Goal: Task Accomplishment & Management: Manage account settings

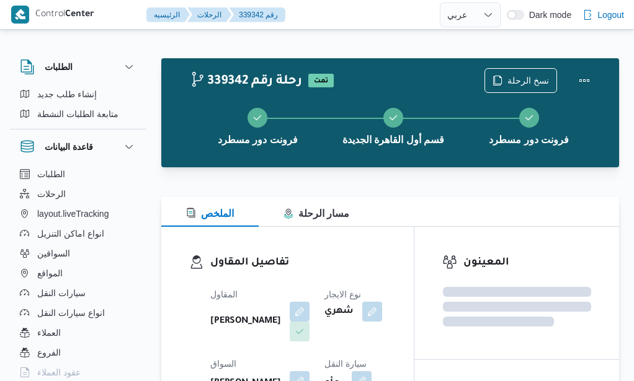
select select "ar"
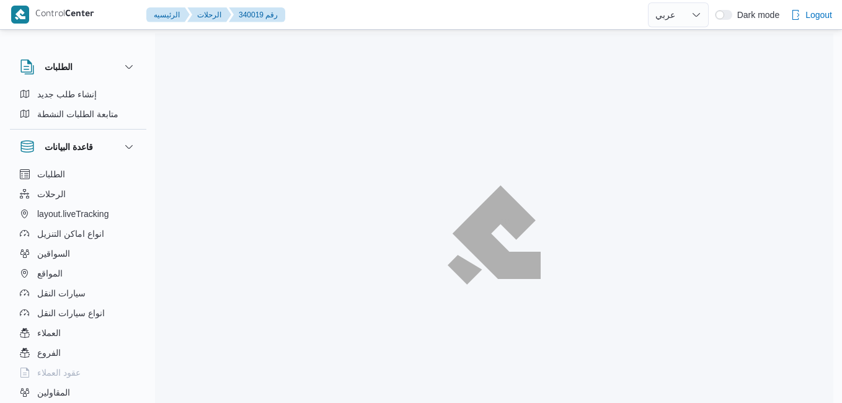
select select "ar"
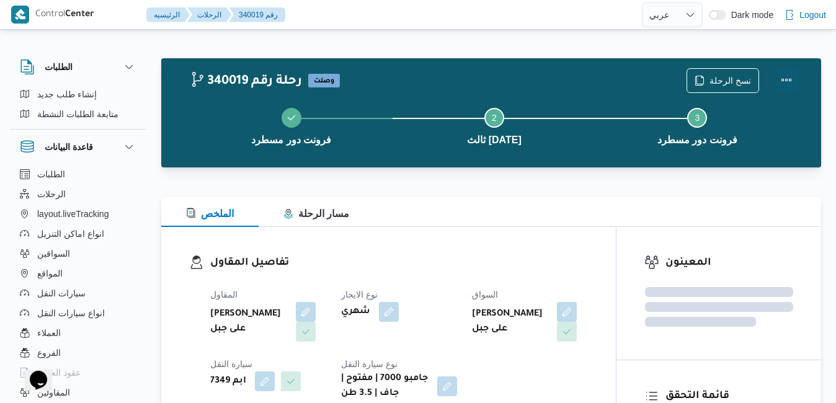
click at [783, 80] on button "Actions" at bounding box center [786, 80] width 25 height 25
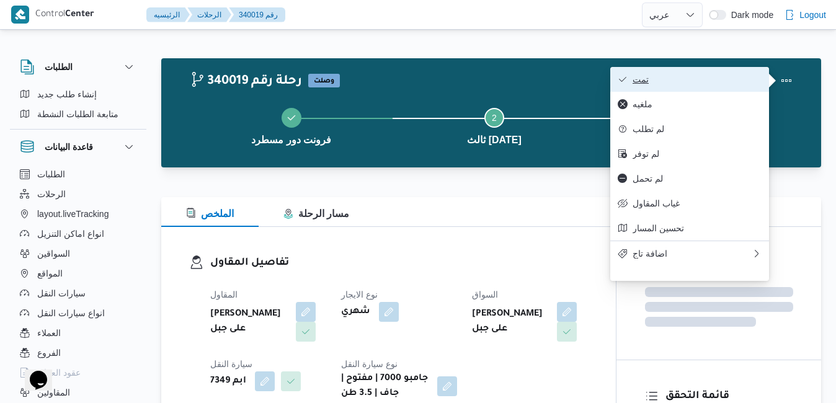
click at [742, 81] on span "تمت" at bounding box center [697, 79] width 129 height 10
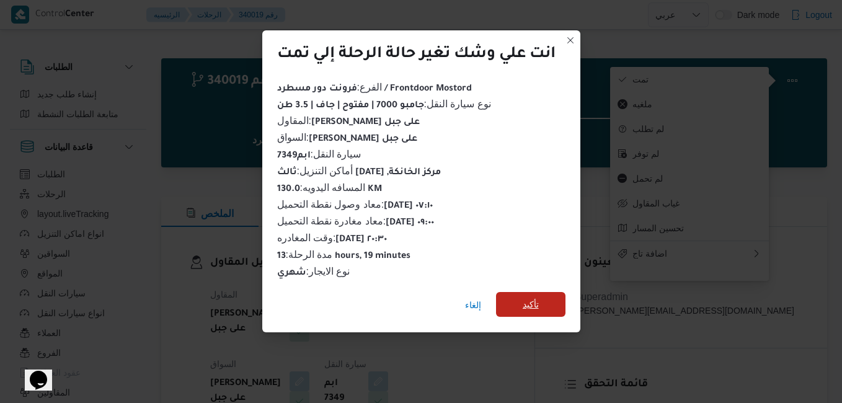
click at [535, 297] on span "تأكيد" at bounding box center [531, 304] width 16 height 15
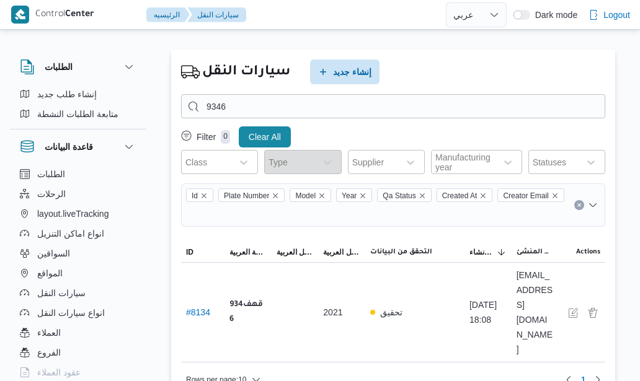
select select "ar"
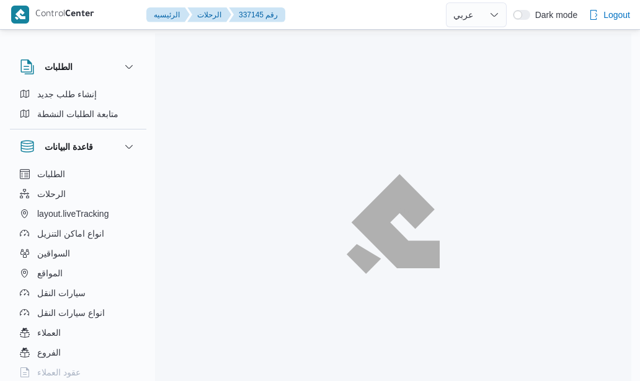
select select "ar"
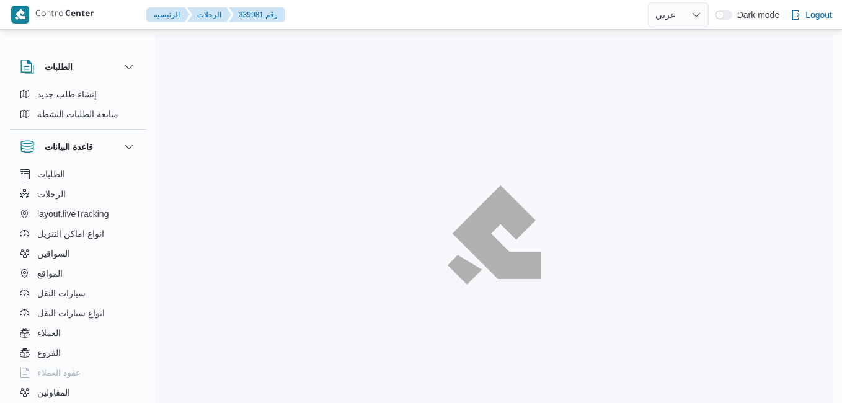
select select "ar"
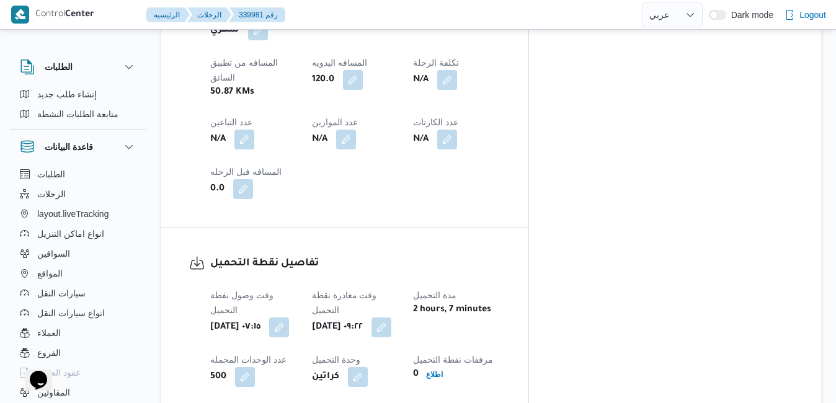
scroll to position [893, 0]
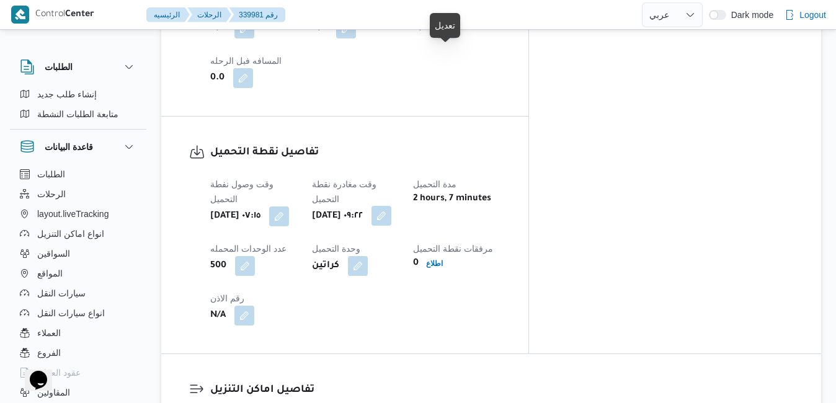
click at [391, 206] on button "button" at bounding box center [382, 216] width 20 height 20
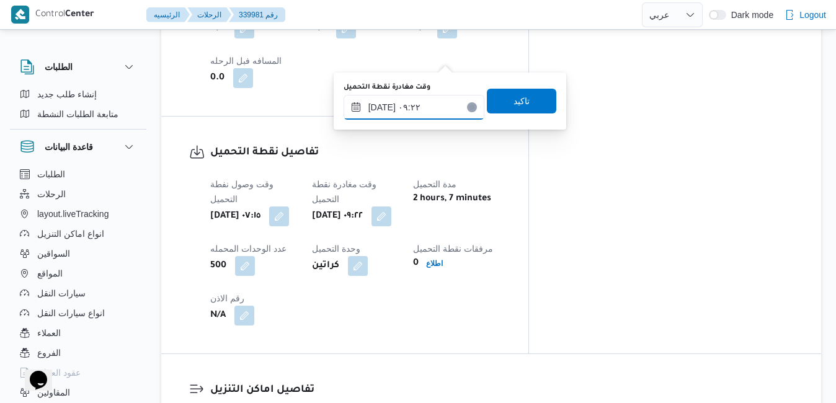
click at [416, 103] on input "٣٠/٠٩/٢٠٢٥ ٠٩:٢٢" at bounding box center [414, 107] width 141 height 25
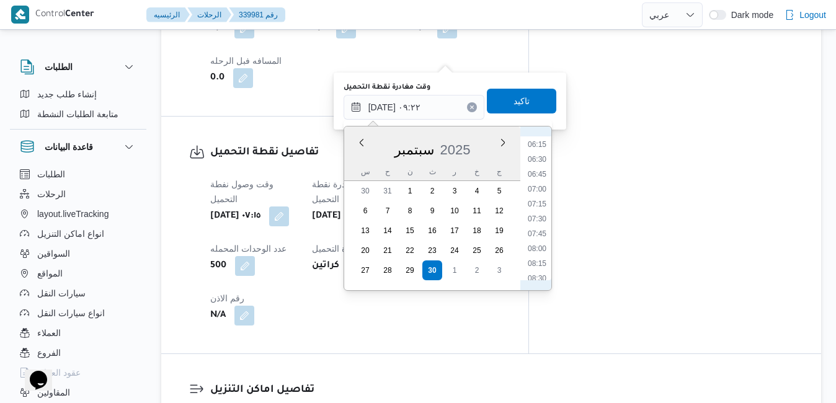
scroll to position [349, 0]
click at [534, 249] on li "07:45" at bounding box center [537, 255] width 29 height 12
type input "٣٠/٠٩/٢٠٢٥ ٠٧:٤٥"
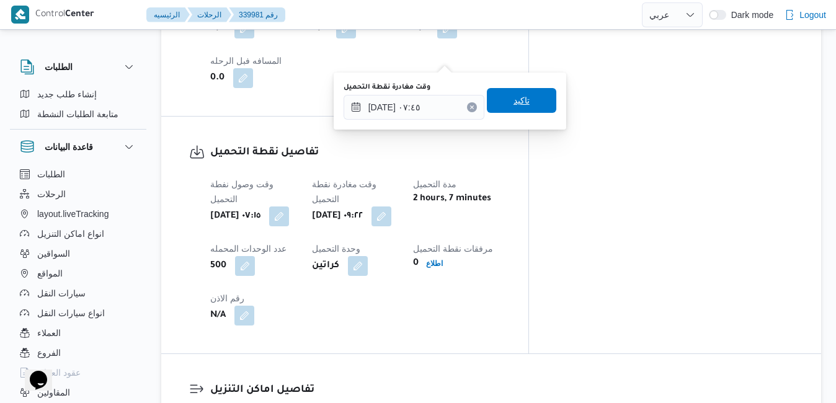
click at [514, 102] on span "تاكيد" at bounding box center [522, 100] width 16 height 15
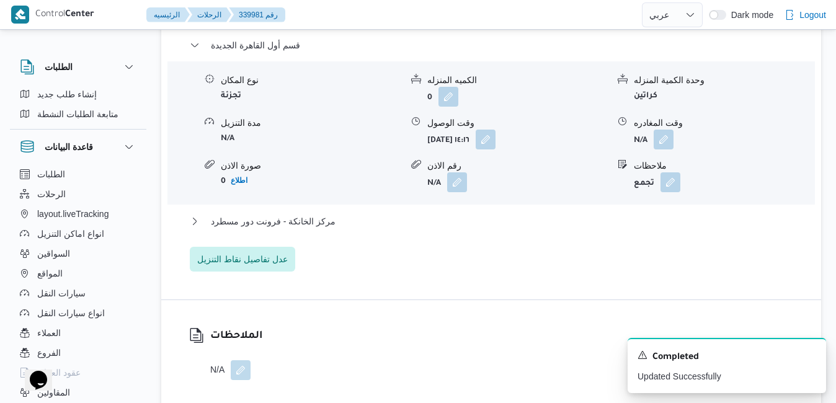
scroll to position [1116, 0]
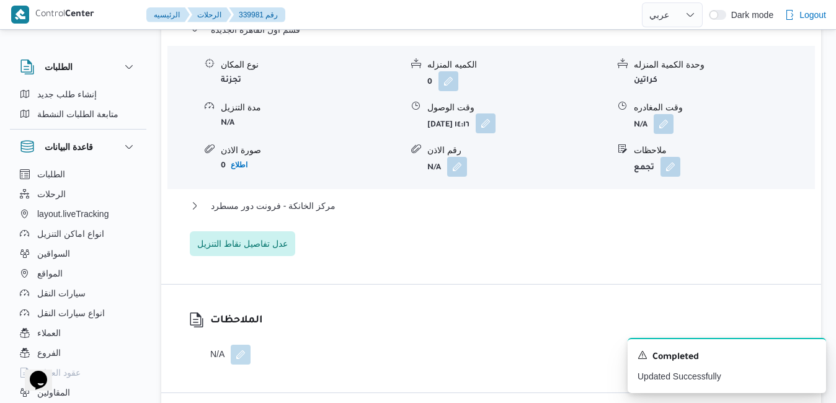
click at [496, 133] on button "button" at bounding box center [486, 124] width 20 height 20
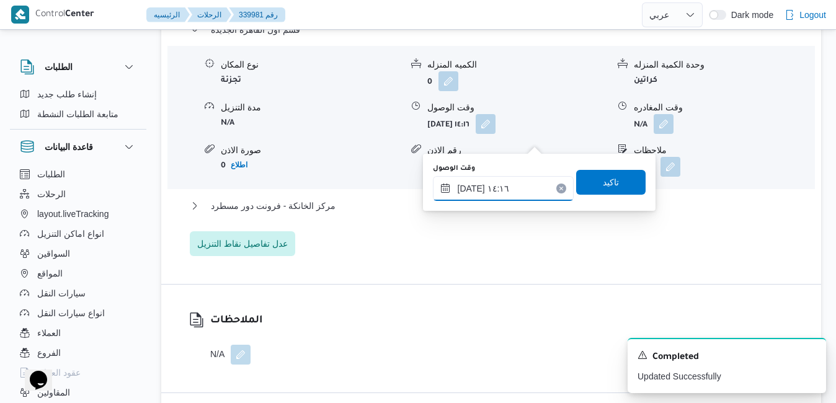
click at [501, 187] on input "٣٠/٠٩/٢٠٢٥ ١٤:١٦" at bounding box center [503, 188] width 141 height 25
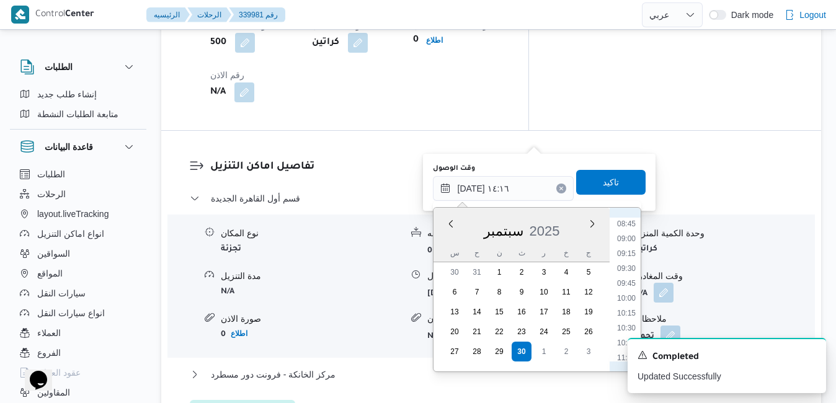
scroll to position [507, 0]
click at [623, 222] on li "08:30" at bounding box center [626, 223] width 29 height 12
type input "٣٠/٠٩/٢٠٢٥ ٠٨:٣٠"
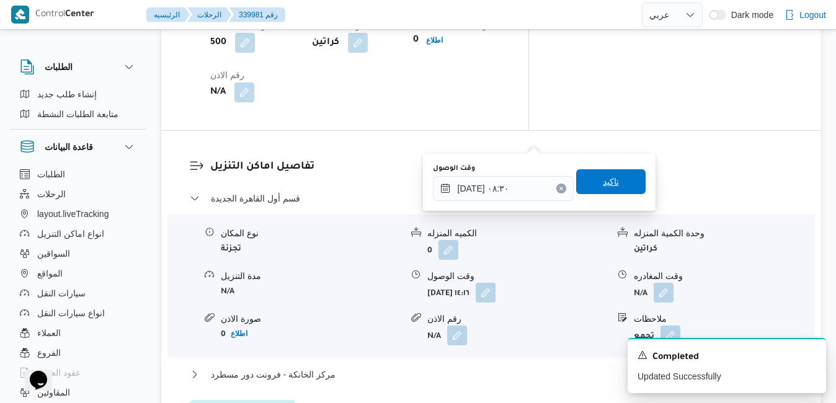
click at [613, 179] on span "تاكيد" at bounding box center [610, 181] width 69 height 25
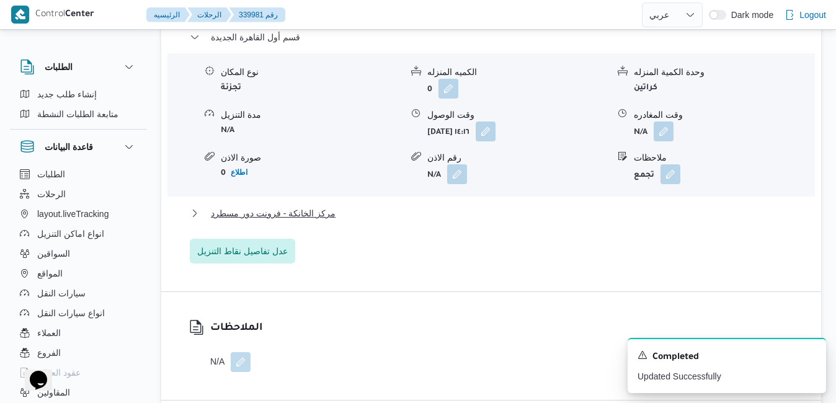
scroll to position [1141, 0]
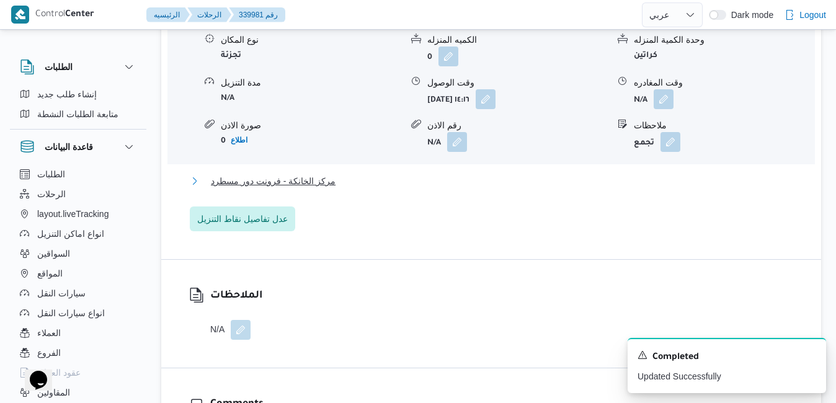
click at [476, 189] on button "مركز الخانكة - فرونت دور مسطرد" at bounding box center [492, 181] width 604 height 15
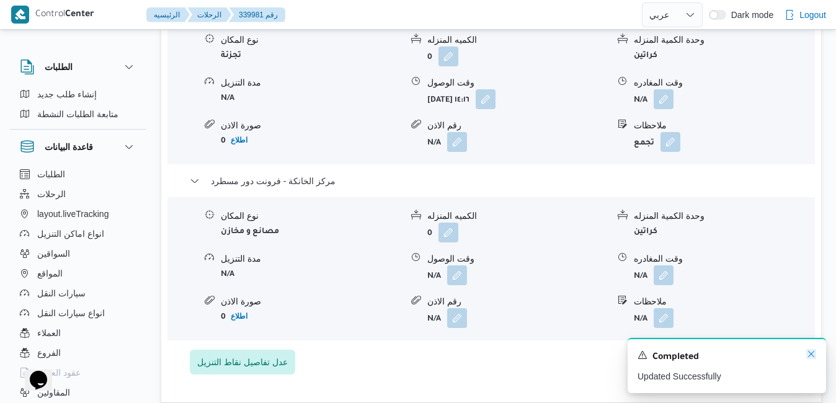
click at [811, 357] on icon "Dismiss toast" at bounding box center [811, 354] width 10 height 10
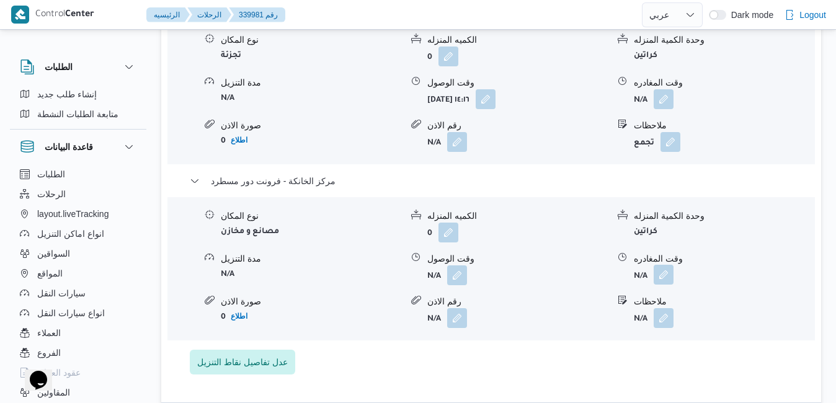
click at [665, 285] on button "button" at bounding box center [664, 275] width 20 height 20
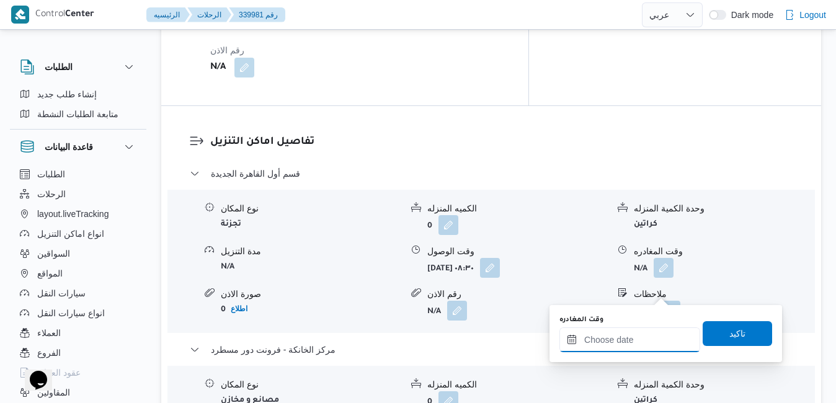
click at [616, 350] on input "وقت المغادره" at bounding box center [629, 340] width 141 height 25
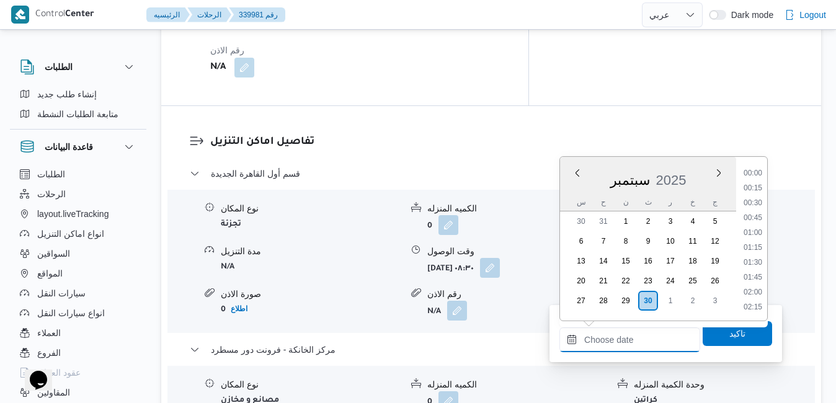
scroll to position [1234, 0]
click at [576, 195] on div "س" at bounding box center [581, 202] width 20 height 17
click at [757, 256] on li "20:00" at bounding box center [753, 255] width 29 height 12
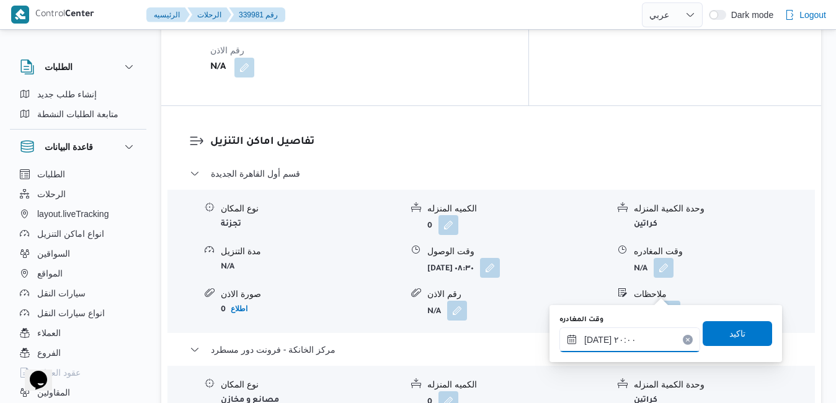
type input "[DATE] ٢٠:٠٠"
click at [717, 339] on span "تاكيد" at bounding box center [737, 333] width 69 height 25
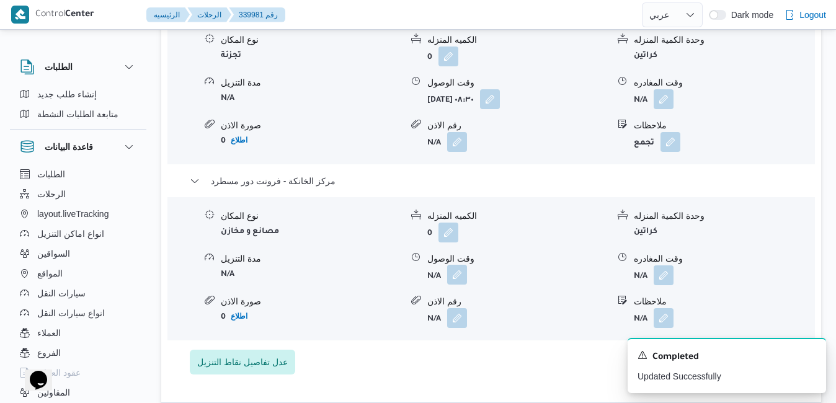
click at [458, 285] on button "button" at bounding box center [457, 275] width 20 height 20
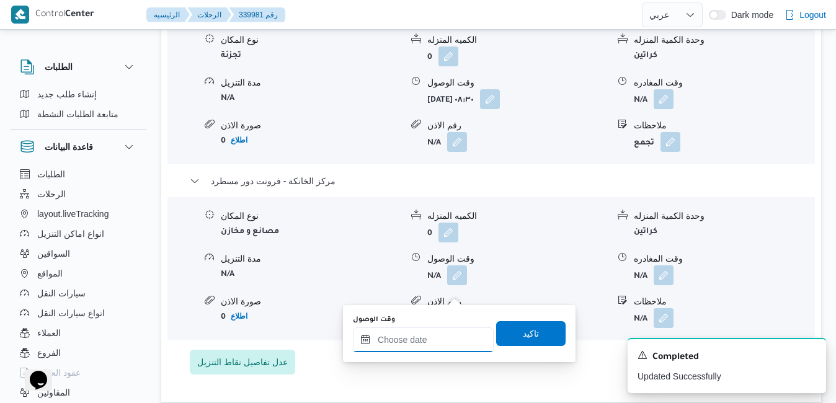
click at [429, 339] on input "وقت الوصول" at bounding box center [423, 340] width 141 height 25
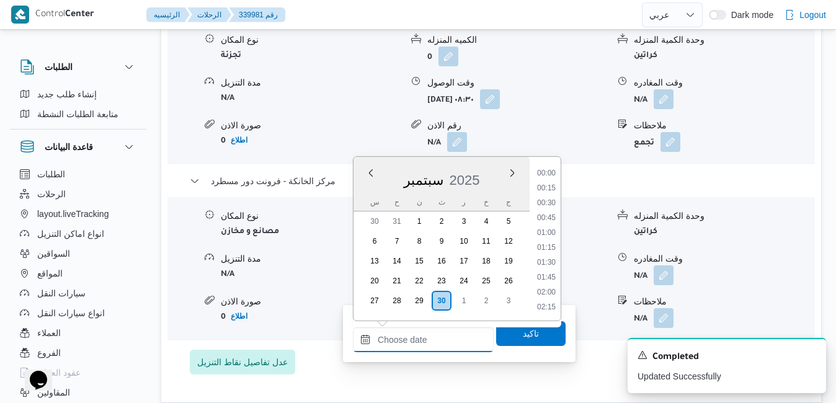
scroll to position [1234, 0]
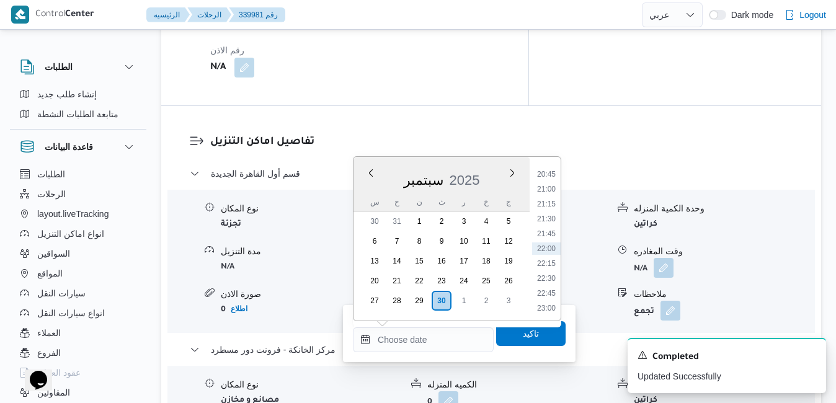
click at [363, 193] on div "[DATE]" at bounding box center [442, 178] width 176 height 32
click at [548, 236] on li "19:45" at bounding box center [546, 240] width 29 height 12
type input "٣٠/٠٩/٢٠٢٥ ١٩:٤٥"
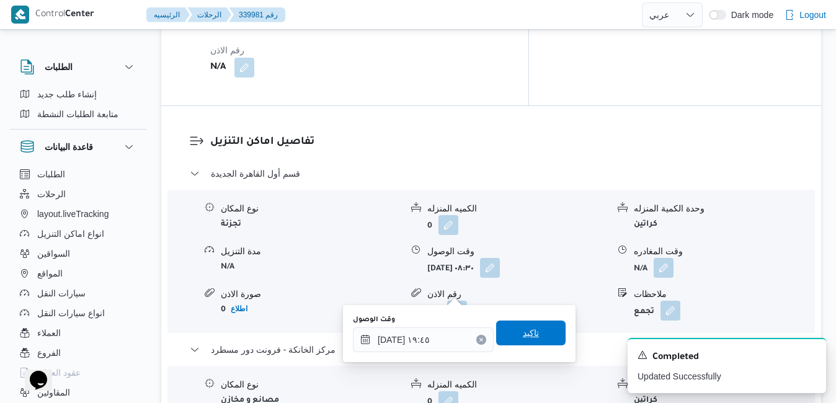
click at [511, 332] on span "تاكيد" at bounding box center [530, 333] width 69 height 25
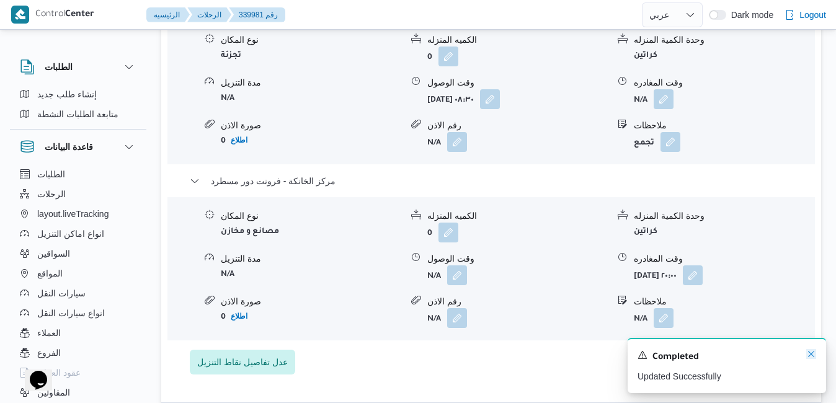
click at [813, 352] on icon "Dismiss toast" at bounding box center [811, 354] width 10 height 10
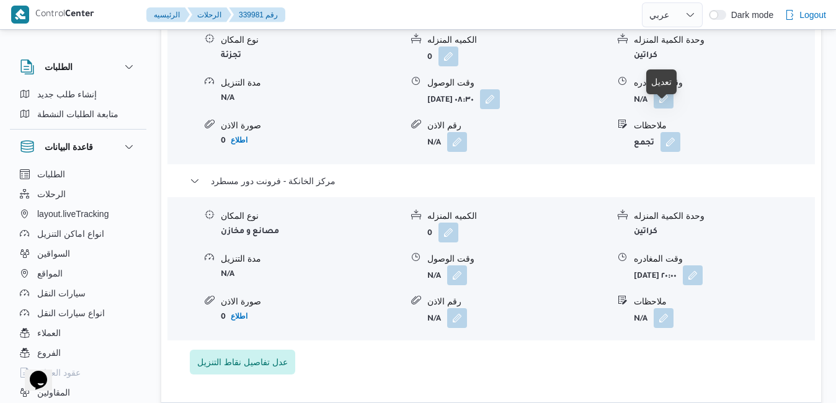
click at [667, 109] on button "button" at bounding box center [664, 99] width 20 height 20
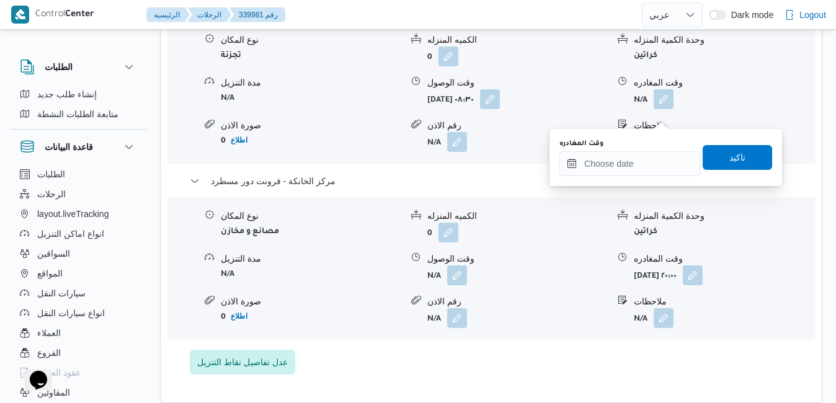
click at [612, 98] on div "نوع المكان تجزئة الكميه المنزله 0 وحدة الكمية المنزله كراتين مدة التنزيل N/A وق…" at bounding box center [491, 92] width 657 height 141
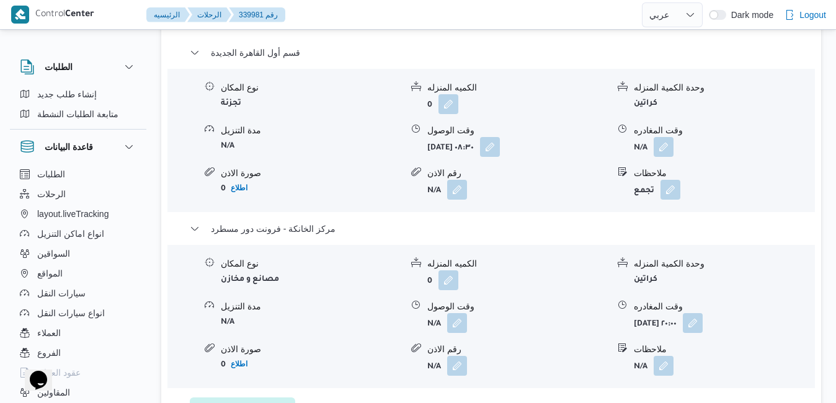
scroll to position [1092, 0]
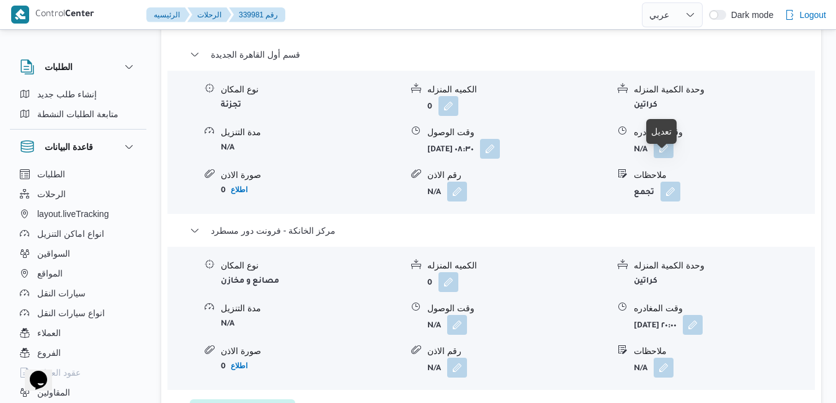
click at [662, 158] on button "button" at bounding box center [664, 148] width 20 height 20
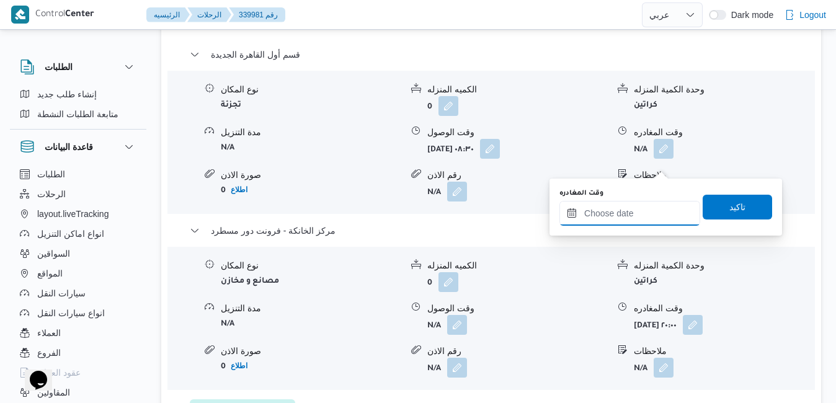
click at [594, 216] on input "وقت المغادره" at bounding box center [629, 213] width 141 height 25
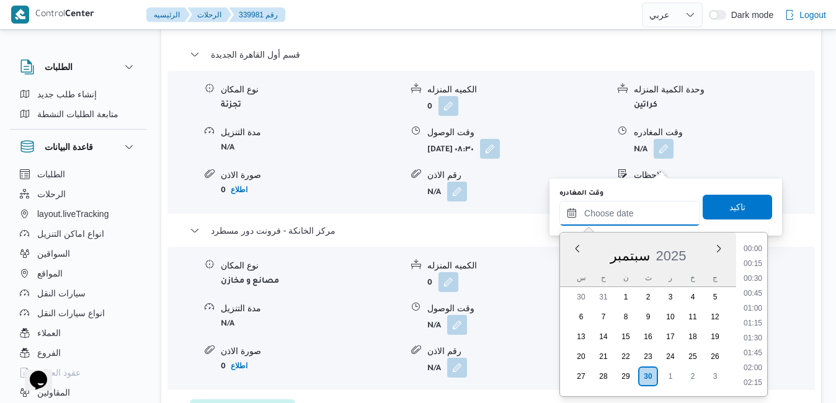
scroll to position [1234, 0]
click at [568, 265] on div "[DATE]" at bounding box center [648, 254] width 176 height 32
click at [755, 269] on li "19:00" at bounding box center [753, 271] width 29 height 12
type input "٣٠/٠٩/٢٠٢٥ ١٩:٠٠"
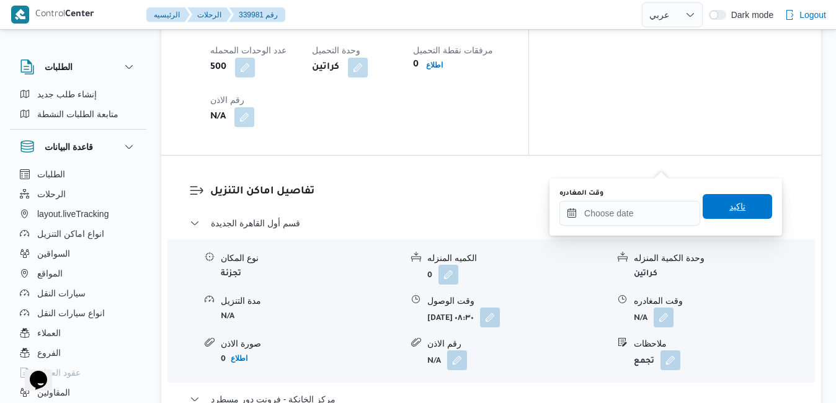
click at [737, 207] on span "تاكيد" at bounding box center [737, 206] width 69 height 25
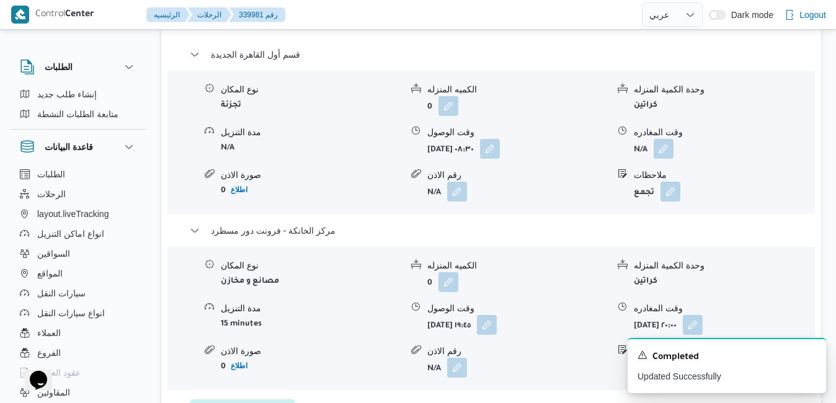
click at [735, 182] on div "ملاحظات" at bounding box center [724, 175] width 180 height 13
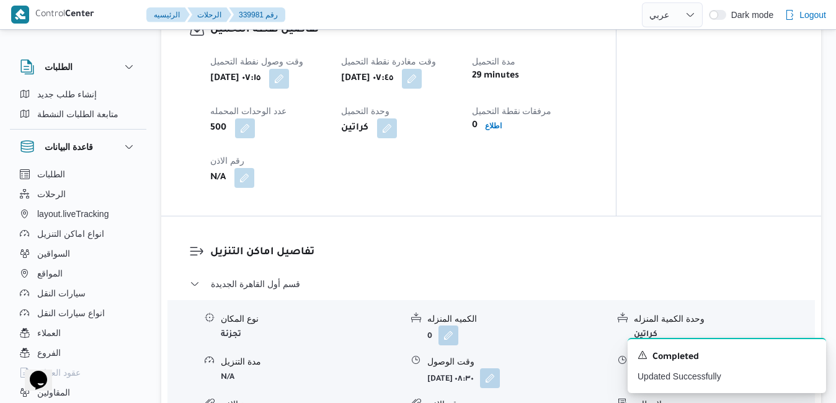
scroll to position [794, 0]
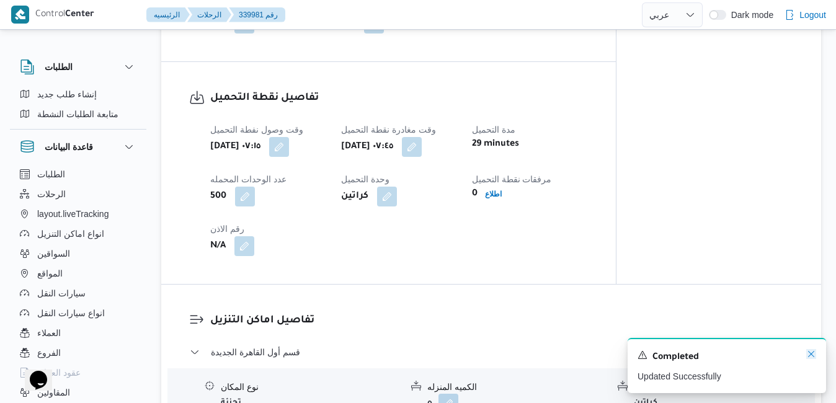
click at [808, 356] on icon "Dismiss toast" at bounding box center [811, 354] width 10 height 10
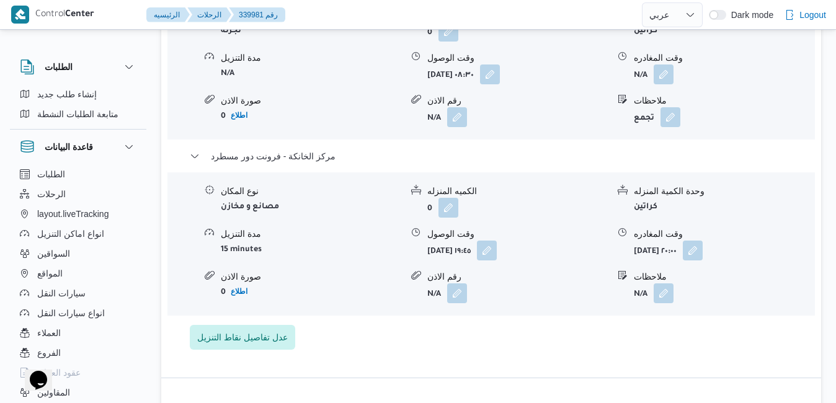
scroll to position [1141, 0]
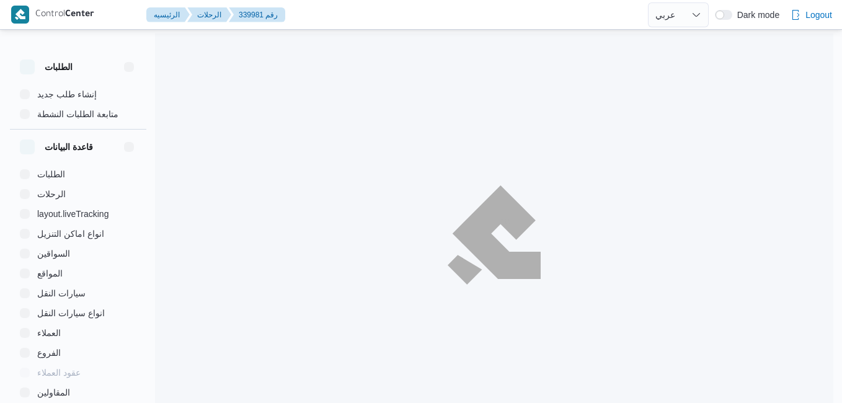
select select "ar"
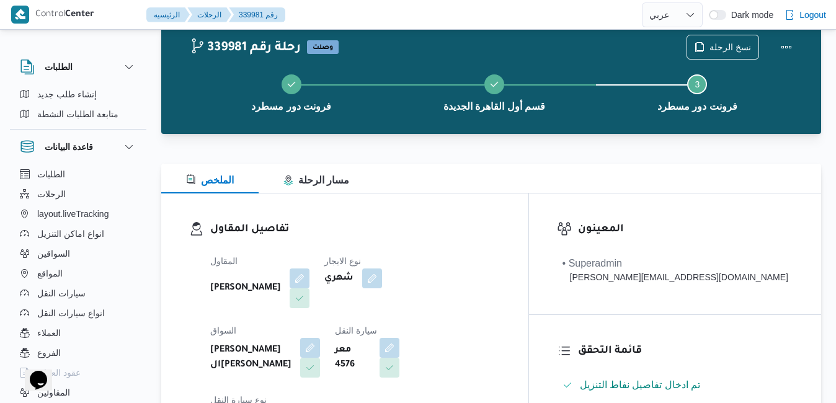
click at [501, 235] on h3 "تفاصيل المقاول" at bounding box center [355, 229] width 290 height 17
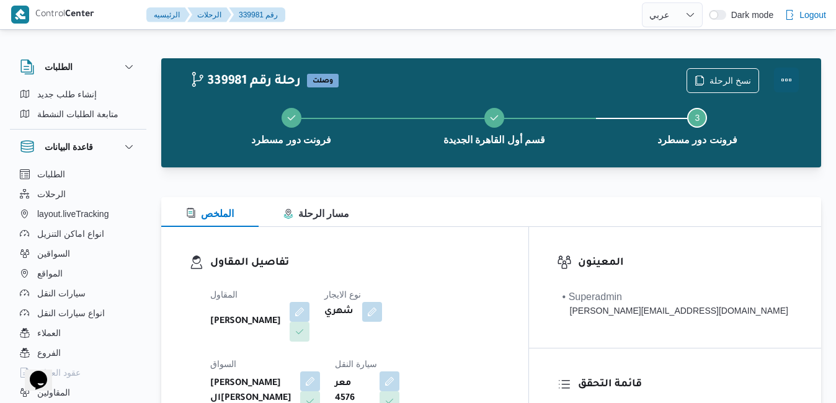
click at [784, 74] on button "Actions" at bounding box center [786, 80] width 25 height 25
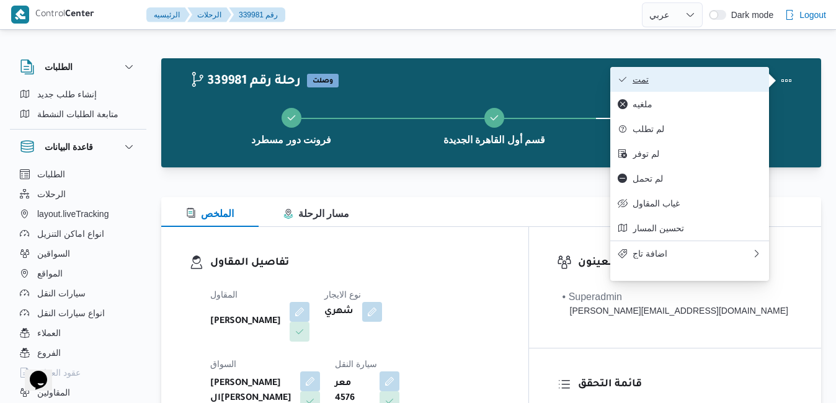
click at [733, 79] on span "تمت" at bounding box center [697, 79] width 129 height 10
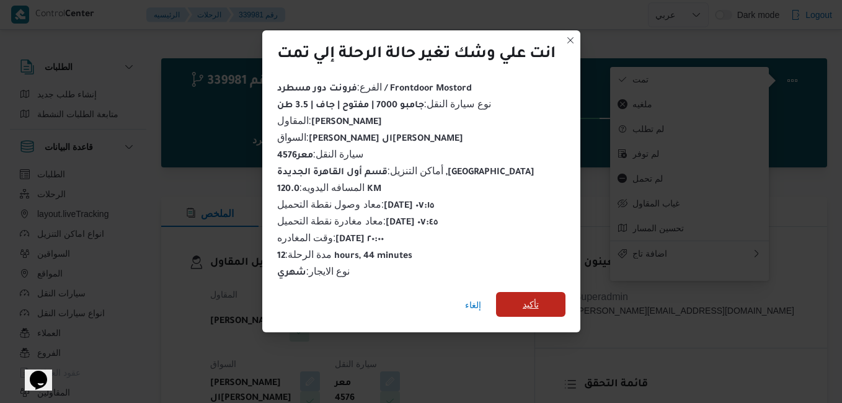
click at [514, 303] on span "تأكيد" at bounding box center [530, 304] width 69 height 25
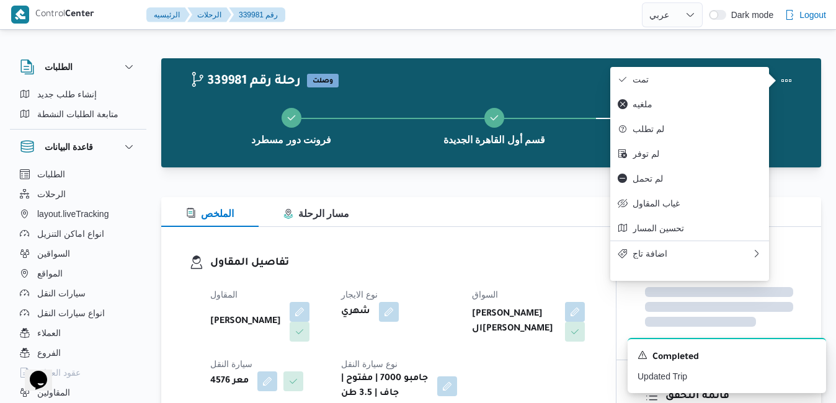
click at [512, 238] on div "تفاصيل المقاول المقاول [PERSON_NAME] نوع الايجار شهري السواق [PERSON_NAME] ال[P…" at bounding box center [388, 328] width 455 height 202
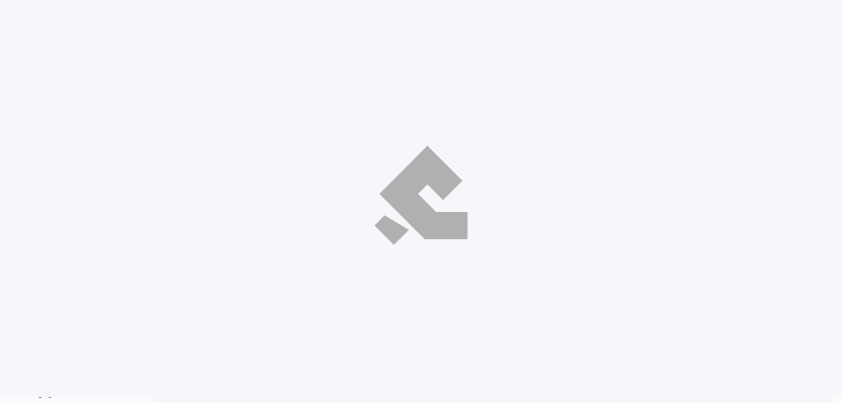
select select "ar"
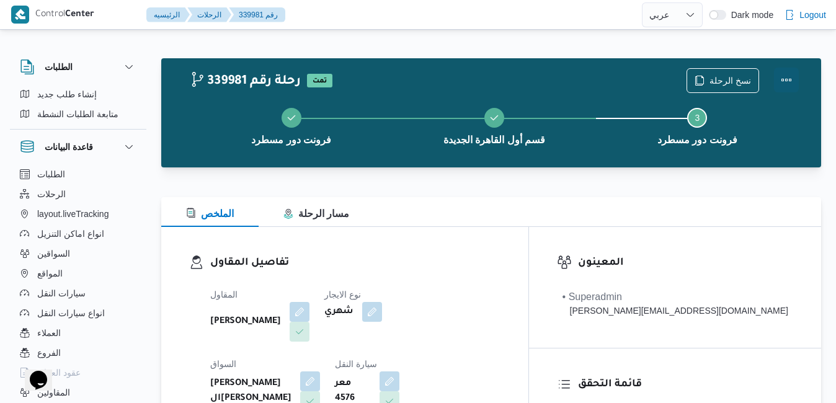
click at [782, 83] on button "Actions" at bounding box center [786, 80] width 25 height 25
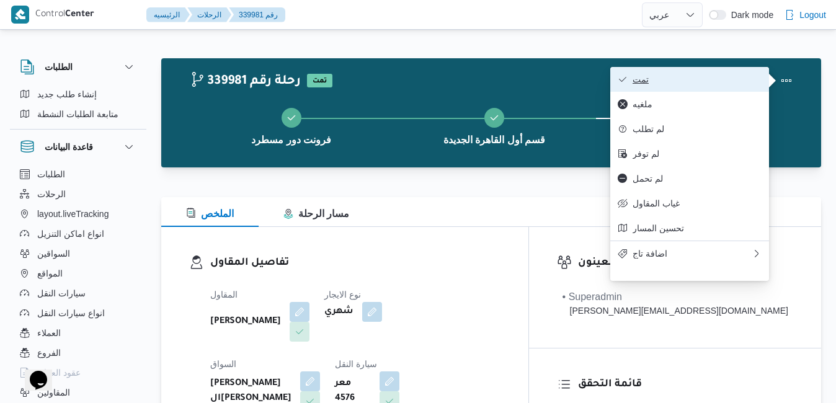
click at [698, 79] on span "تمت" at bounding box center [697, 79] width 129 height 10
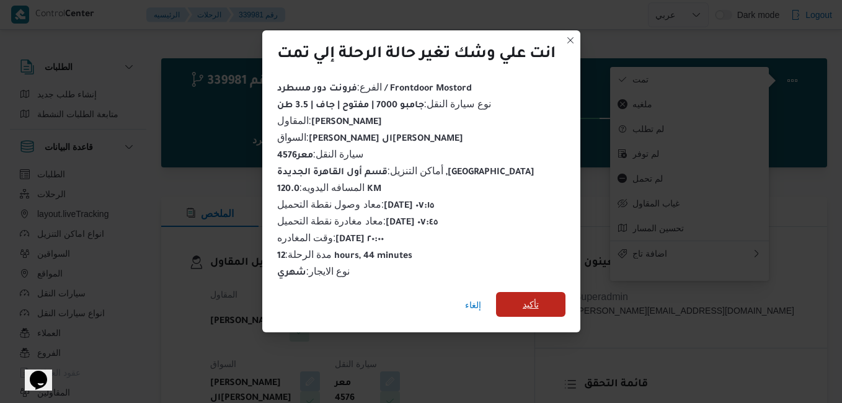
click at [533, 298] on span "تأكيد" at bounding box center [531, 304] width 16 height 15
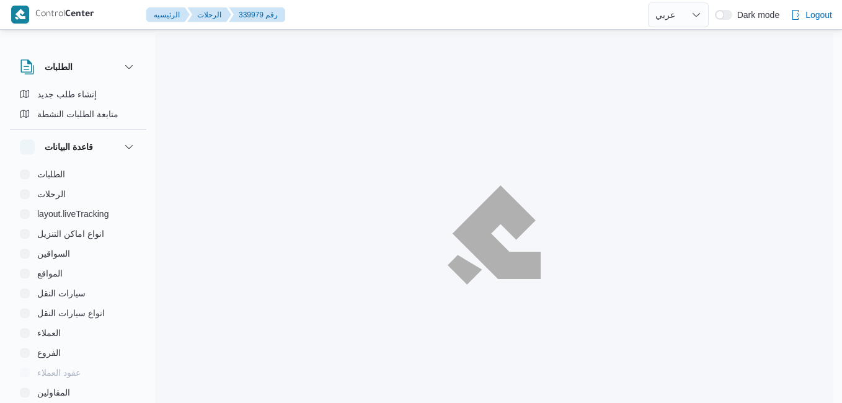
select select "ar"
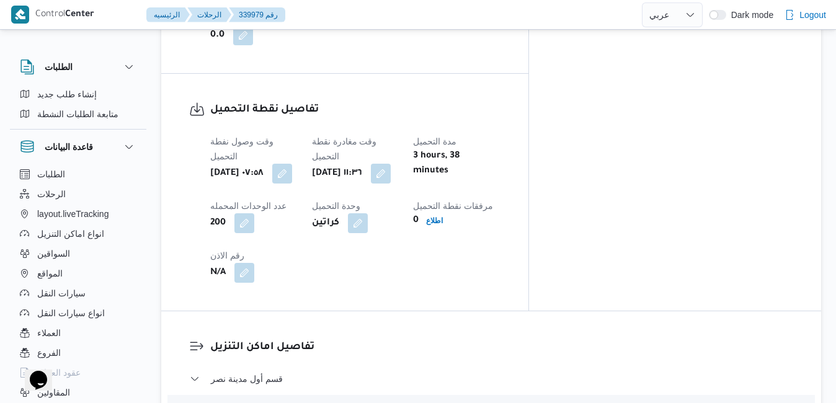
scroll to position [656, 0]
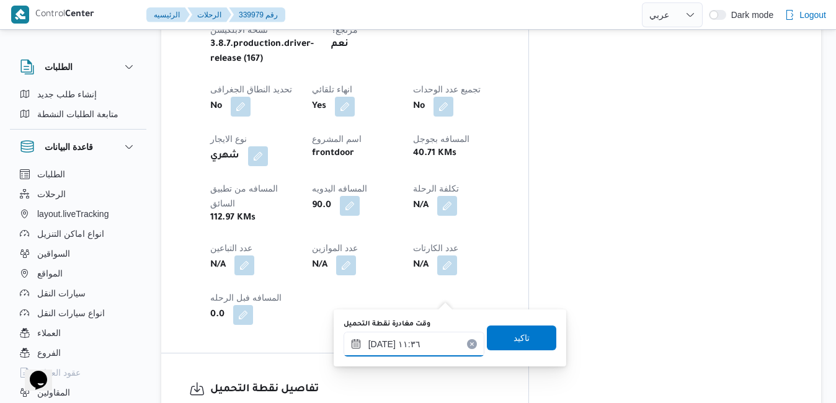
click at [407, 337] on div "٣٠/٠٩/٢٠٢٥ ١١:٣٦" at bounding box center [414, 344] width 141 height 25
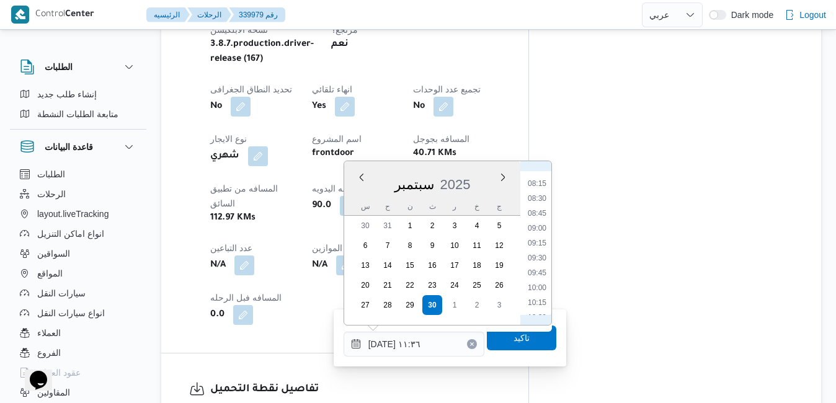
scroll to position [483, 0]
click at [535, 264] on li "09:30" at bounding box center [537, 260] width 29 height 12
type input "٣٠/٠٩/٢٠٢٥ ٠٩:٣٠"
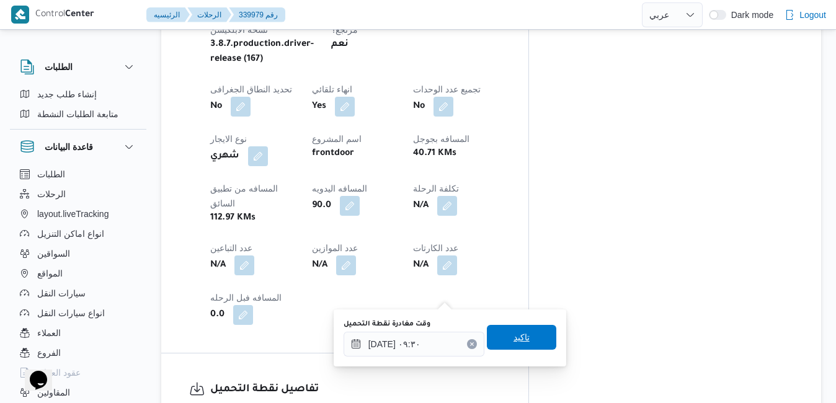
click at [514, 340] on span "تاكيد" at bounding box center [522, 337] width 16 height 15
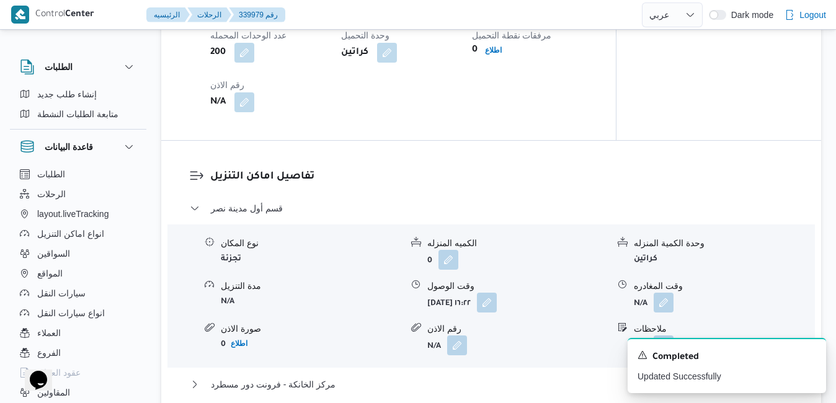
scroll to position [1078, 0]
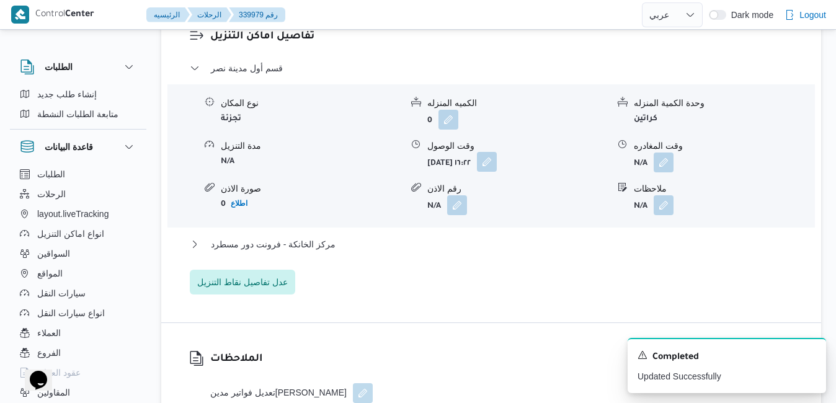
click at [497, 172] on button "button" at bounding box center [487, 162] width 20 height 20
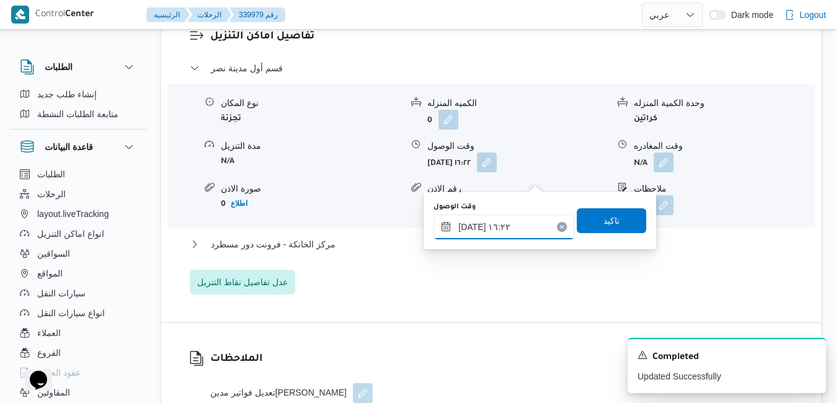
click at [501, 222] on input "٣٠/٠٩/٢٠٢٥ ١٦:٢٢" at bounding box center [504, 227] width 141 height 25
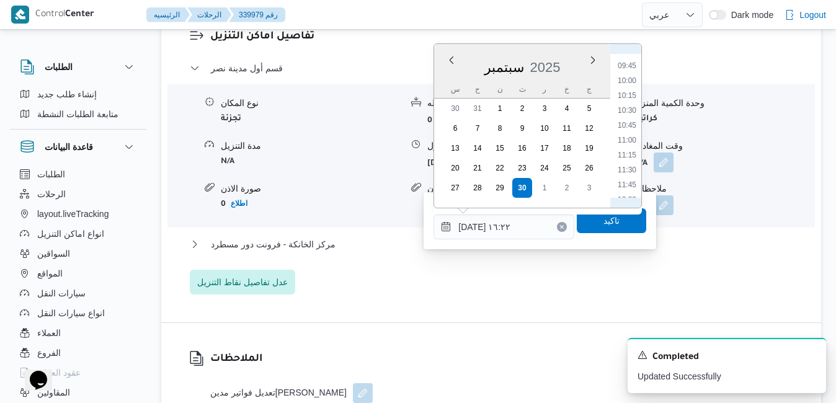
scroll to position [514, 0]
click at [630, 154] on li "10:15" at bounding box center [627, 156] width 29 height 12
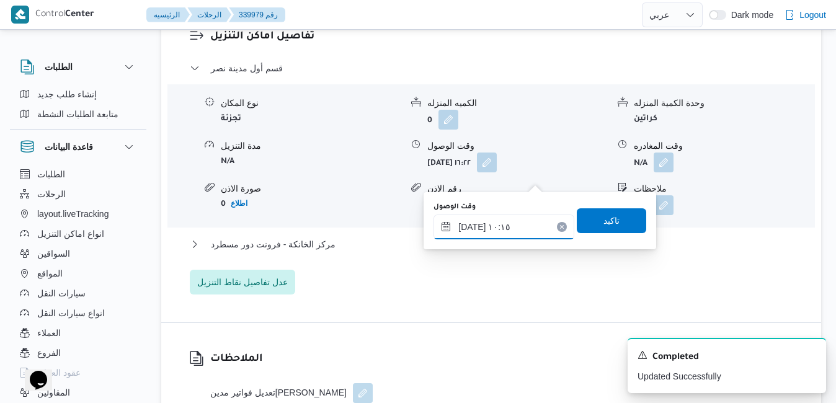
click at [468, 226] on input "[DATE] ١٠:١٥" at bounding box center [504, 227] width 141 height 25
type input "٣٠/٠٩/٢٠٢٥ ١٦:٢٢"
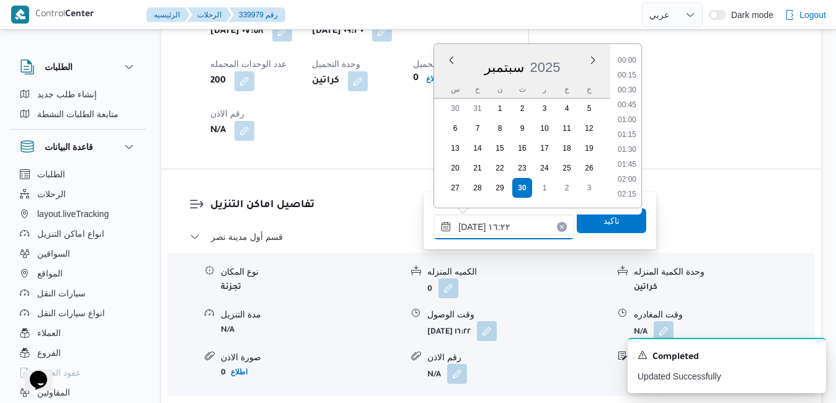
scroll to position [535, 0]
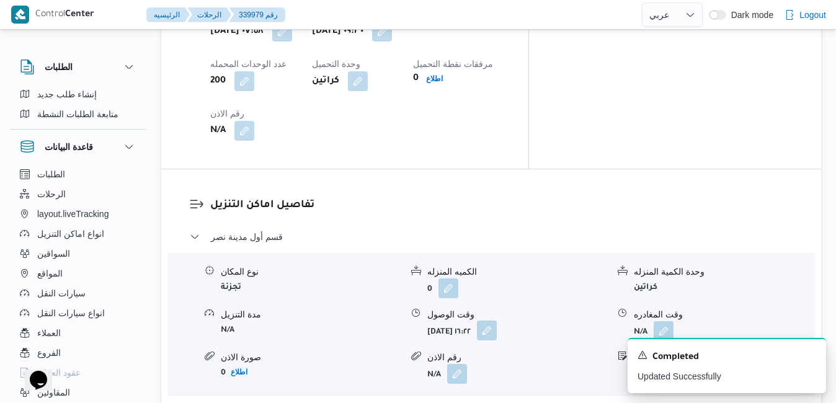
click at [497, 321] on button "button" at bounding box center [487, 331] width 20 height 20
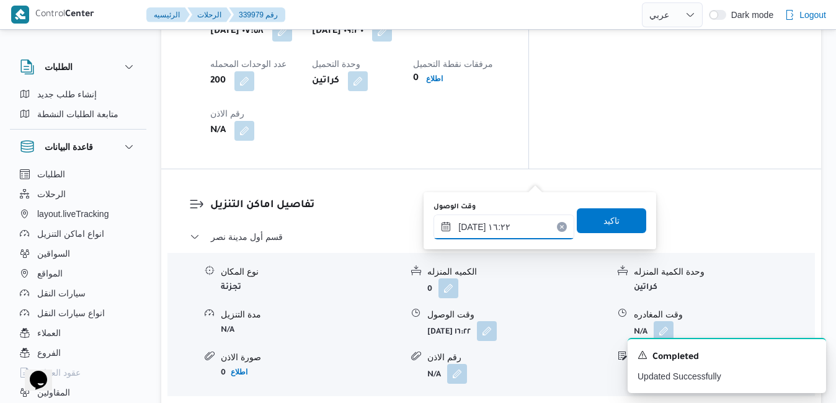
click at [492, 229] on input "٣٠/٠٩/٢٠٢٥ ١٦:٢٢" at bounding box center [504, 227] width 141 height 25
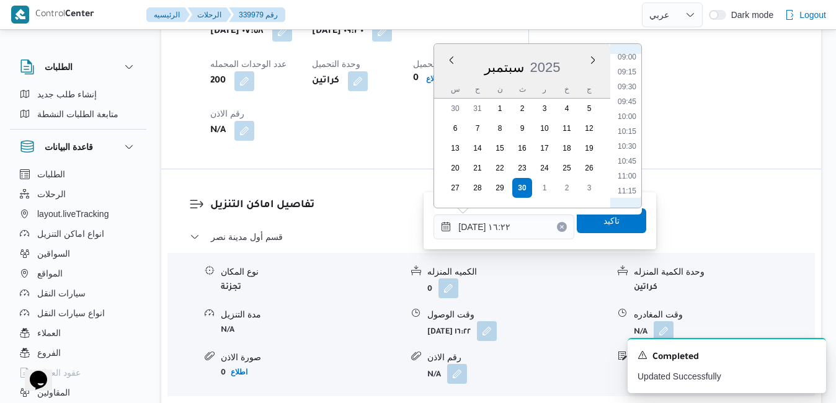
scroll to position [514, 0]
click at [630, 149] on ul "00:00 00:15 00:30 00:45 01:00 01:15 01:30 01:45 02:00 02:15 02:30 02:45 03:00 0…" at bounding box center [627, 126] width 29 height 144
click at [628, 144] on li "10:00" at bounding box center [627, 141] width 29 height 12
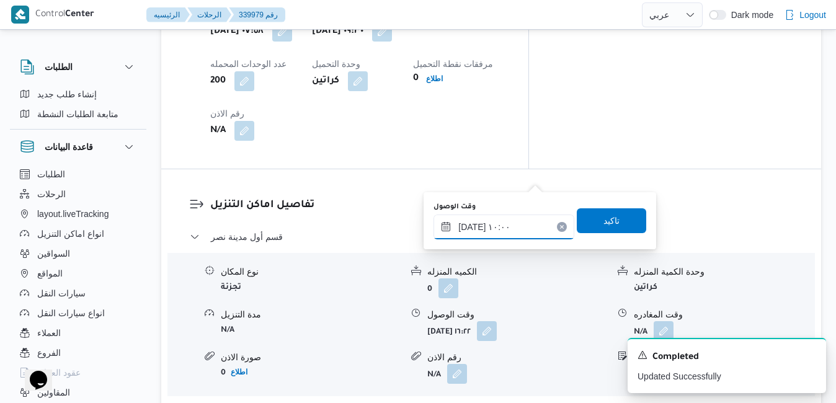
click at [471, 226] on input "٣٠/٠٩/٢٠٢٥ ١٠:٠٠" at bounding box center [504, 227] width 141 height 25
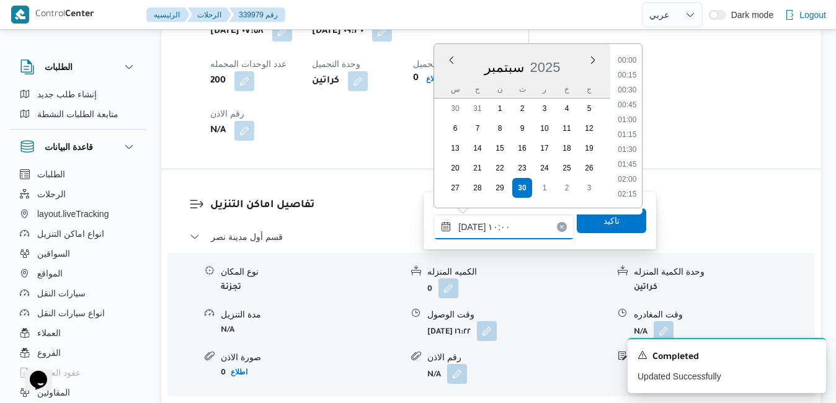
scroll to position [520, 0]
type input "٣٠/٠٩/٢٠٢٥ ١٠:٠٥"
click at [610, 220] on span "تاكيد" at bounding box center [611, 220] width 69 height 25
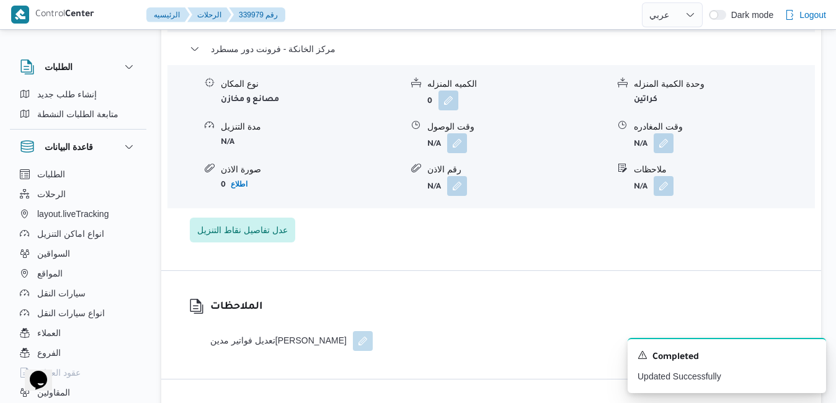
scroll to position [1277, 0]
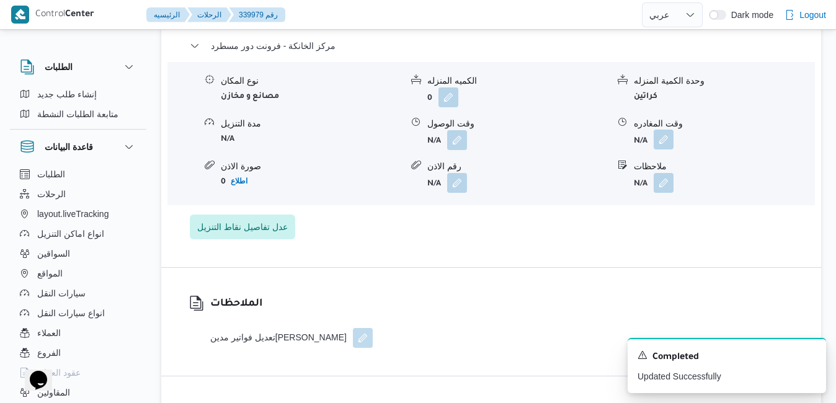
click at [666, 149] on button "button" at bounding box center [664, 140] width 20 height 20
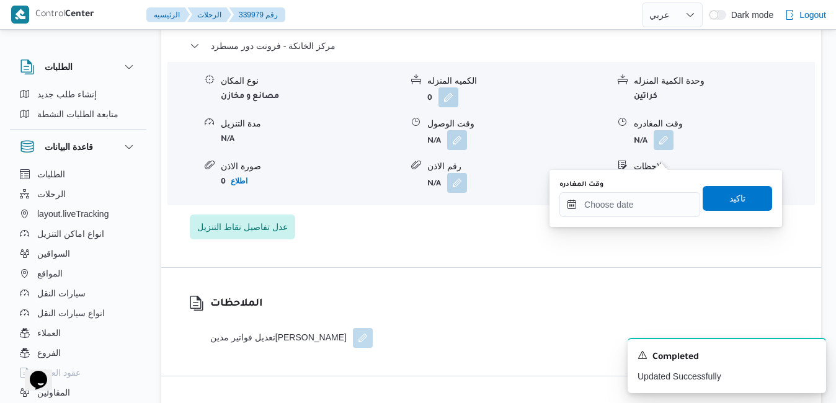
click at [594, 131] on div "نوع المكان مصانع و مخازن الكميه المنزله 0 وحدة الكمية المنزله كراتين مدة التنزي…" at bounding box center [491, 133] width 657 height 141
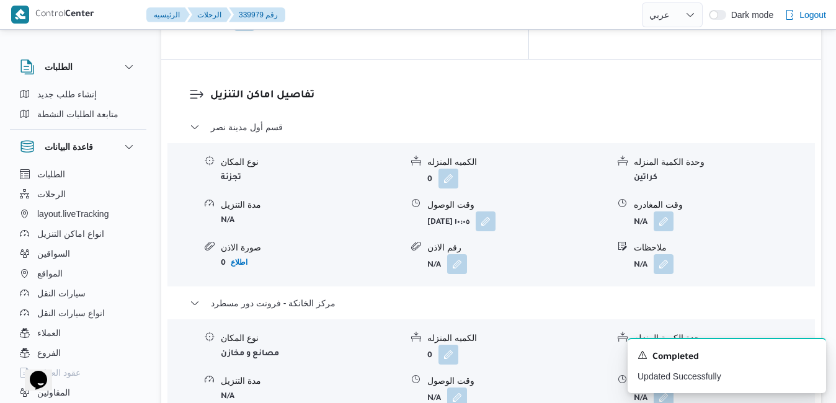
scroll to position [1301, 0]
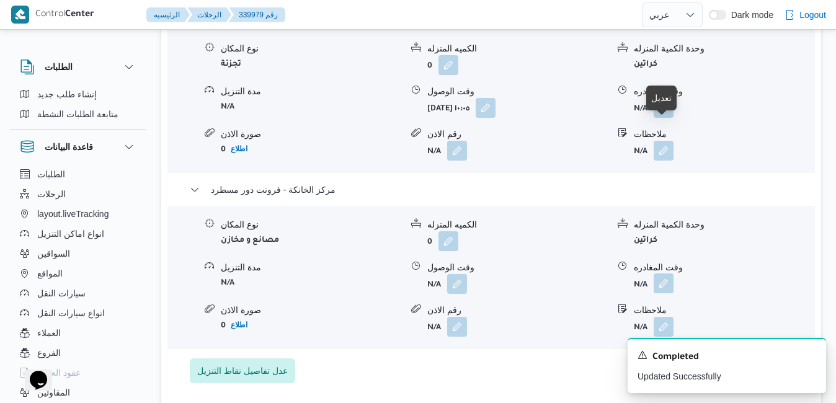
click at [660, 274] on button "button" at bounding box center [664, 284] width 20 height 20
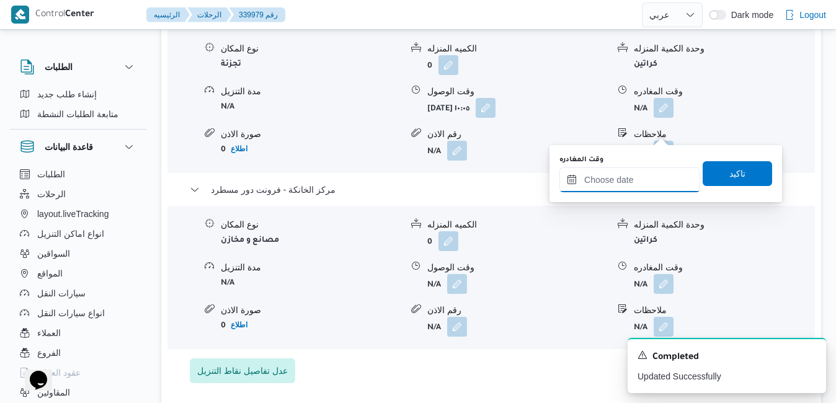
click at [599, 182] on input "وقت المغادره" at bounding box center [629, 179] width 141 height 25
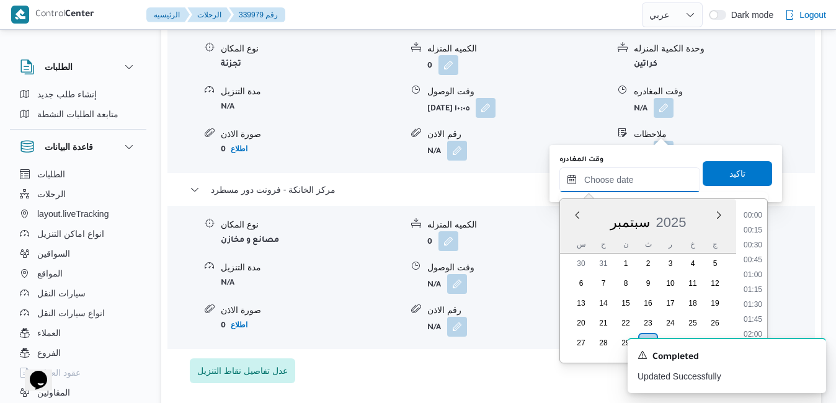
scroll to position [1249, 0]
click at [574, 230] on div "سبتمبر 2025" at bounding box center [648, 220] width 176 height 32
click at [756, 296] on li "20:15" at bounding box center [753, 298] width 29 height 12
type input "٣٠/٠٩/٢٠٢٥ ٢٠:١٥"
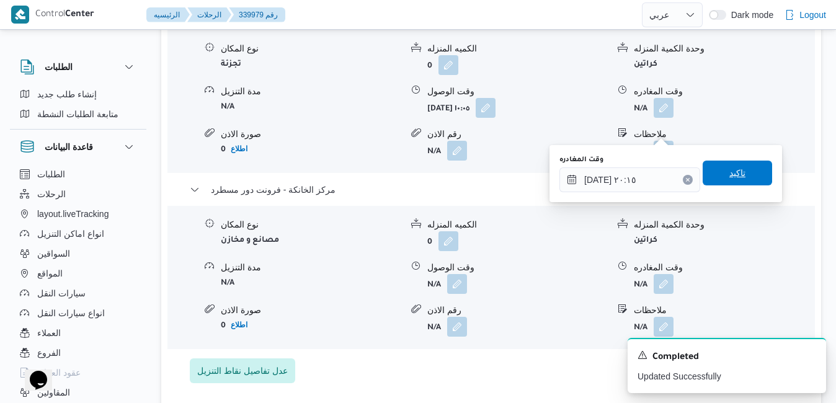
click at [736, 172] on span "تاكيد" at bounding box center [737, 173] width 16 height 15
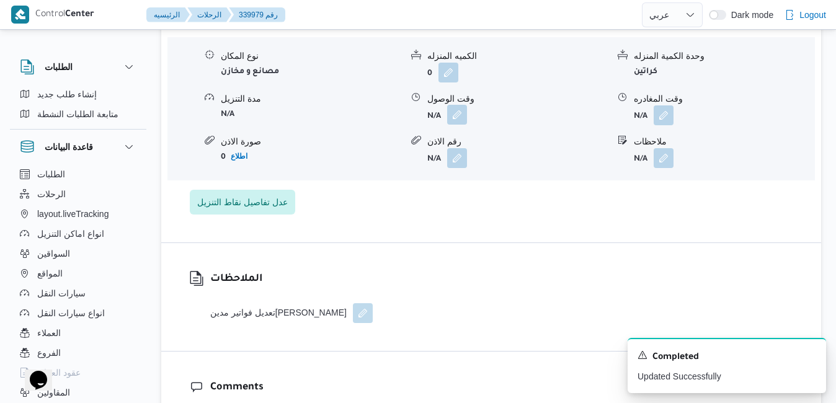
click at [460, 125] on button "button" at bounding box center [457, 115] width 20 height 20
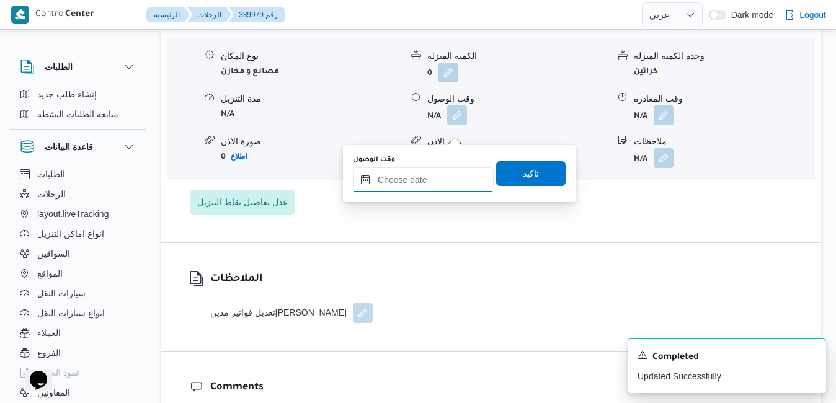
click at [437, 185] on input "وقت الوصول" at bounding box center [423, 179] width 141 height 25
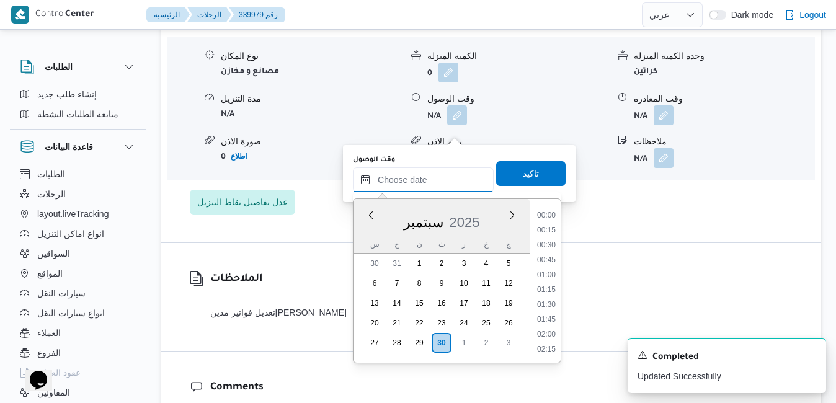
scroll to position [1249, 0]
click at [370, 230] on div "سبتمبر 2025" at bounding box center [442, 220] width 176 height 32
click at [551, 283] on li "20:00" at bounding box center [546, 283] width 29 height 12
type input "٣٠/٠٩/٢٠٢٥ ٢٠:٠٠"
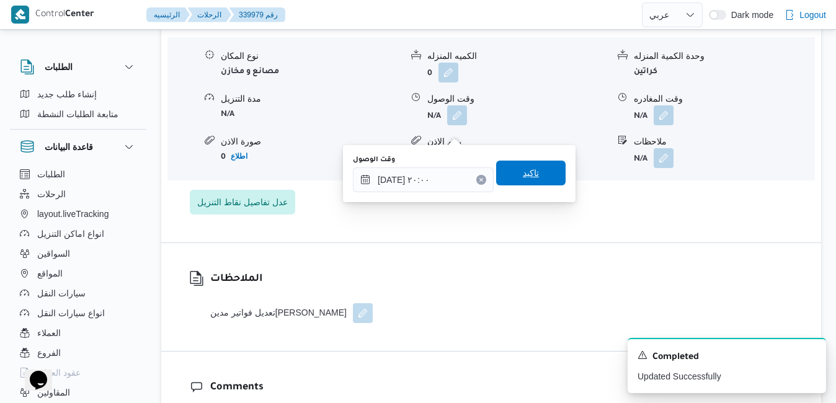
click at [530, 169] on span "تاكيد" at bounding box center [530, 173] width 69 height 25
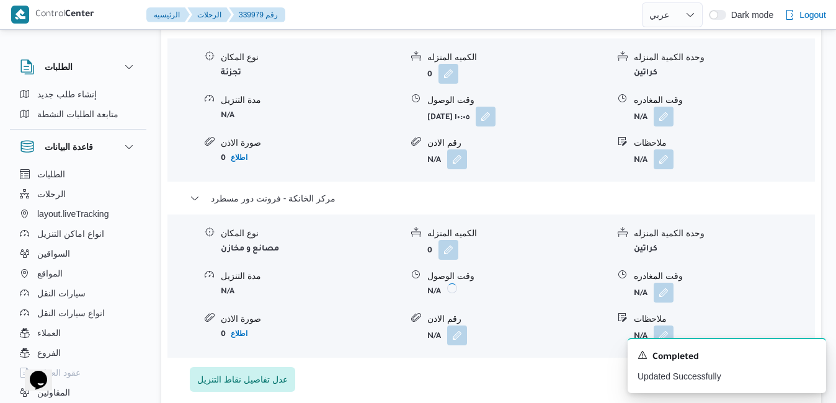
scroll to position [1152, 0]
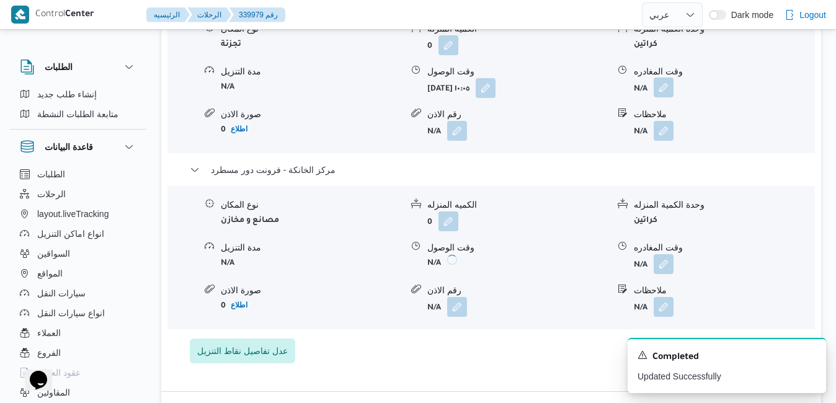
click at [666, 97] on button "button" at bounding box center [664, 88] width 20 height 20
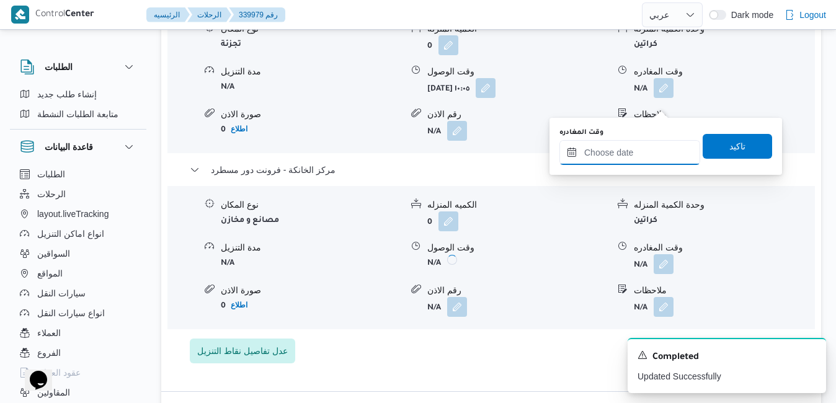
click at [624, 151] on input "وقت المغادره" at bounding box center [629, 152] width 141 height 25
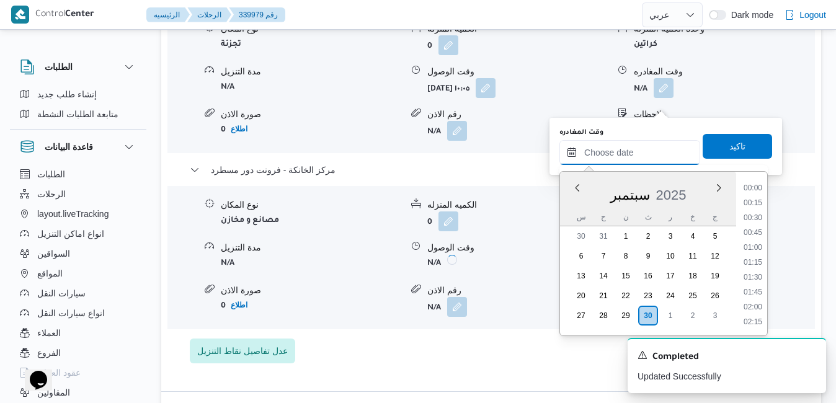
scroll to position [1249, 0]
click at [577, 208] on div "س" at bounding box center [581, 216] width 20 height 17
click at [755, 211] on li "19:15" at bounding box center [753, 211] width 29 height 12
type input "٣٠/٠٩/٢٠٢٥ ١٩:١٥"
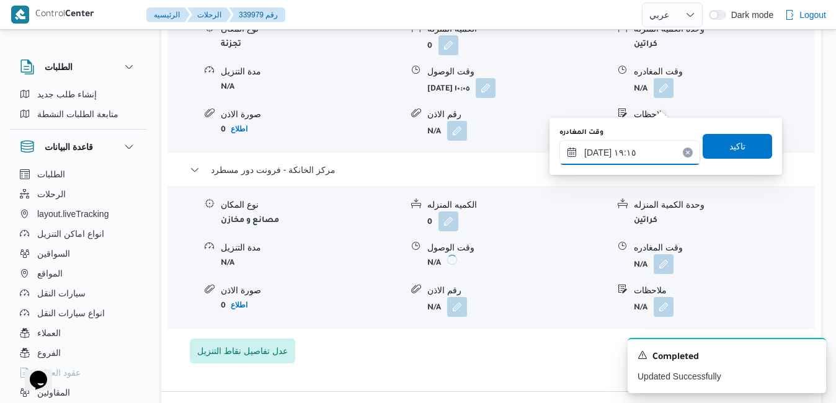
click at [599, 154] on input "٣٠/٠٩/٢٠٢٥ ١٩:١٥" at bounding box center [629, 152] width 141 height 25
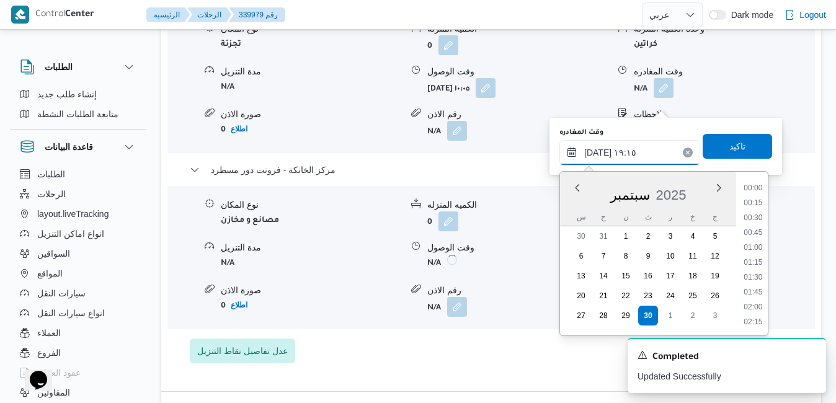
click at [599, 154] on input "٣٠/٠٩/٢٠٢٥ ١٩:١٥" at bounding box center [629, 152] width 141 height 25
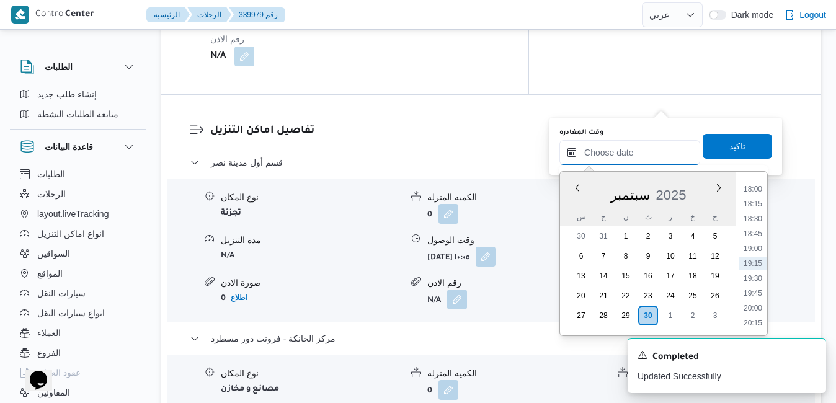
click at [608, 153] on input "وقت المغادره" at bounding box center [629, 152] width 141 height 25
click at [622, 156] on input "وقت المغادره" at bounding box center [629, 152] width 141 height 25
click at [563, 206] on div "سبتمبر 2025" at bounding box center [648, 193] width 176 height 32
click at [755, 261] on li "19:15" at bounding box center [753, 263] width 29 height 12
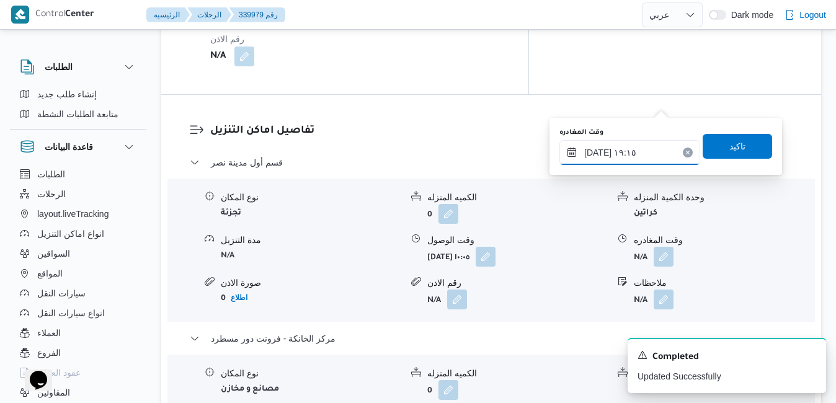
click at [597, 154] on input "٣٠/٠٩/٢٠٢٥ ١٩:١٥" at bounding box center [629, 152] width 141 height 25
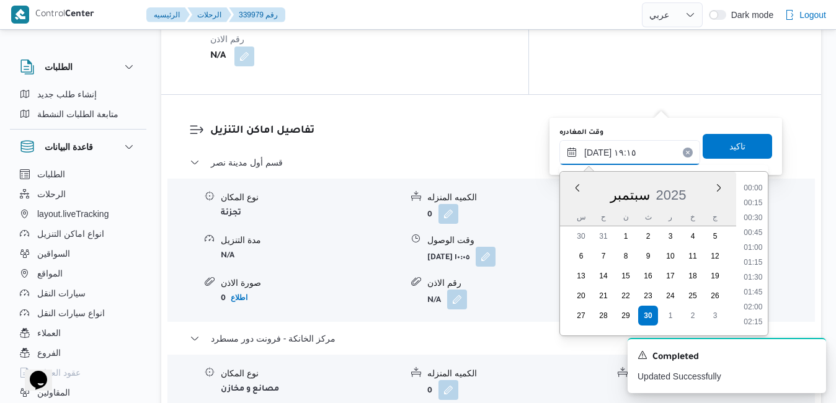
click at [597, 154] on input "٣٠/٠٩/٢٠٢٥ ١٩:١٥" at bounding box center [629, 152] width 141 height 25
type input "٣٠/٠٩/٢٠٢٥ ١٩:٢٥"
click at [717, 151] on span "تاكيد" at bounding box center [737, 145] width 69 height 25
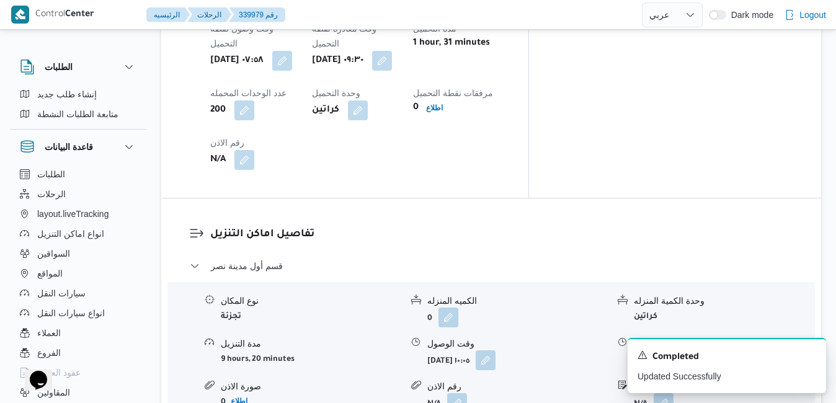
scroll to position [0, 0]
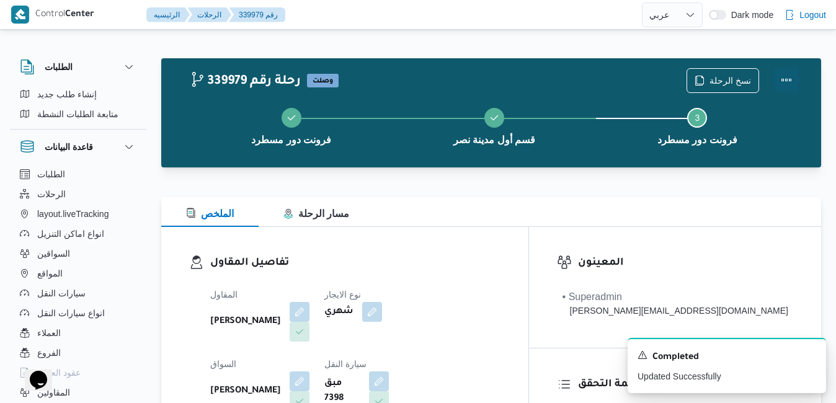
click at [791, 79] on button "Actions" at bounding box center [786, 80] width 25 height 25
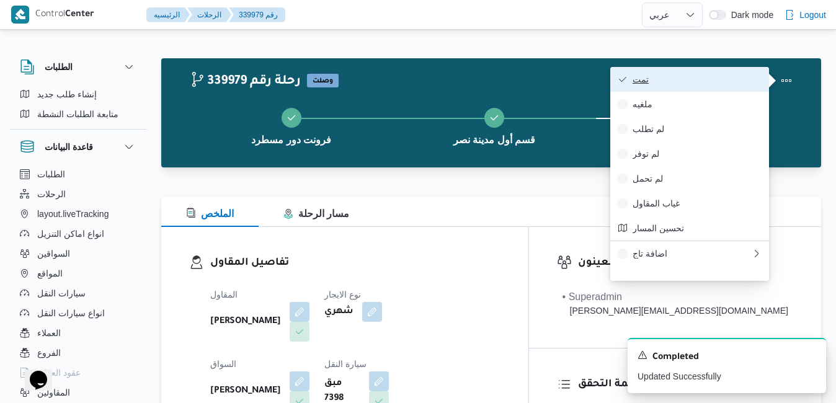
click at [725, 79] on span "تمت" at bounding box center [697, 79] width 129 height 10
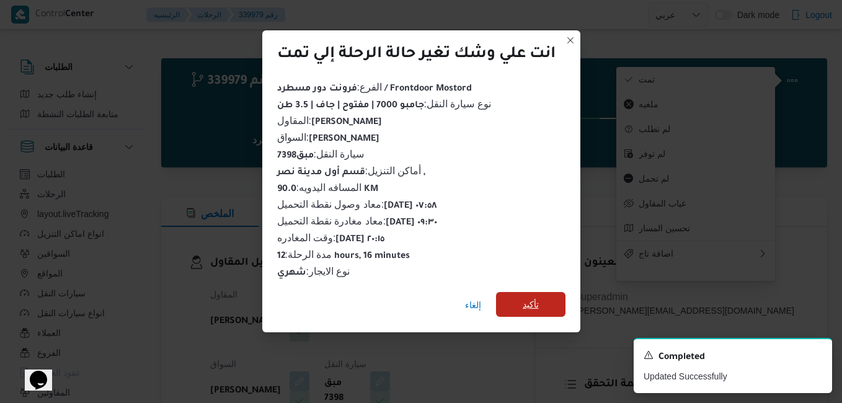
click at [542, 298] on span "تأكيد" at bounding box center [530, 304] width 69 height 25
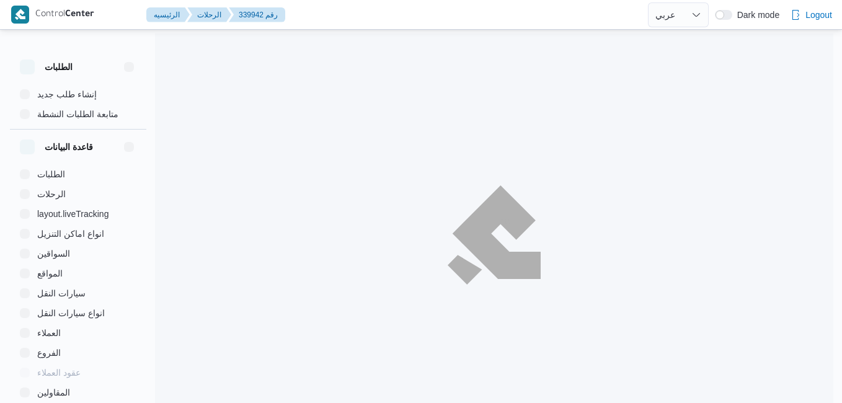
select select "ar"
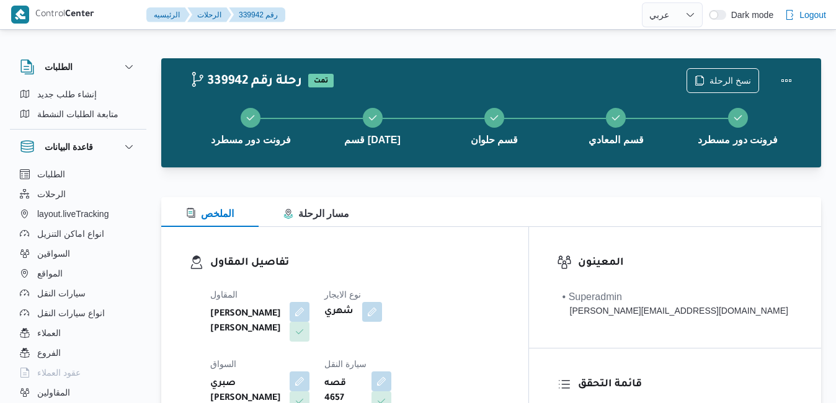
click at [461, 195] on div at bounding box center [491, 189] width 660 height 15
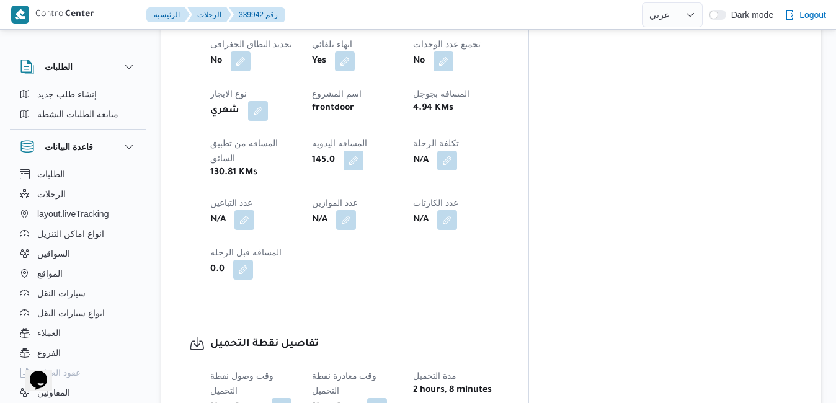
scroll to position [641, 0]
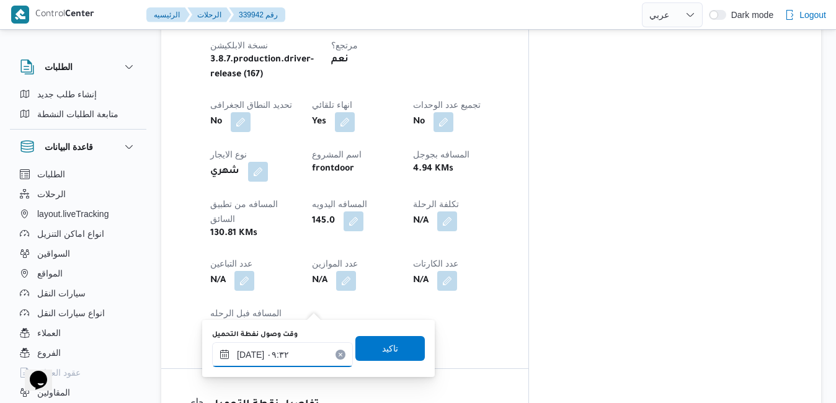
click at [250, 349] on div "[DATE] ٠٩:٣٢" at bounding box center [282, 354] width 141 height 25
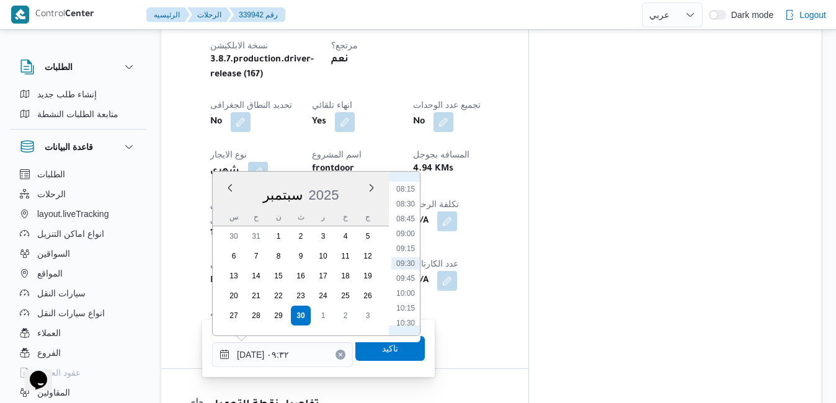
scroll to position [364, 0]
click at [403, 229] on li "06:45" at bounding box center [405, 226] width 29 height 12
type input "٣٠/٠٩/٢٠٢٥ ٠٦:٤٥"
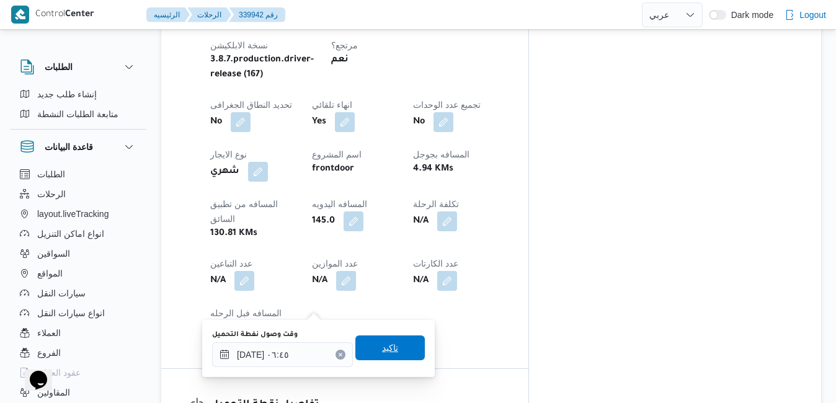
click at [368, 352] on span "تاكيد" at bounding box center [389, 348] width 69 height 25
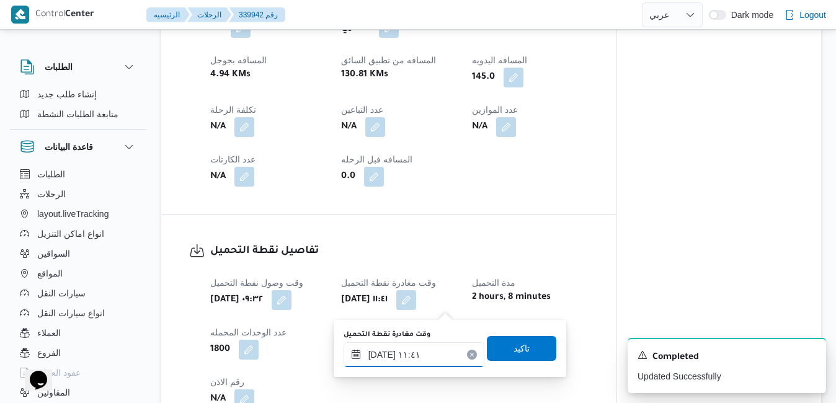
click at [388, 357] on input "٣٠/٠٩/٢٠٢٥ ١١:٤١" at bounding box center [414, 354] width 141 height 25
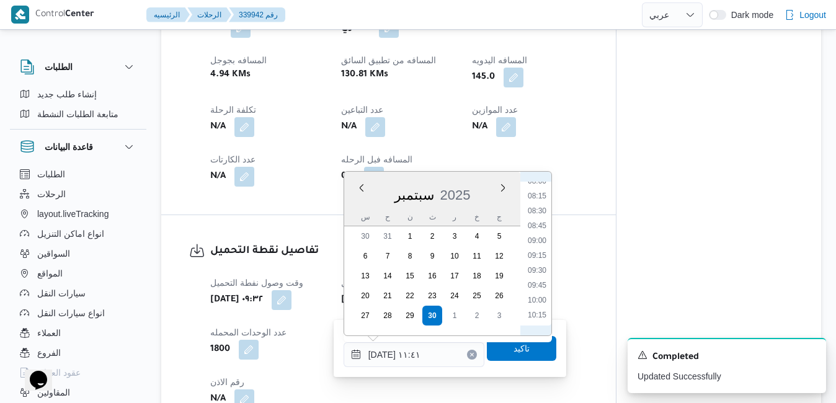
scroll to position [357, 0]
click at [535, 279] on li "07:30" at bounding box center [537, 277] width 29 height 12
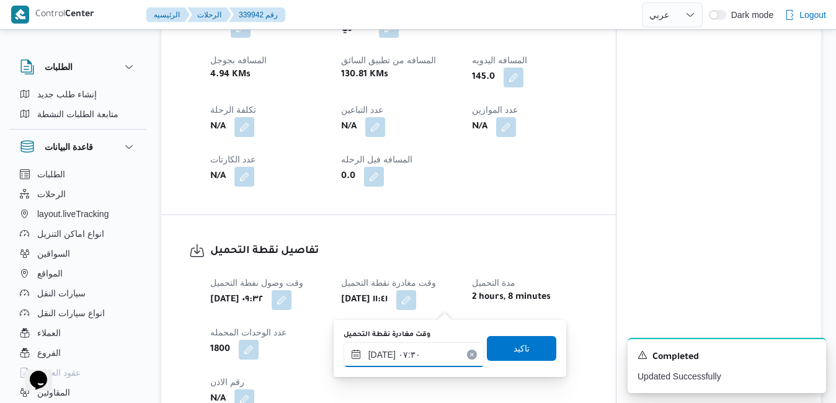
type input "٣٠/٠٩/٢٠٢٥ ٠٧:٣٠"
click at [499, 349] on span "تاكيد" at bounding box center [521, 348] width 69 height 25
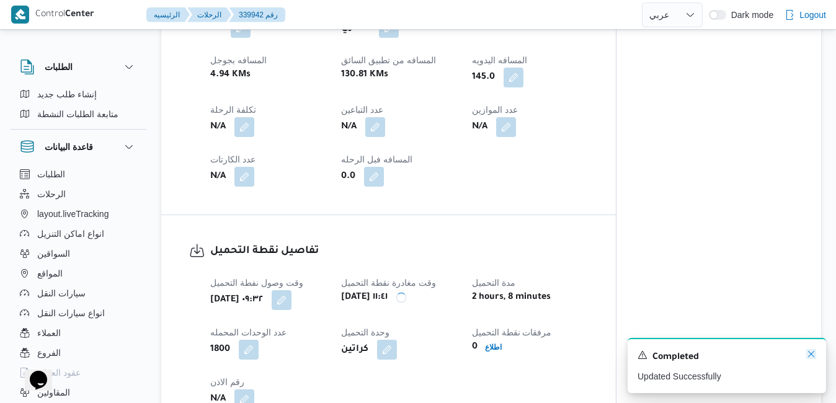
click at [812, 358] on icon "Dismiss toast" at bounding box center [811, 354] width 10 height 10
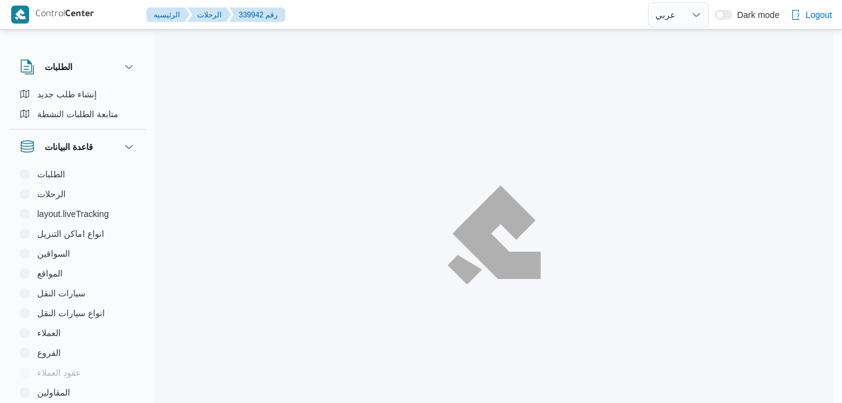
select select "ar"
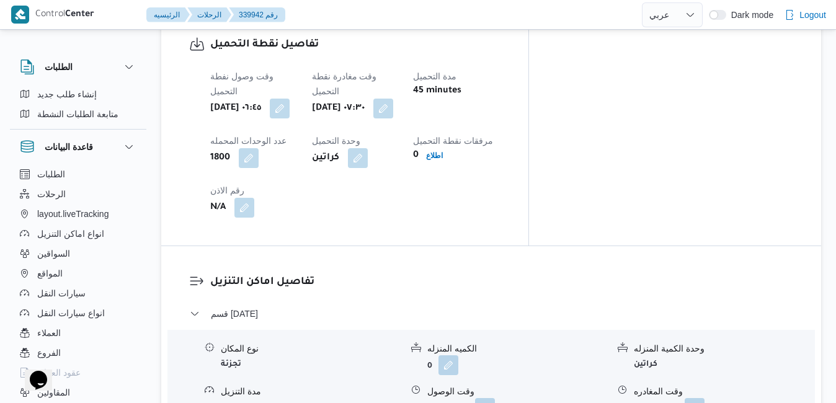
scroll to position [1026, 0]
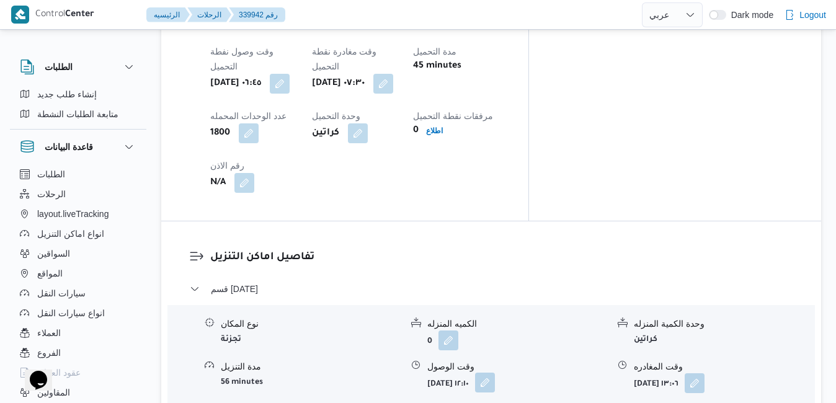
click at [495, 373] on button "button" at bounding box center [485, 383] width 20 height 20
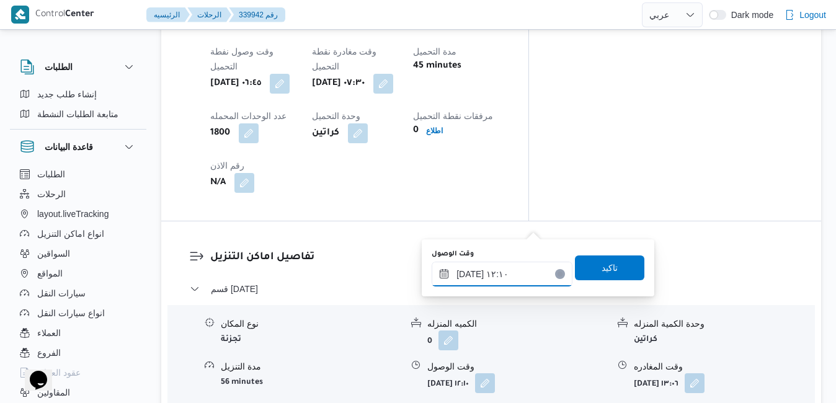
click at [478, 276] on input "٣٠/٠٩/٢٠٢٥ ١٢:١٠" at bounding box center [502, 274] width 141 height 25
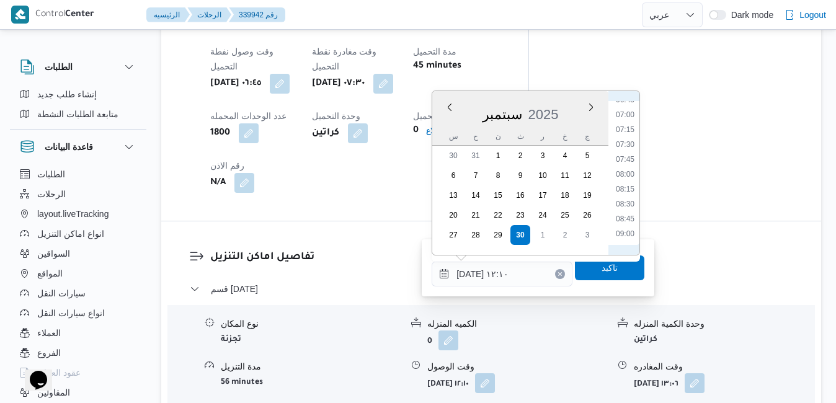
scroll to position [387, 0]
click at [624, 228] on li "08:30" at bounding box center [625, 226] width 29 height 12
type input "٣٠/٠٩/٢٠٢٥ ٠٨:٣٠"
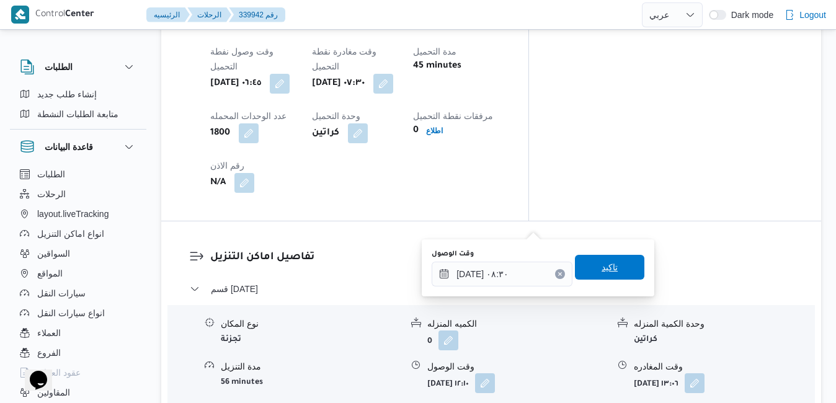
click at [605, 266] on span "تاكيد" at bounding box center [610, 267] width 16 height 15
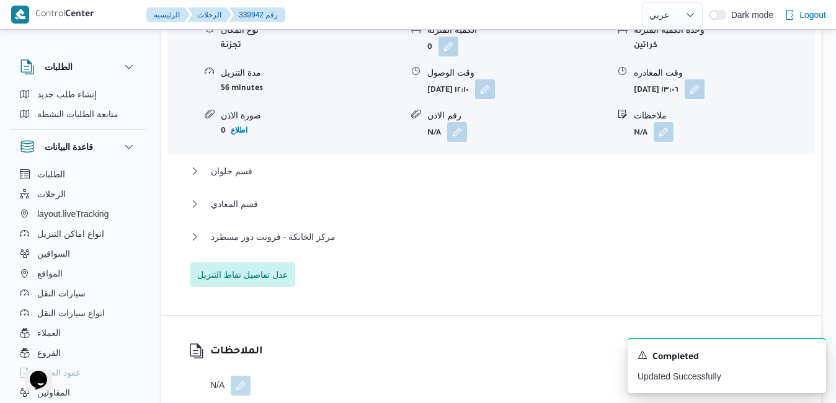
scroll to position [1258, 0]
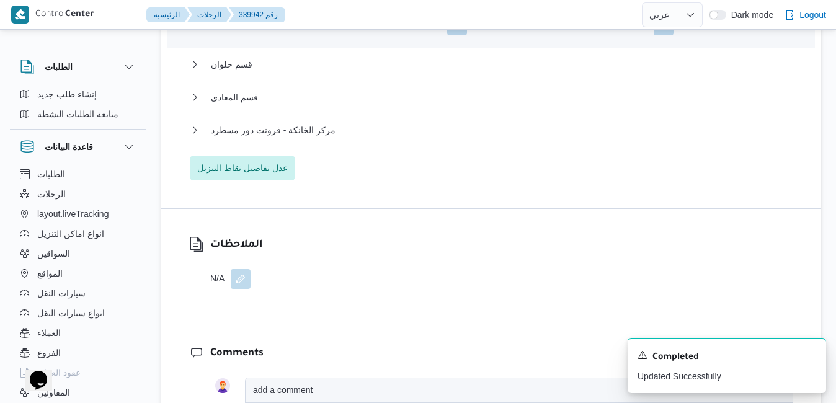
click at [590, 66] on div "قسم 15 مايو نوع المكان تجزئة الكميه المنزله 0 وحدة الكمية المنزله كراتين مدة ال…" at bounding box center [492, 31] width 604 height 300
click at [588, 72] on button "قسم حلوان" at bounding box center [492, 64] width 604 height 15
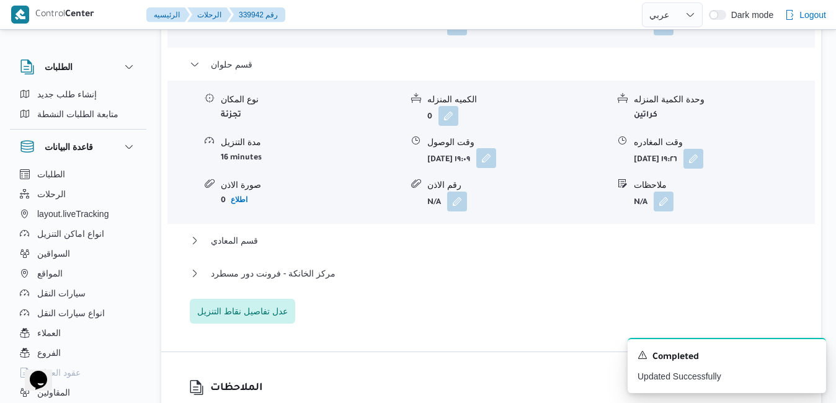
click at [496, 168] on button "button" at bounding box center [486, 158] width 20 height 20
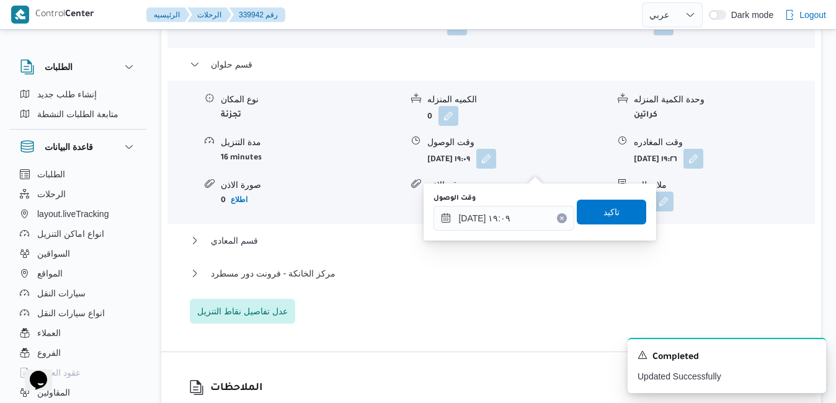
click at [561, 218] on icon "Clear input" at bounding box center [562, 217] width 3 height 3
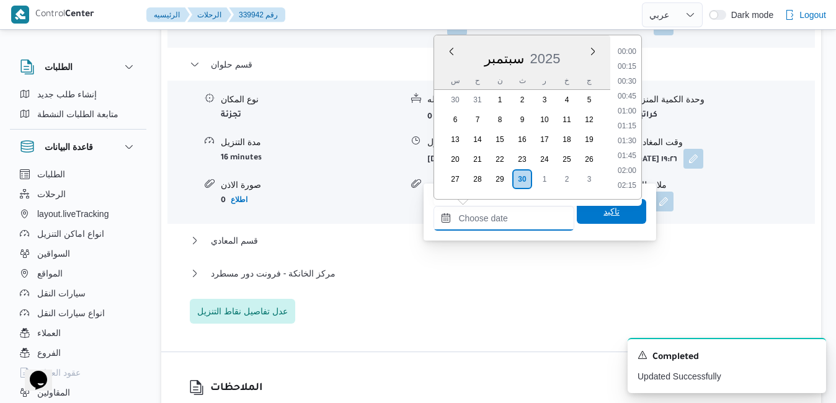
scroll to position [1249, 0]
click at [589, 217] on span "تاكيد" at bounding box center [611, 211] width 69 height 25
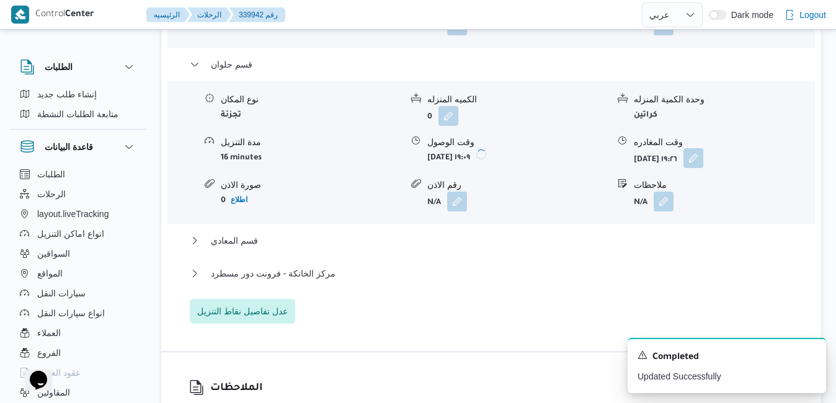
click at [703, 168] on button "button" at bounding box center [694, 158] width 20 height 20
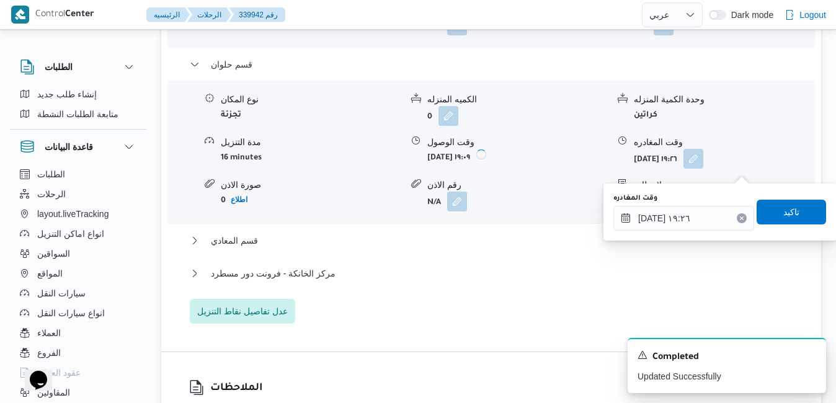
click at [739, 218] on icon "Clear input" at bounding box center [741, 218] width 5 height 5
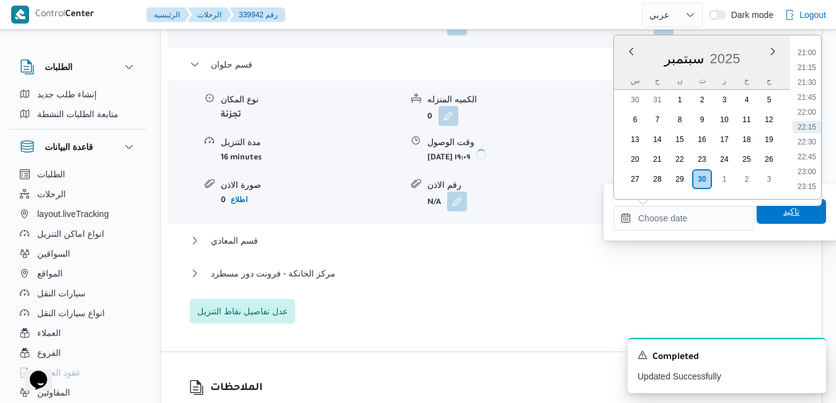
click at [769, 213] on span "تاكيد" at bounding box center [791, 211] width 69 height 25
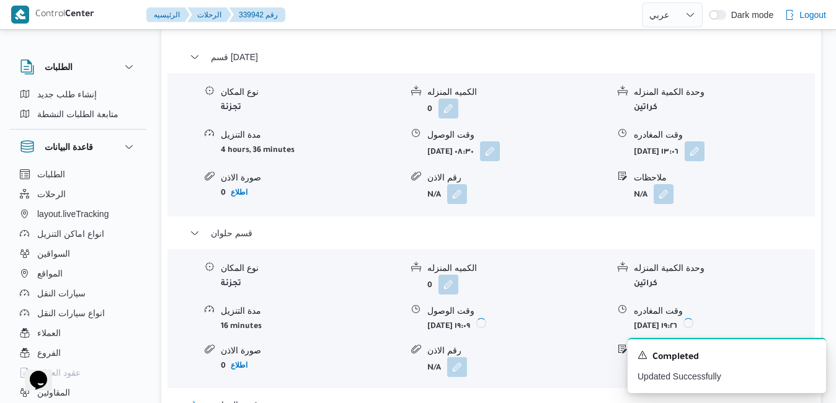
click at [473, 398] on button "قسم المعادي" at bounding box center [492, 405] width 604 height 15
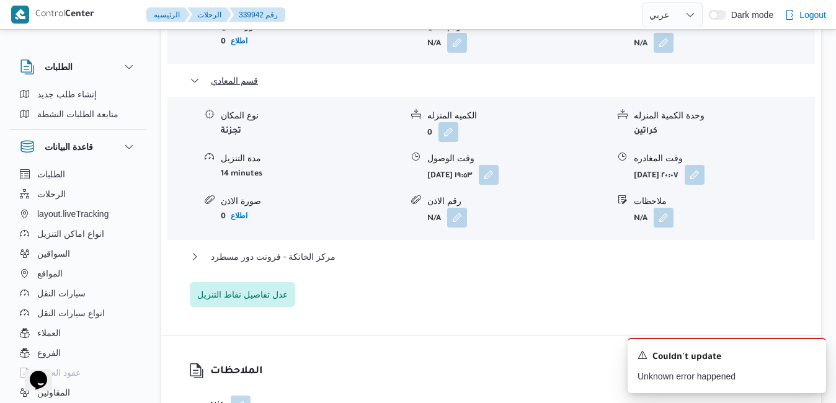
scroll to position [1481, 0]
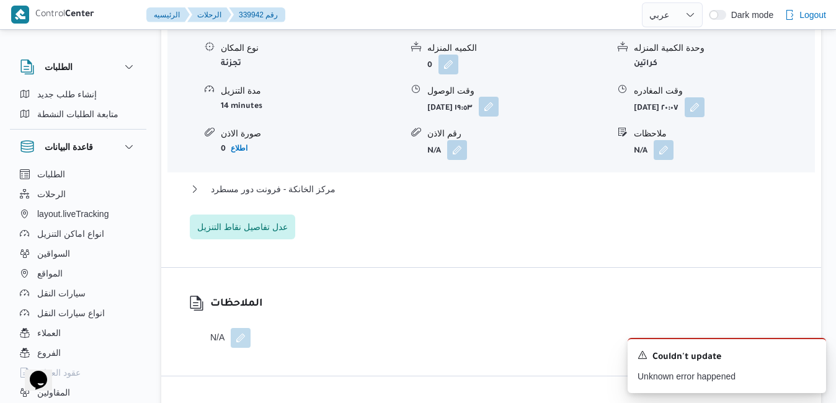
click at [499, 114] on button "button" at bounding box center [489, 107] width 20 height 20
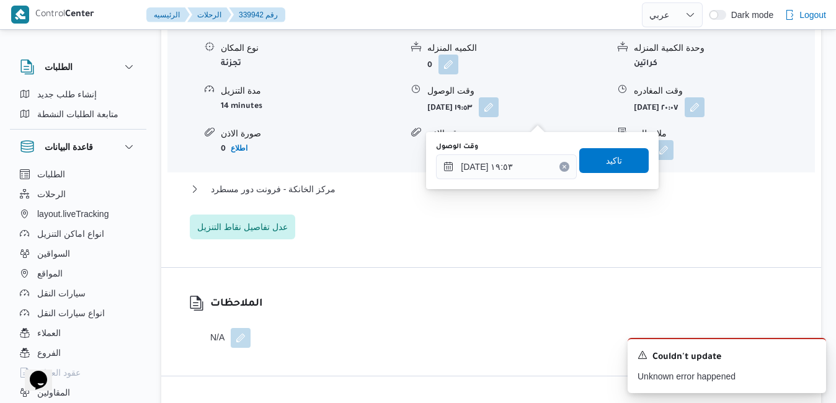
click at [562, 165] on icon "Clear input" at bounding box center [564, 166] width 5 height 5
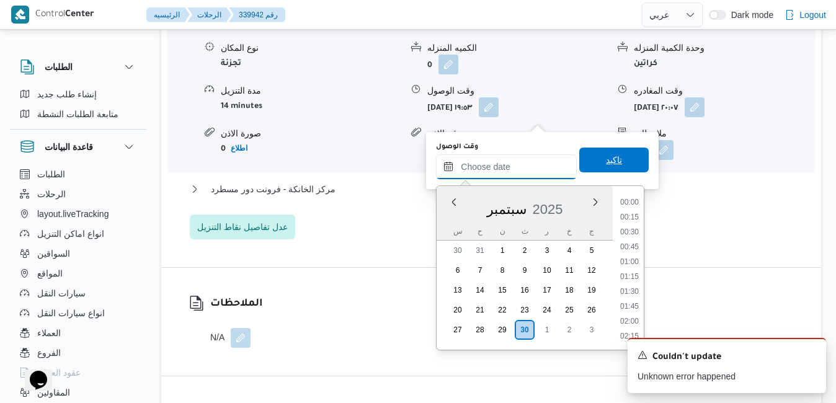
scroll to position [1249, 0]
click at [705, 117] on button "button" at bounding box center [695, 107] width 20 height 20
type input "٣٠/٠٩/٢٠٢٥ ١٩:٥٣"
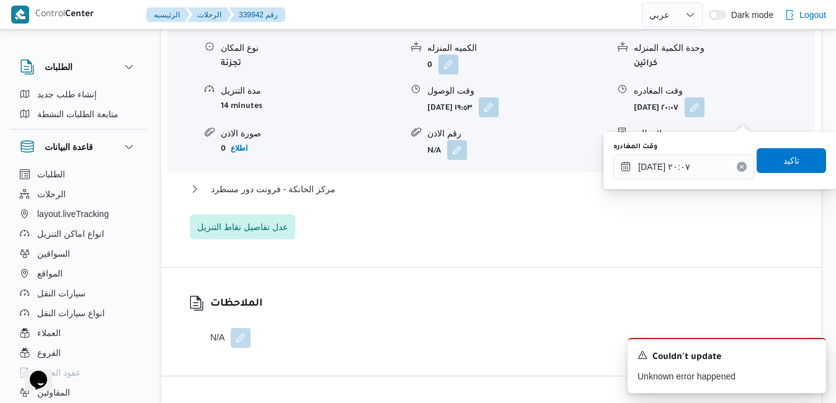
click at [740, 166] on icon "Clear input" at bounding box center [741, 166] width 3 height 3
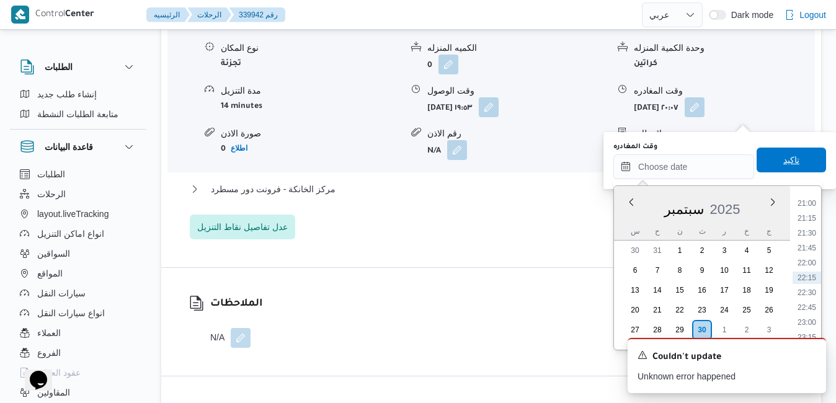
click at [763, 165] on span "تاكيد" at bounding box center [791, 160] width 69 height 25
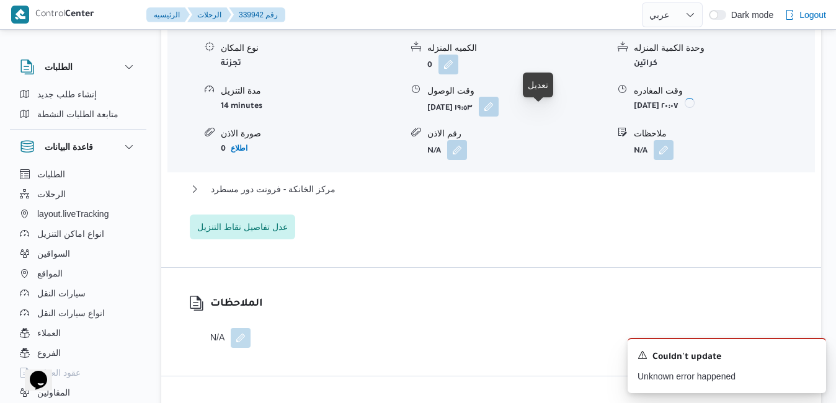
click at [499, 117] on button "button" at bounding box center [489, 107] width 20 height 20
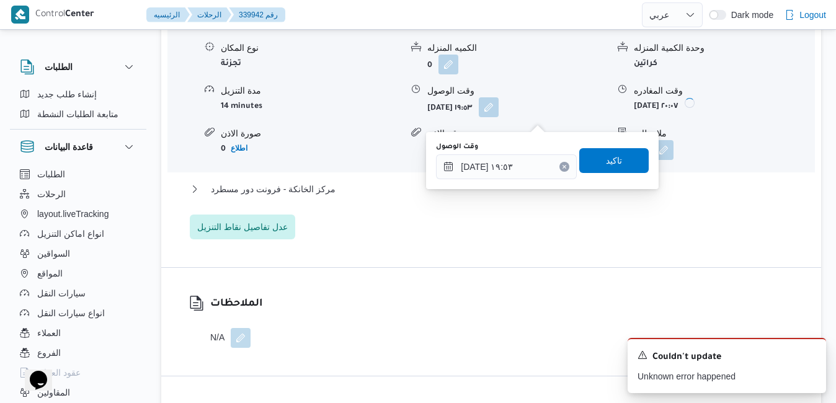
click at [562, 167] on icon "Clear input" at bounding box center [564, 166] width 5 height 5
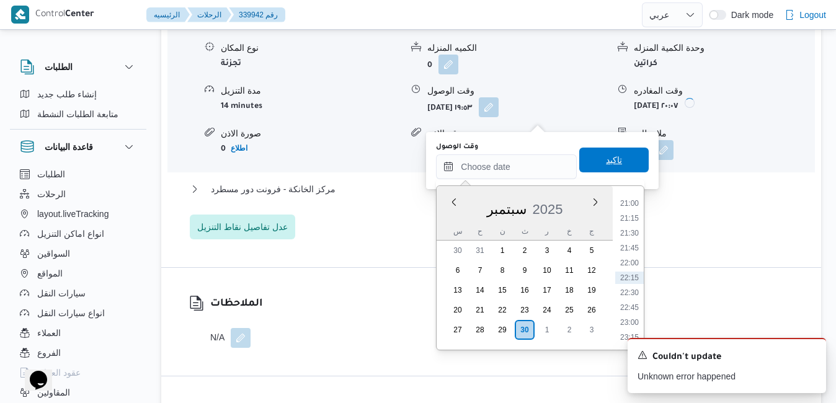
click at [592, 163] on span "تاكيد" at bounding box center [613, 160] width 69 height 25
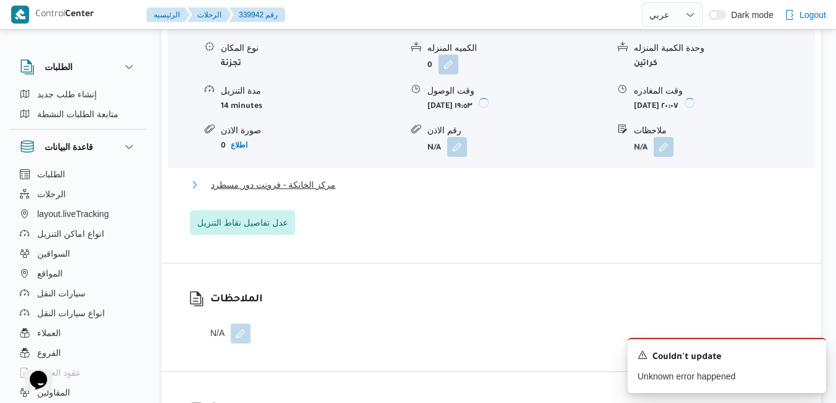
click at [487, 190] on button "مركز الخانكة - فرونت دور مسطرد" at bounding box center [492, 184] width 604 height 15
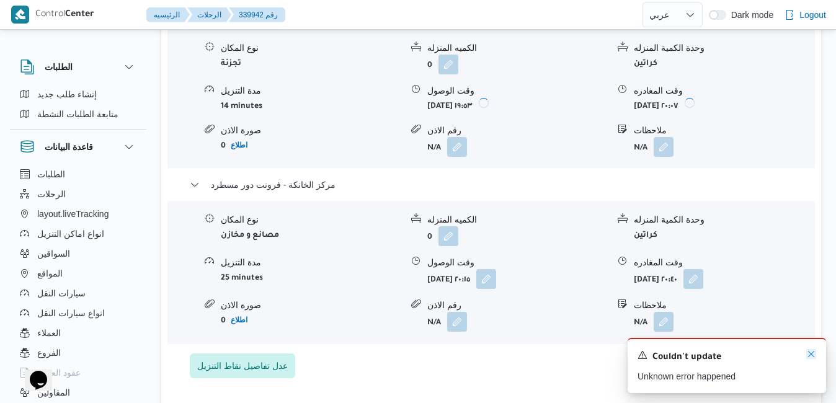
click at [813, 353] on icon "Dismiss toast" at bounding box center [811, 354] width 10 height 10
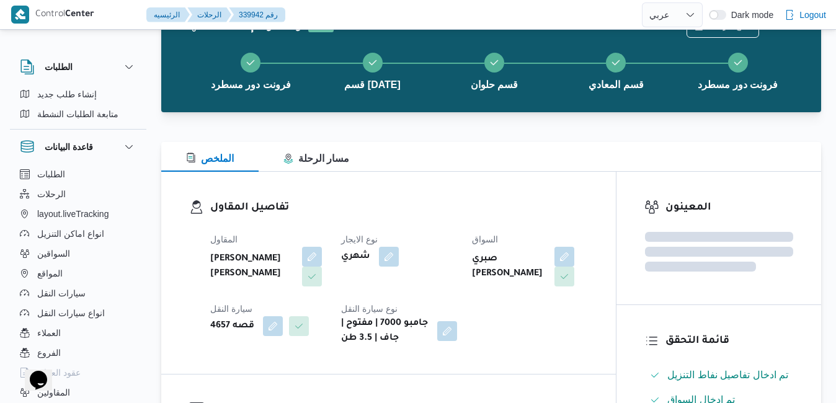
scroll to position [0, 0]
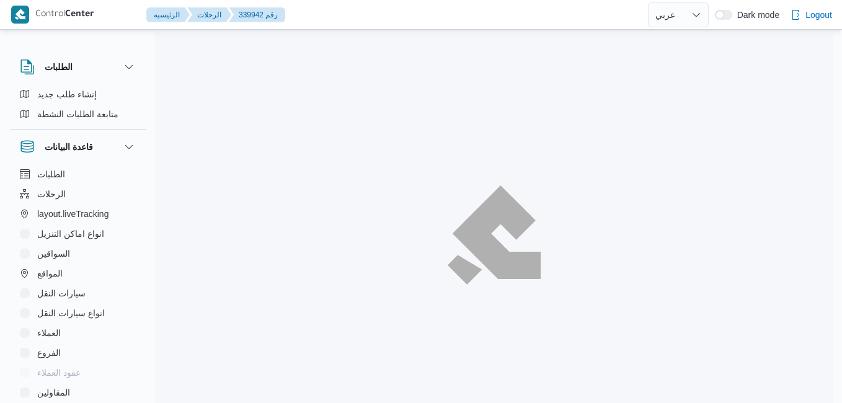
select select "ar"
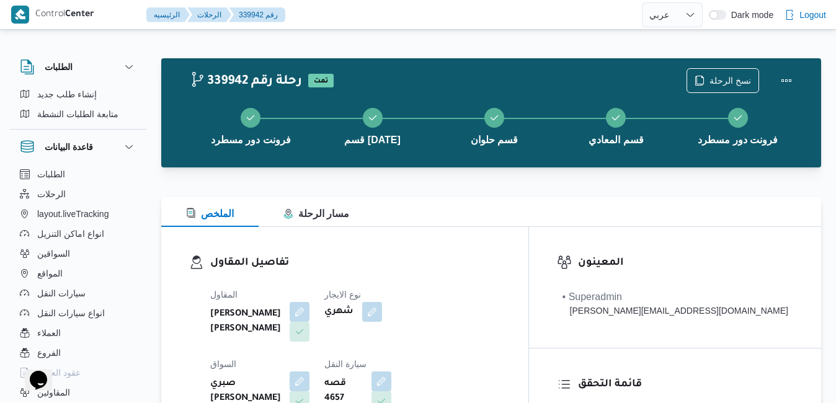
click at [483, 267] on h3 "تفاصيل المقاول" at bounding box center [355, 263] width 290 height 17
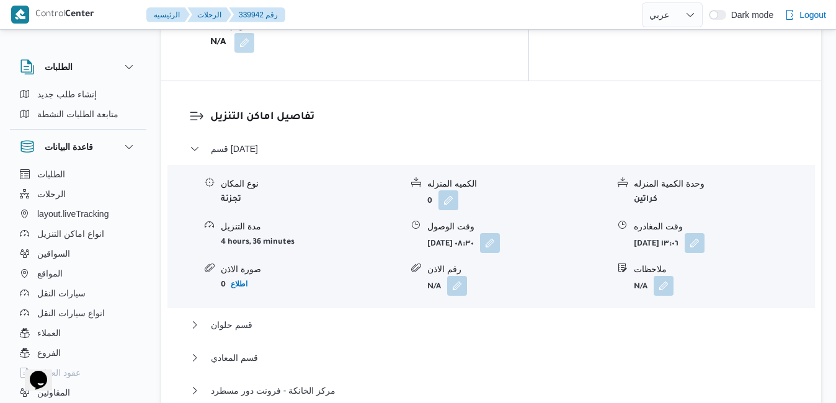
scroll to position [1191, 0]
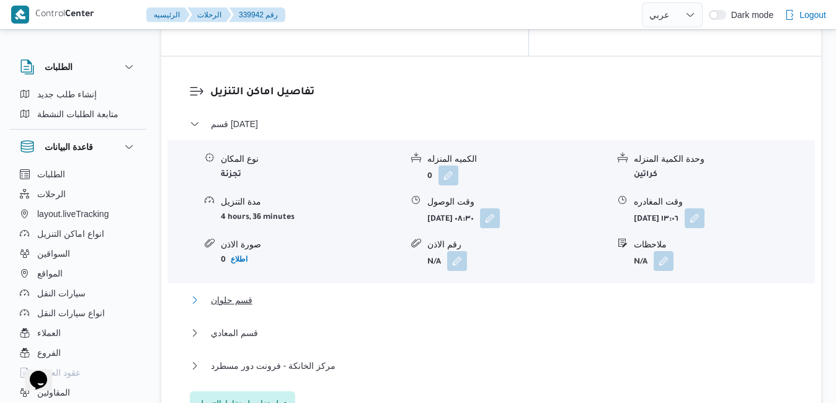
click at [386, 293] on button "قسم حلوان" at bounding box center [492, 300] width 604 height 15
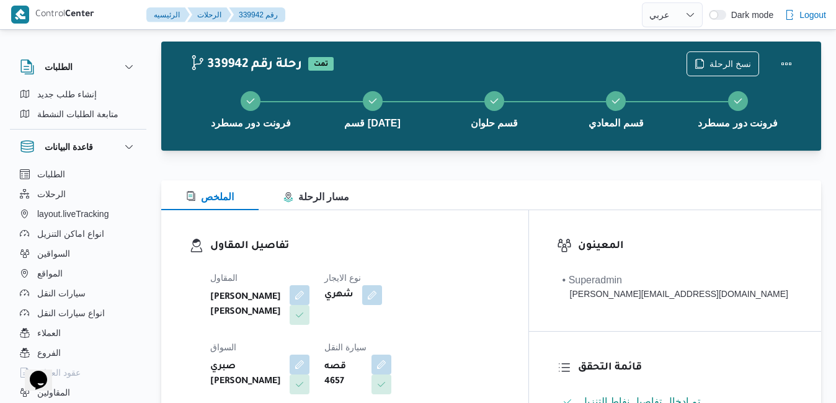
scroll to position [0, 0]
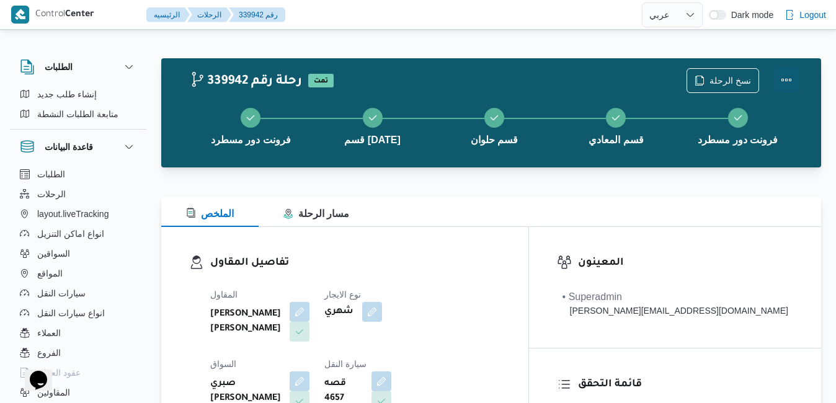
click at [788, 86] on button "Actions" at bounding box center [786, 80] width 25 height 25
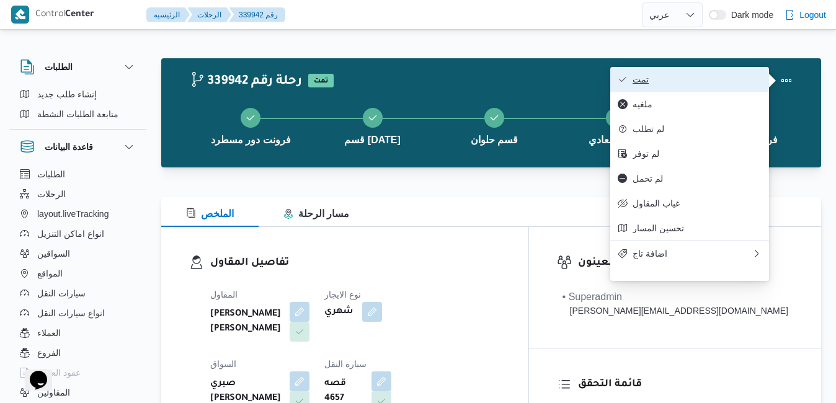
click at [676, 78] on span "تمت" at bounding box center [697, 79] width 129 height 10
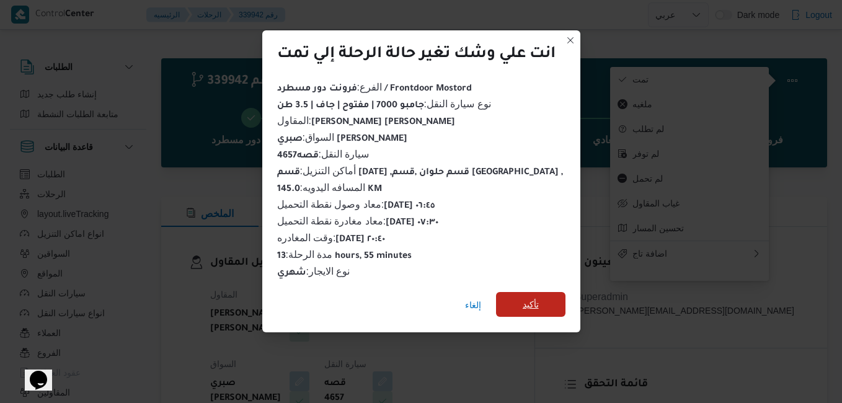
click at [517, 299] on span "تأكيد" at bounding box center [530, 304] width 69 height 25
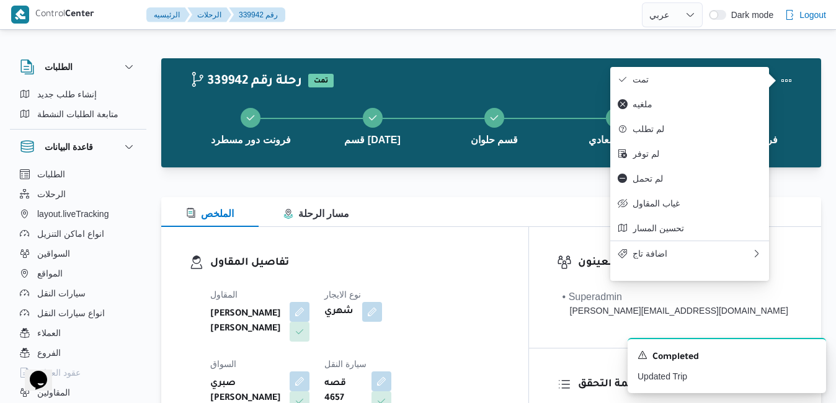
click at [401, 79] on div "339942 رحلة رقم تمت نسخ الرحلة" at bounding box center [494, 80] width 609 height 25
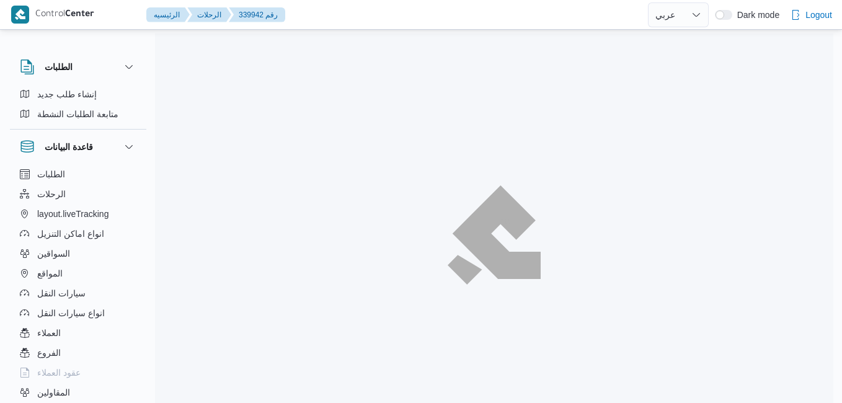
select select "ar"
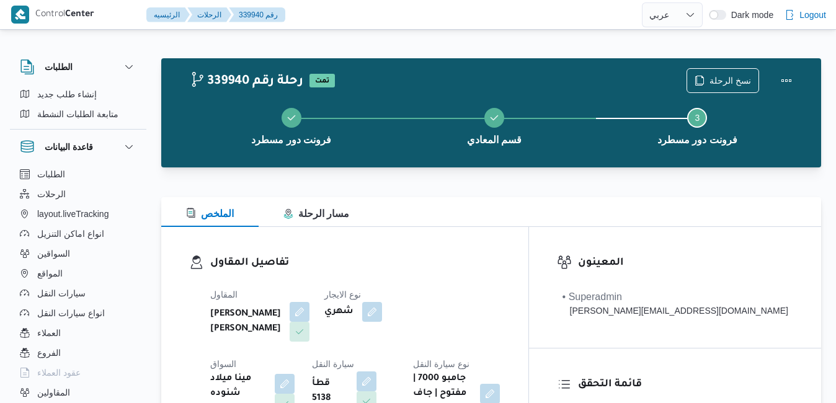
select select "ar"
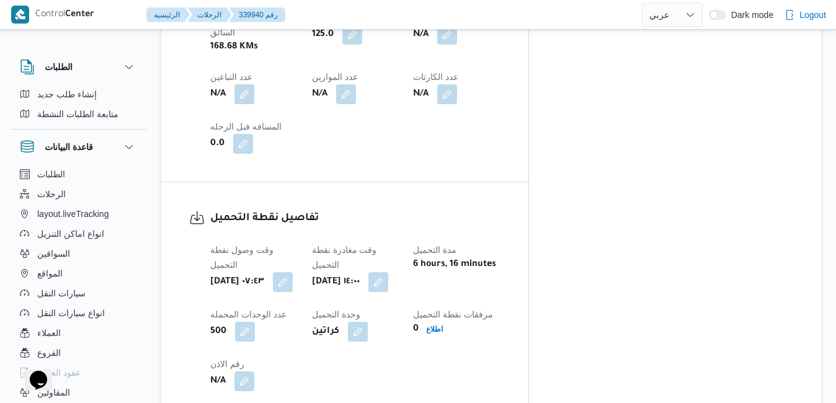
scroll to position [794, 0]
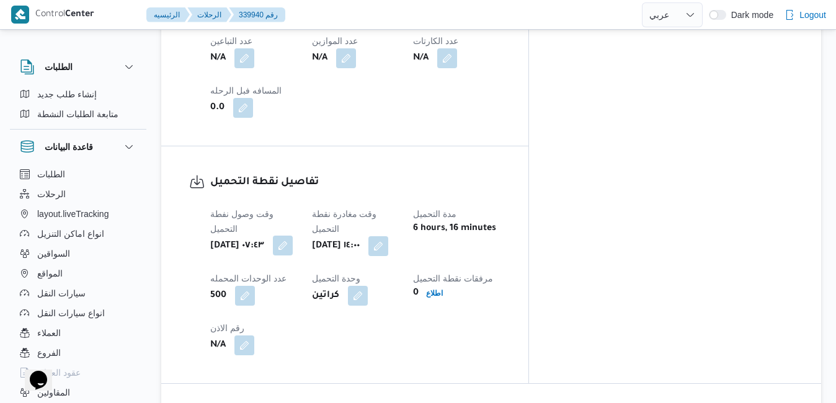
click at [293, 236] on button "button" at bounding box center [283, 246] width 20 height 20
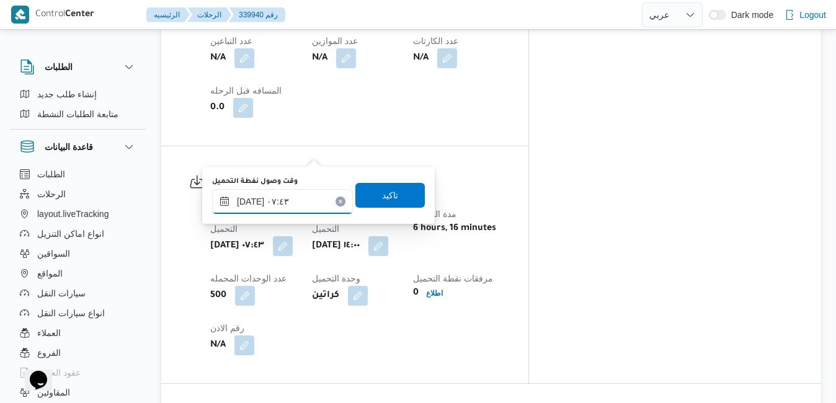
click at [280, 200] on input "[DATE] ٠٧:٤٣" at bounding box center [282, 201] width 141 height 25
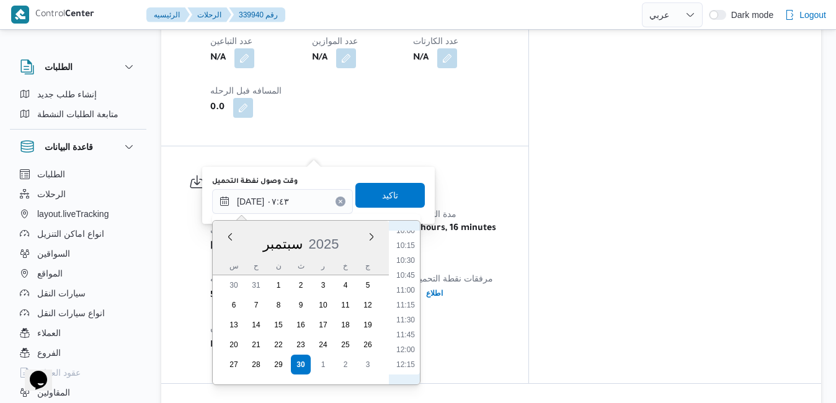
scroll to position [623, 0]
click at [414, 331] on li "12:00" at bounding box center [405, 329] width 29 height 12
type input "[DATE] ١٢:٠٠"
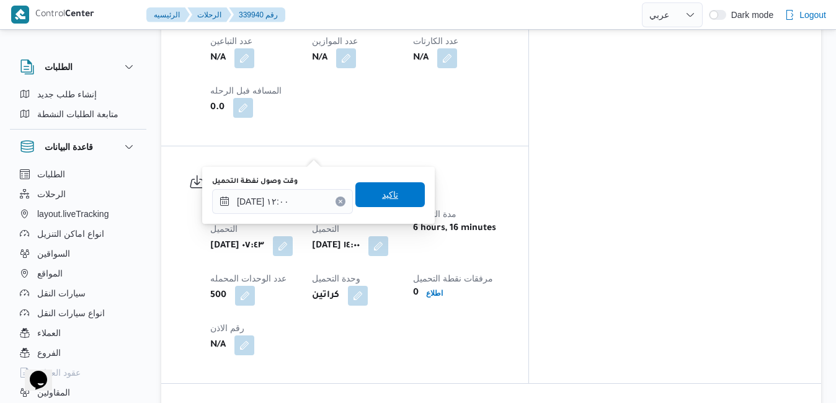
click at [394, 195] on span "تاكيد" at bounding box center [389, 194] width 69 height 25
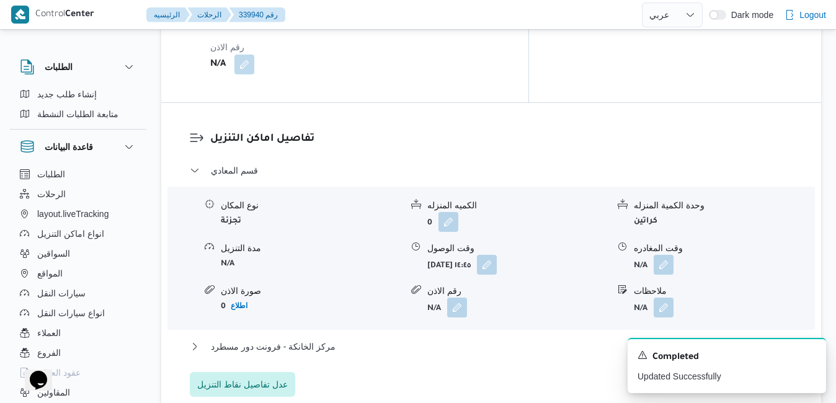
scroll to position [1092, 0]
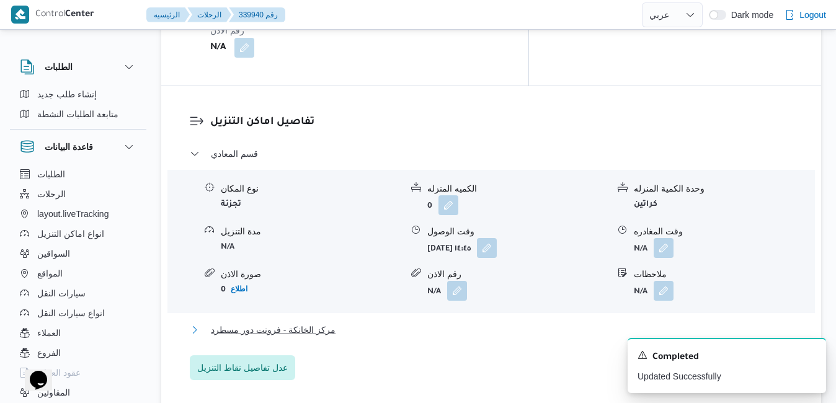
click at [564, 323] on button "مركز الخانكة - فرونت دور مسطرد" at bounding box center [492, 330] width 604 height 15
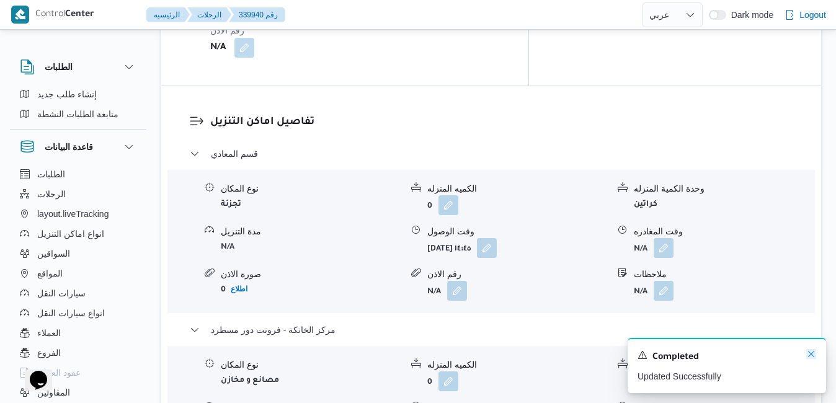
click at [814, 355] on icon "Dismiss toast" at bounding box center [811, 354] width 10 height 10
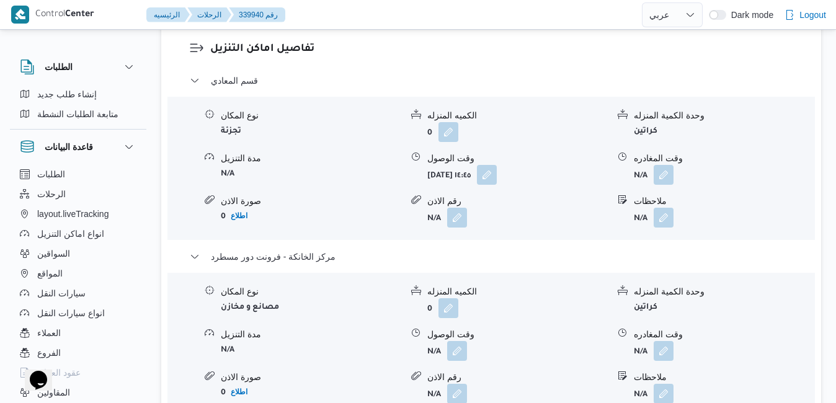
scroll to position [1166, 0]
click at [668, 339] on button "button" at bounding box center [664, 349] width 20 height 20
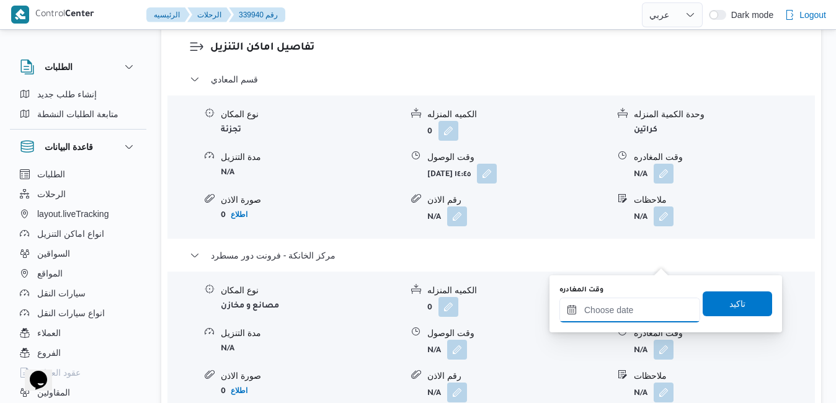
click at [636, 315] on input "وقت المغادره" at bounding box center [629, 310] width 141 height 25
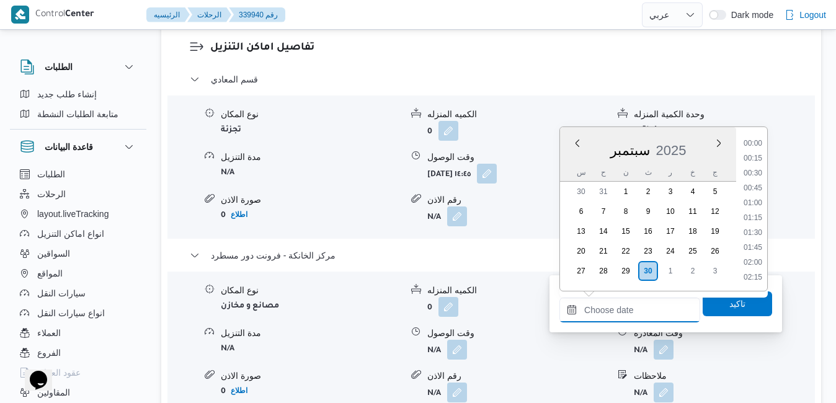
scroll to position [1249, 0]
click at [574, 160] on div "سبتمبر 2025" at bounding box center [648, 148] width 176 height 32
click at [752, 240] on li "20:30" at bounding box center [753, 240] width 29 height 12
type input "٣٠/٠٩/٢٠٢٥ ٢٠:٣٠"
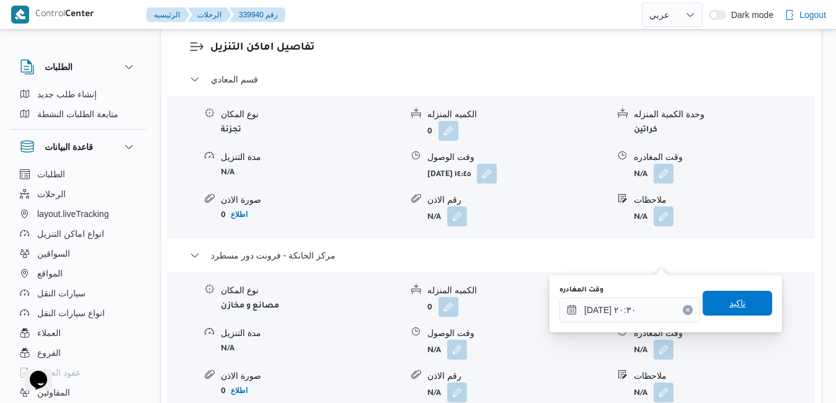
click at [729, 305] on span "تاكيد" at bounding box center [737, 303] width 16 height 15
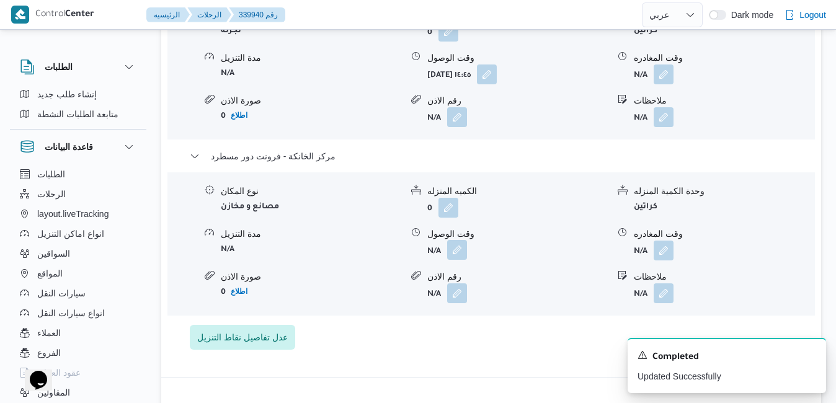
click at [458, 259] on button "button" at bounding box center [457, 250] width 20 height 20
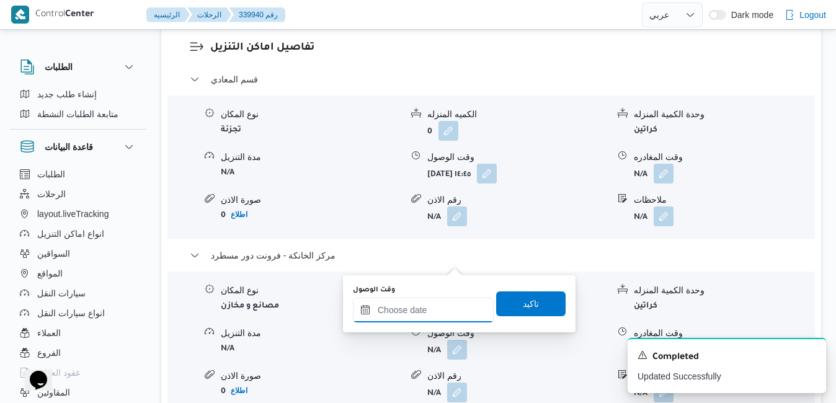
click at [438, 306] on input "وقت الوصول" at bounding box center [423, 310] width 141 height 25
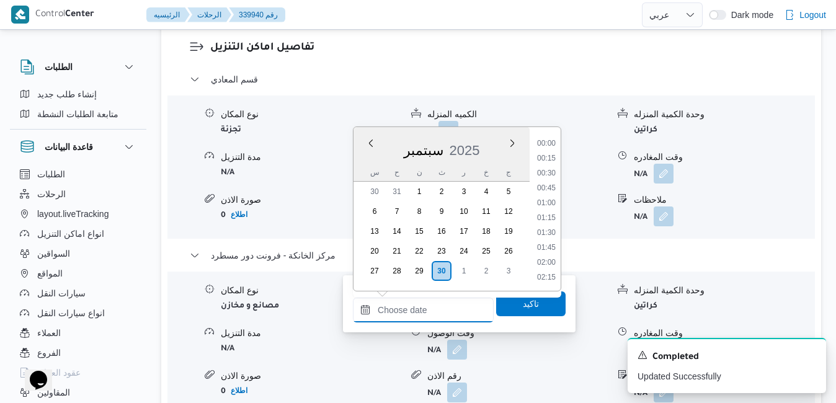
scroll to position [1249, 0]
click at [361, 158] on div "سبتمبر 2025" at bounding box center [442, 148] width 176 height 32
click at [553, 223] on li "20:15" at bounding box center [546, 226] width 29 height 12
type input "٣٠/٠٩/٢٠٢٥ ٢٠:١٥"
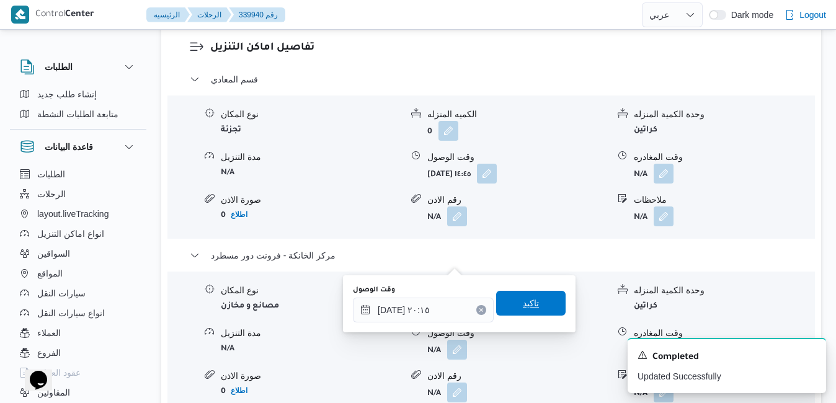
click at [525, 300] on span "تاكيد" at bounding box center [531, 303] width 16 height 15
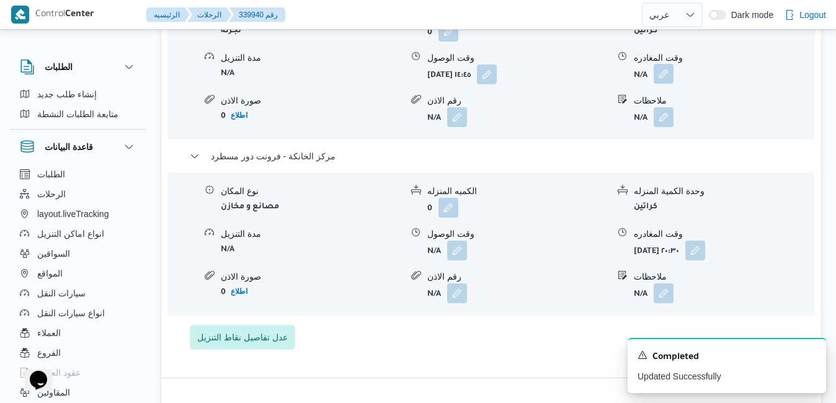
click at [666, 84] on button "button" at bounding box center [664, 74] width 20 height 20
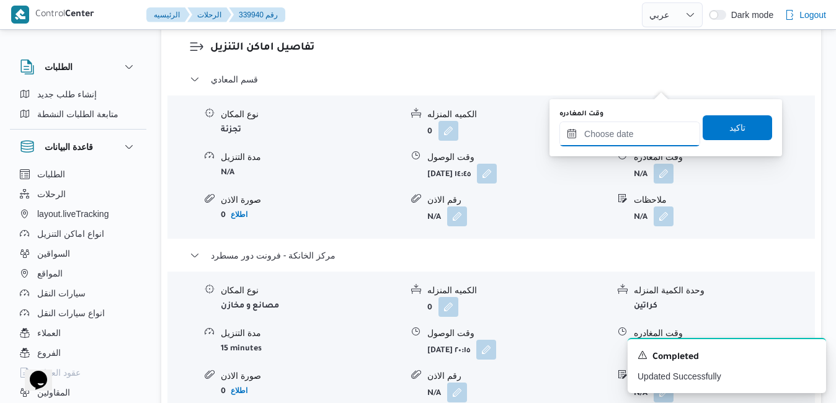
click at [640, 126] on input "وقت المغادره" at bounding box center [629, 134] width 141 height 25
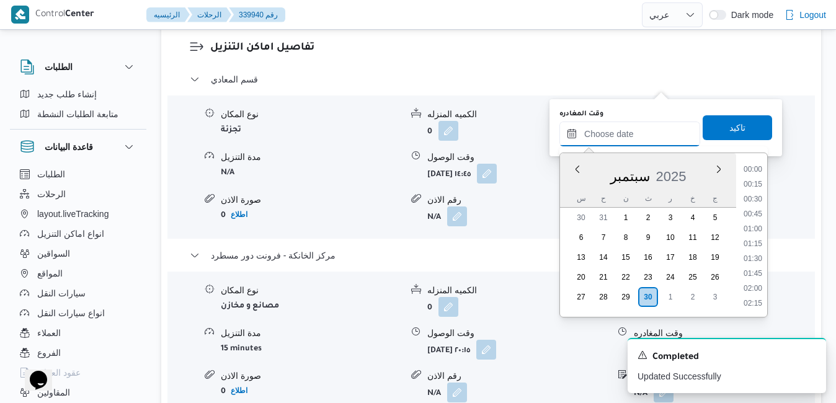
scroll to position [1249, 0]
click at [569, 189] on div "سبتمبر 2025" at bounding box center [648, 174] width 176 height 32
click at [756, 193] on li "19:15" at bounding box center [753, 192] width 29 height 12
type input "٣٠/٠٩/٢٠٢٥ ١٩:١٥"
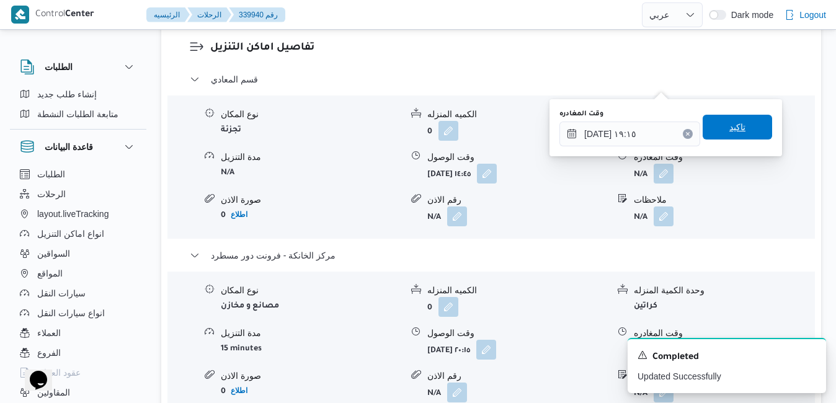
click at [739, 134] on span "تاكيد" at bounding box center [737, 127] width 69 height 25
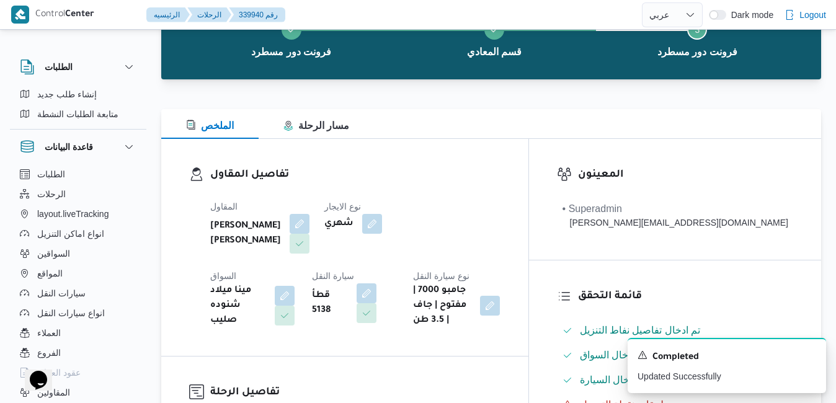
scroll to position [0, 0]
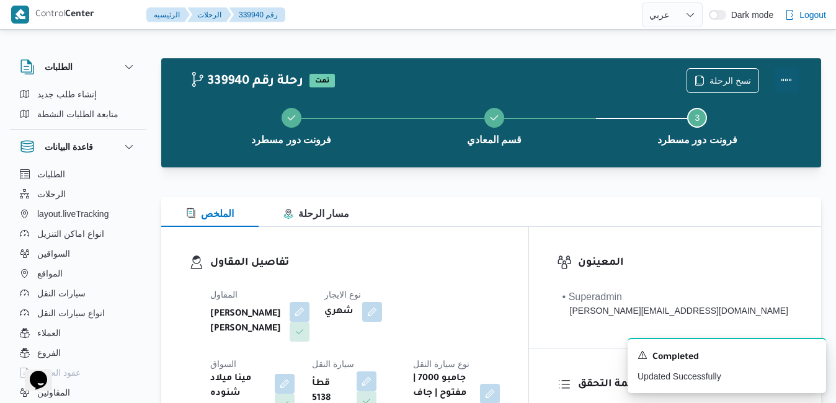
click at [788, 74] on button "Actions" at bounding box center [786, 80] width 25 height 25
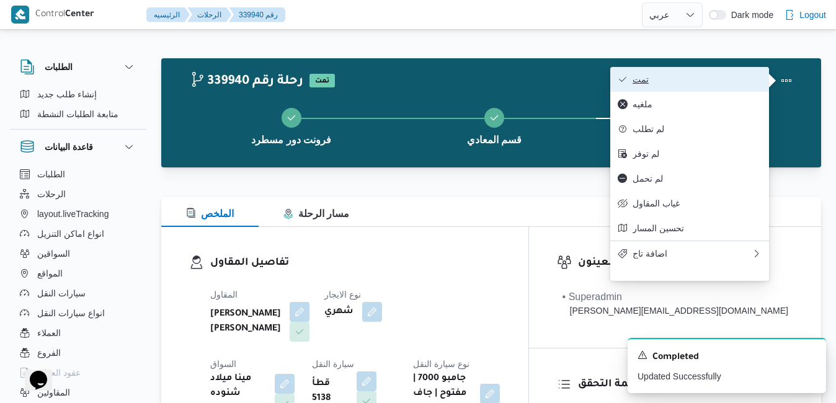
click at [738, 83] on span "تمت" at bounding box center [697, 79] width 129 height 10
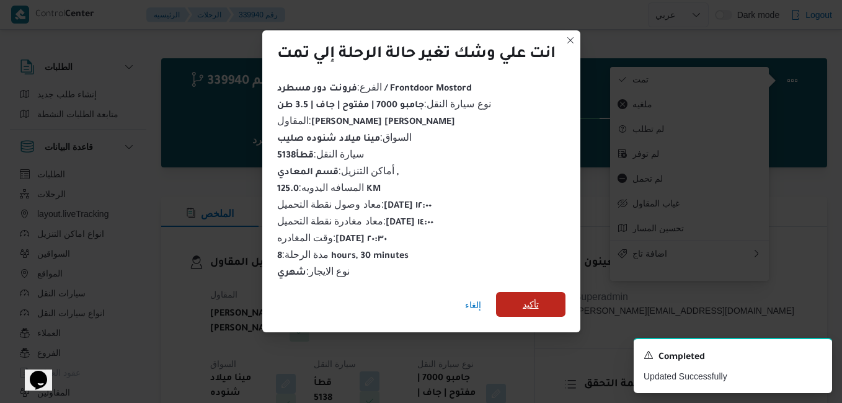
click at [535, 300] on span "تأكيد" at bounding box center [531, 304] width 16 height 15
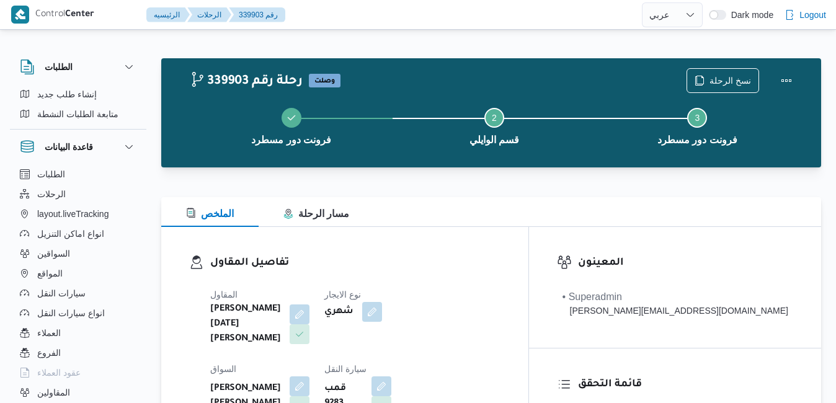
select select "ar"
click at [794, 81] on button "Actions" at bounding box center [786, 80] width 25 height 25
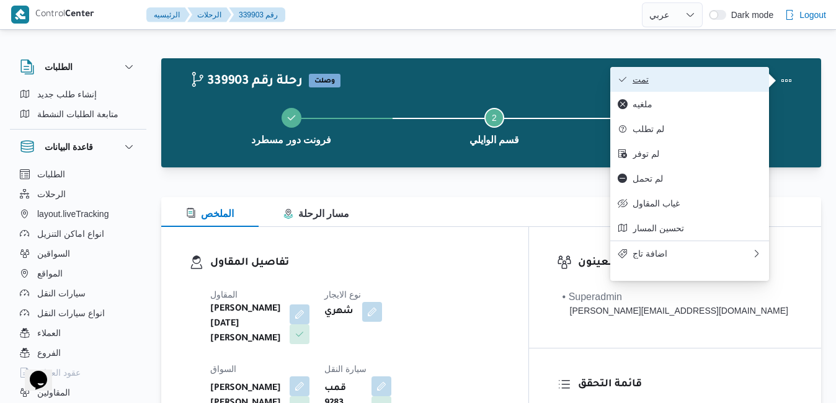
click at [731, 84] on span "تمت" at bounding box center [697, 79] width 129 height 10
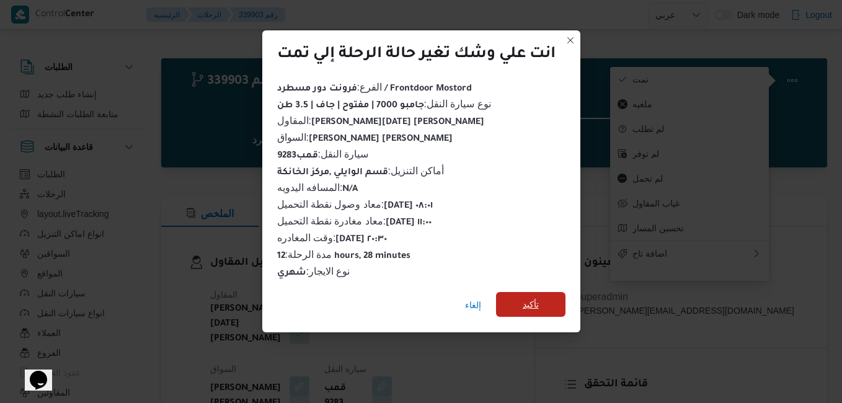
click at [541, 301] on span "تأكيد" at bounding box center [530, 304] width 69 height 25
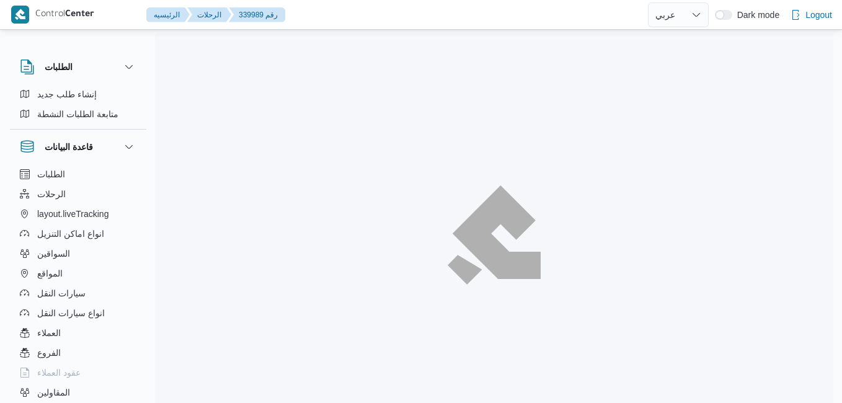
select select "ar"
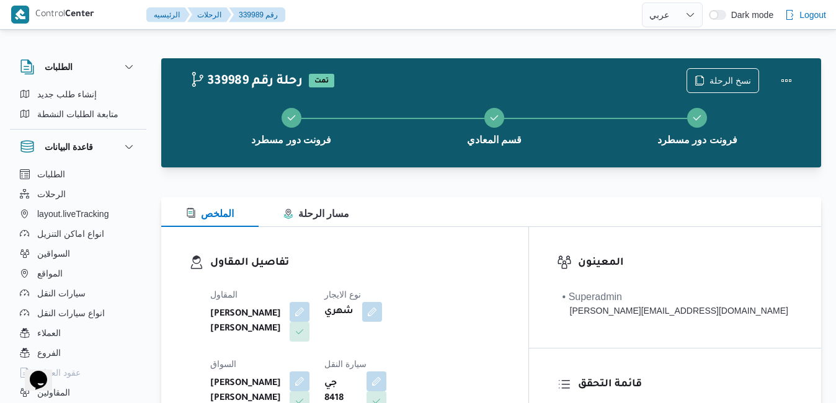
click at [528, 239] on div "تفاصيل المقاول المقاول [PERSON_NAME] [PERSON_NAME] نوع الايجار شهري السواق [PER…" at bounding box center [344, 370] width 367 height 287
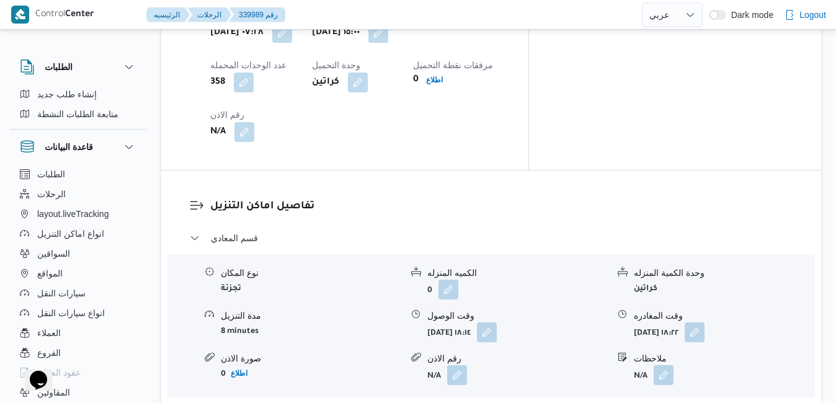
scroll to position [724, 0]
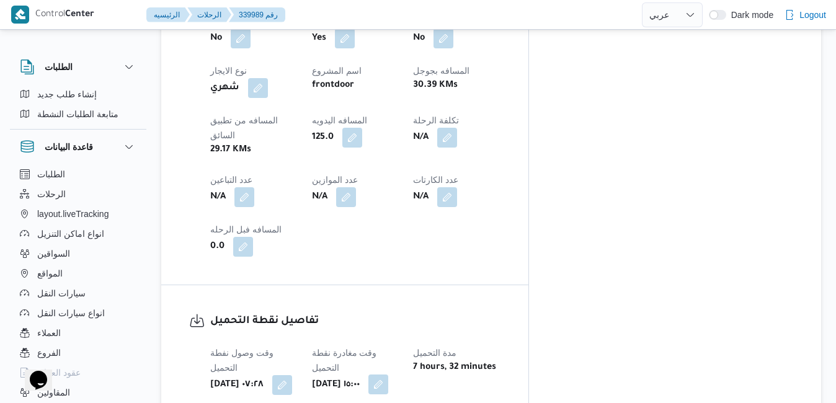
click at [388, 375] on button "button" at bounding box center [378, 385] width 20 height 20
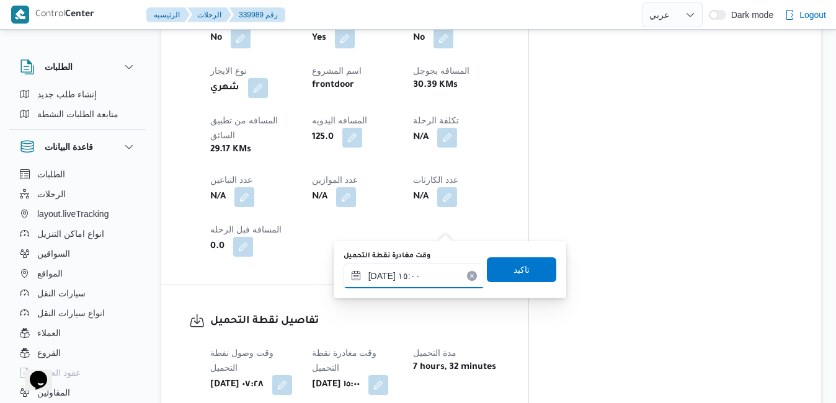
click at [418, 277] on input "[DATE] ١٥:٠٠" at bounding box center [414, 276] width 141 height 25
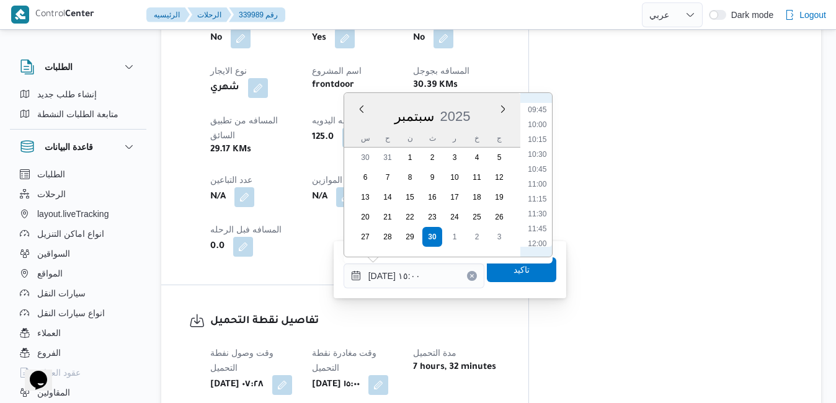
scroll to position [566, 0]
click at [538, 155] on li "10:15" at bounding box center [537, 154] width 29 height 12
type input "[DATE] ١٠:١٥"
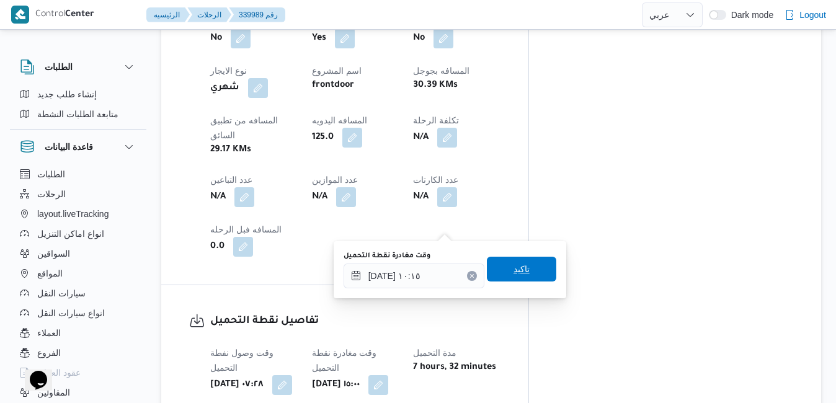
click at [501, 267] on span "تاكيد" at bounding box center [521, 269] width 69 height 25
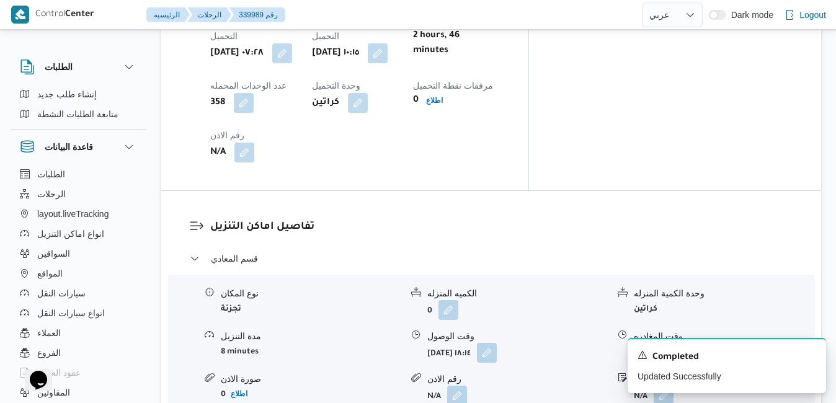
scroll to position [1072, 0]
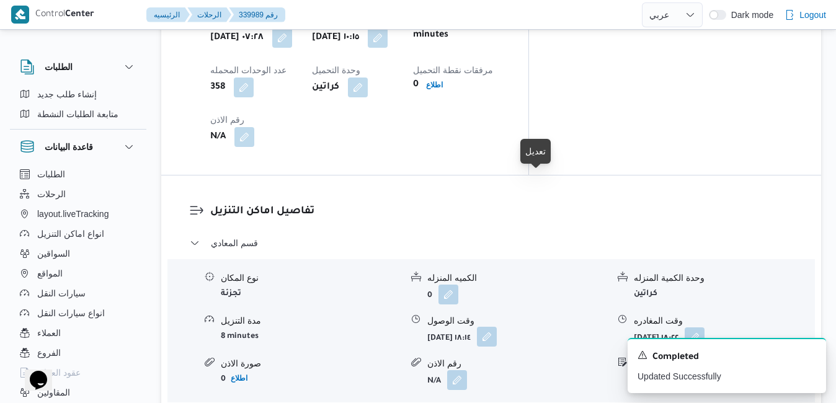
click at [497, 327] on button "button" at bounding box center [487, 337] width 20 height 20
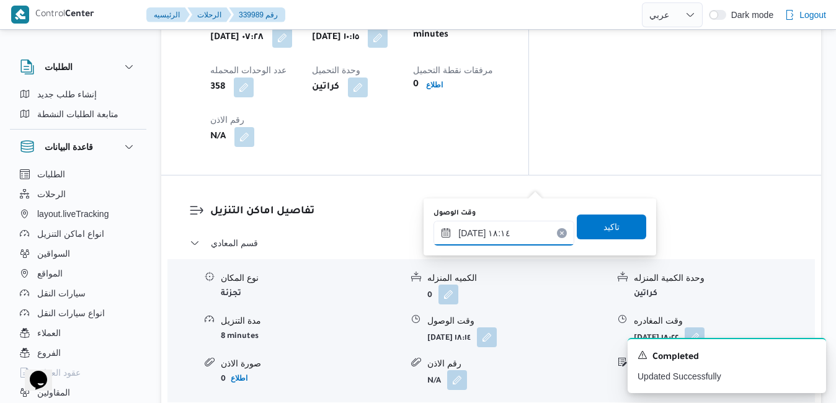
click at [488, 240] on input "[DATE] ١٨:١٤" at bounding box center [504, 233] width 141 height 25
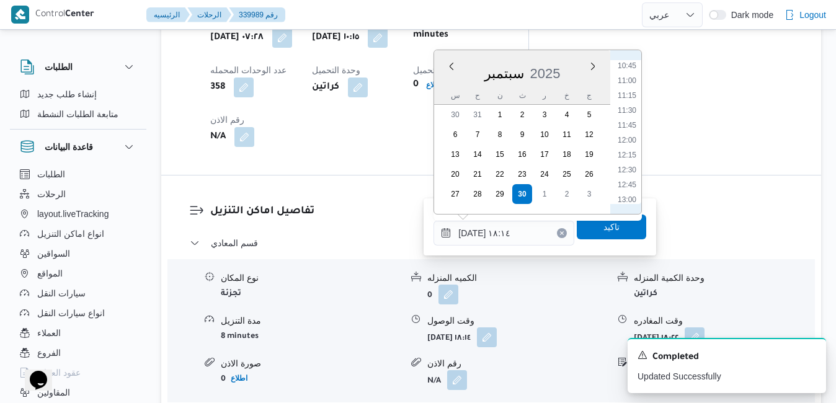
scroll to position [618, 0]
click at [629, 123] on li "11:15" at bounding box center [627, 118] width 29 height 12
type input "[DATE] ١١:١٥"
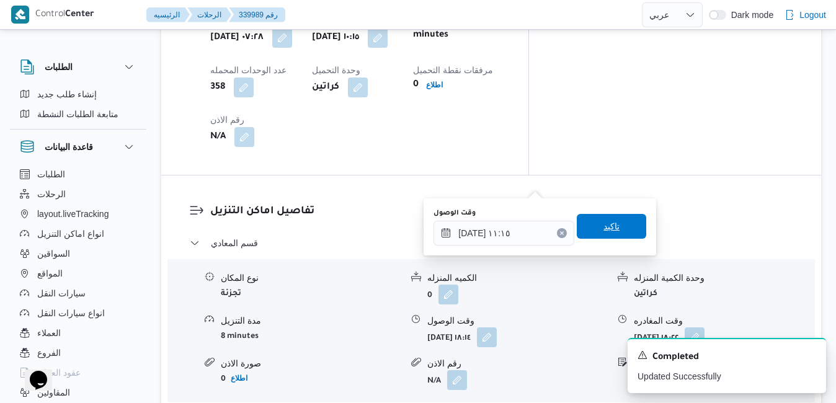
click at [591, 233] on span "تاكيد" at bounding box center [611, 226] width 69 height 25
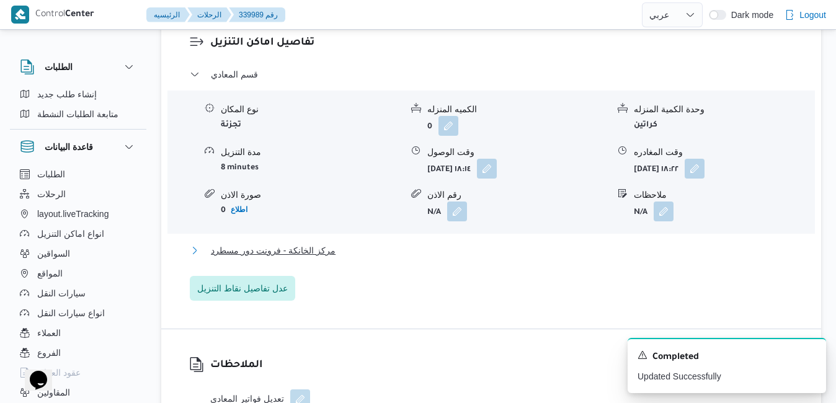
click at [498, 258] on button "مركز الخانكة - فرونت دور مسطرد" at bounding box center [492, 250] width 604 height 15
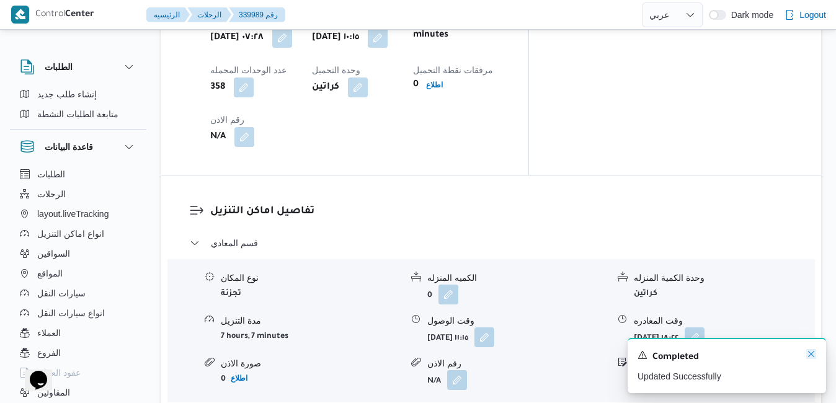
click at [810, 354] on icon "Dismiss toast" at bounding box center [811, 354] width 6 height 6
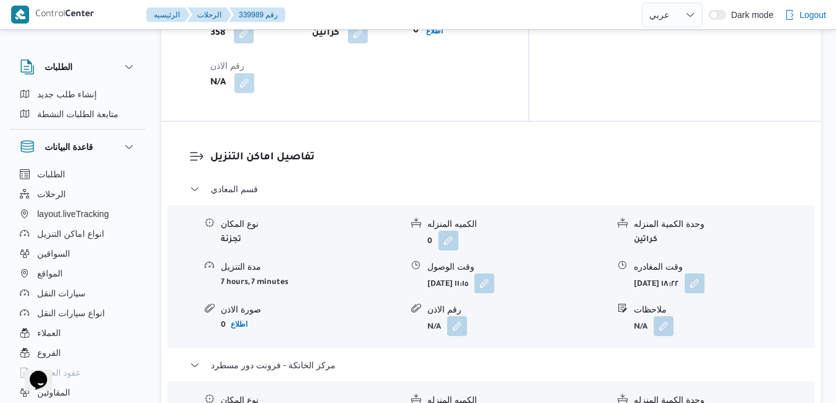
scroll to position [1146, 0]
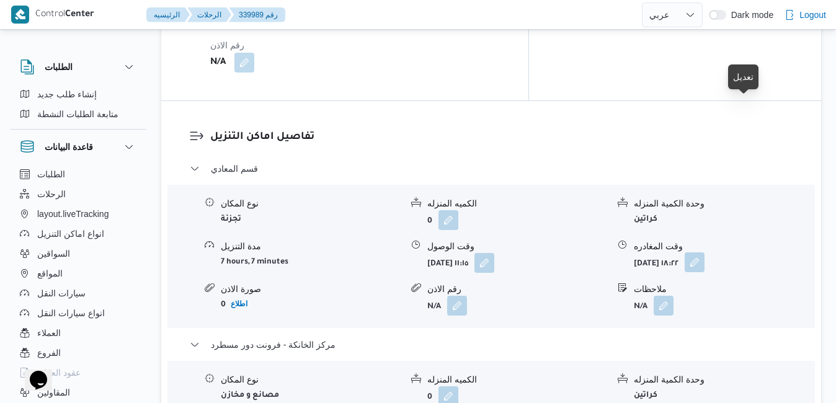
click at [705, 252] on button "button" at bounding box center [695, 262] width 20 height 20
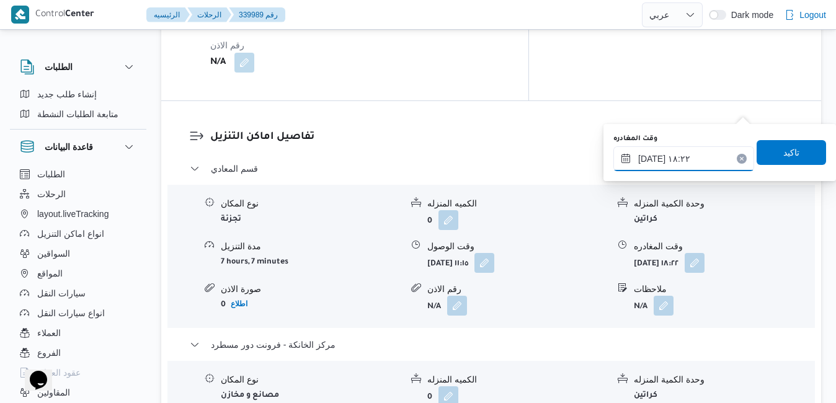
click at [683, 157] on input "[DATE] ١٨:٢٢" at bounding box center [683, 158] width 141 height 25
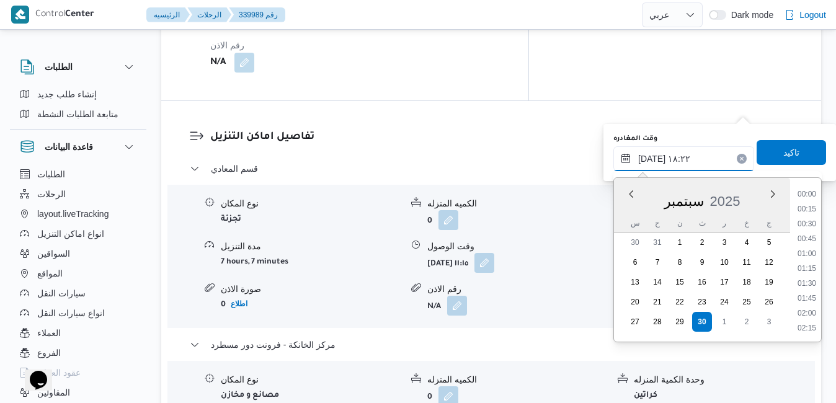
scroll to position [1011, 0]
click at [811, 227] on li "17:30" at bounding box center [807, 225] width 29 height 12
type input "[DATE] ١٧:٣٠"
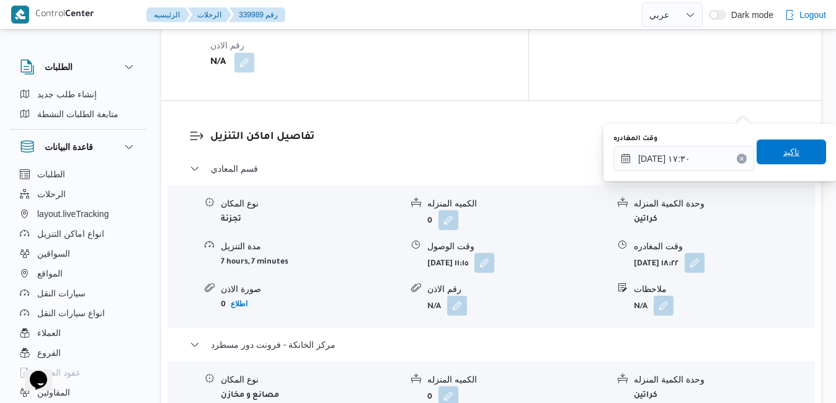
click at [765, 155] on span "تاكيد" at bounding box center [791, 152] width 69 height 25
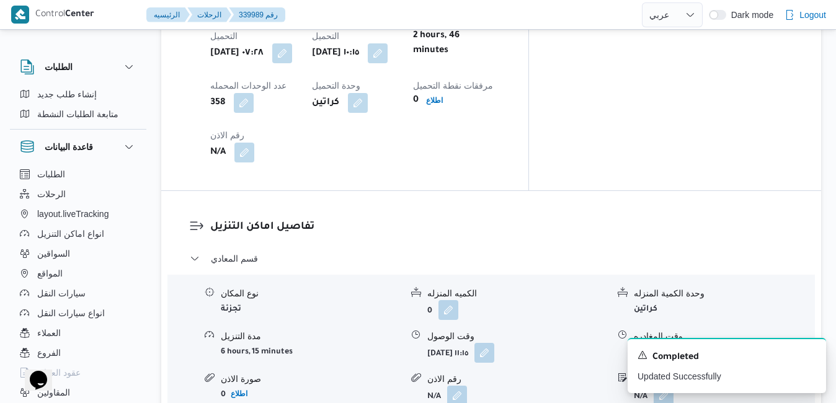
scroll to position [0, 0]
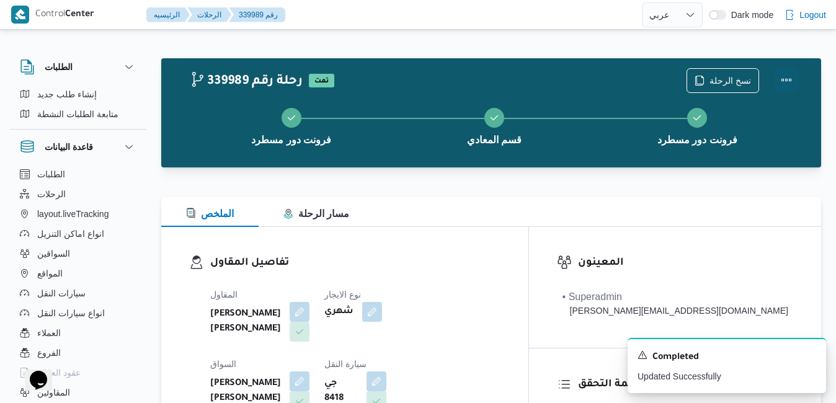
click at [791, 76] on button "Actions" at bounding box center [786, 80] width 25 height 25
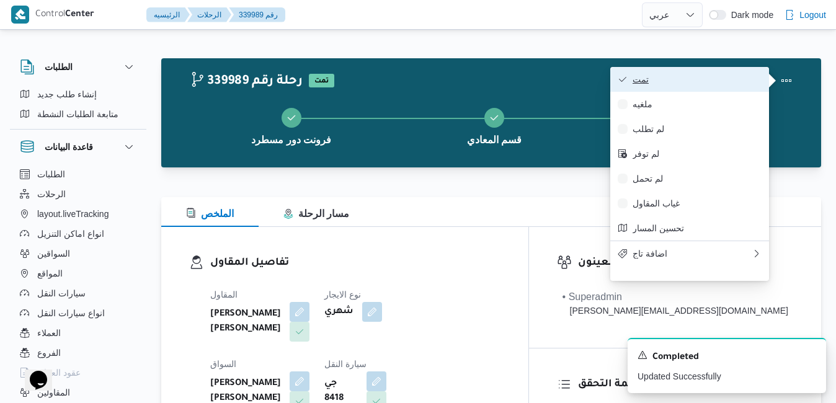
click at [706, 73] on button "تمت" at bounding box center [689, 79] width 159 height 25
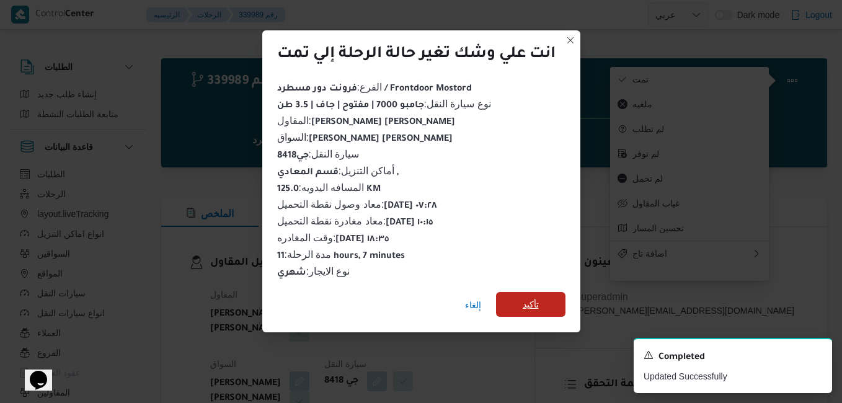
click at [525, 301] on span "تأكيد" at bounding box center [531, 304] width 16 height 15
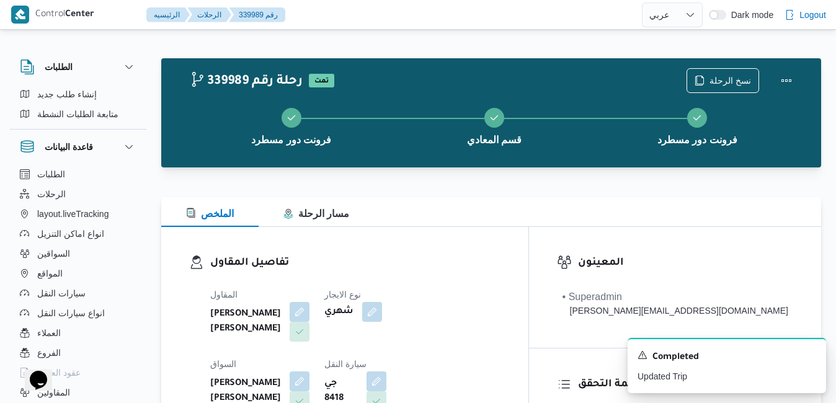
click at [422, 257] on h3 "تفاصيل المقاول" at bounding box center [355, 263] width 290 height 17
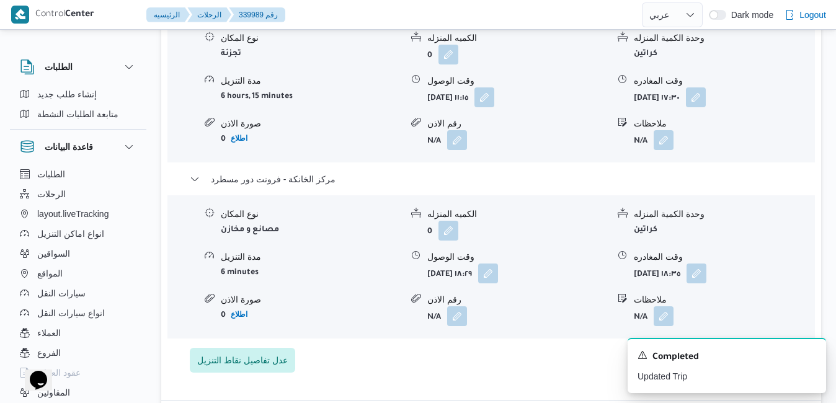
scroll to position [1315, 0]
